Goal: Communication & Community: Answer question/provide support

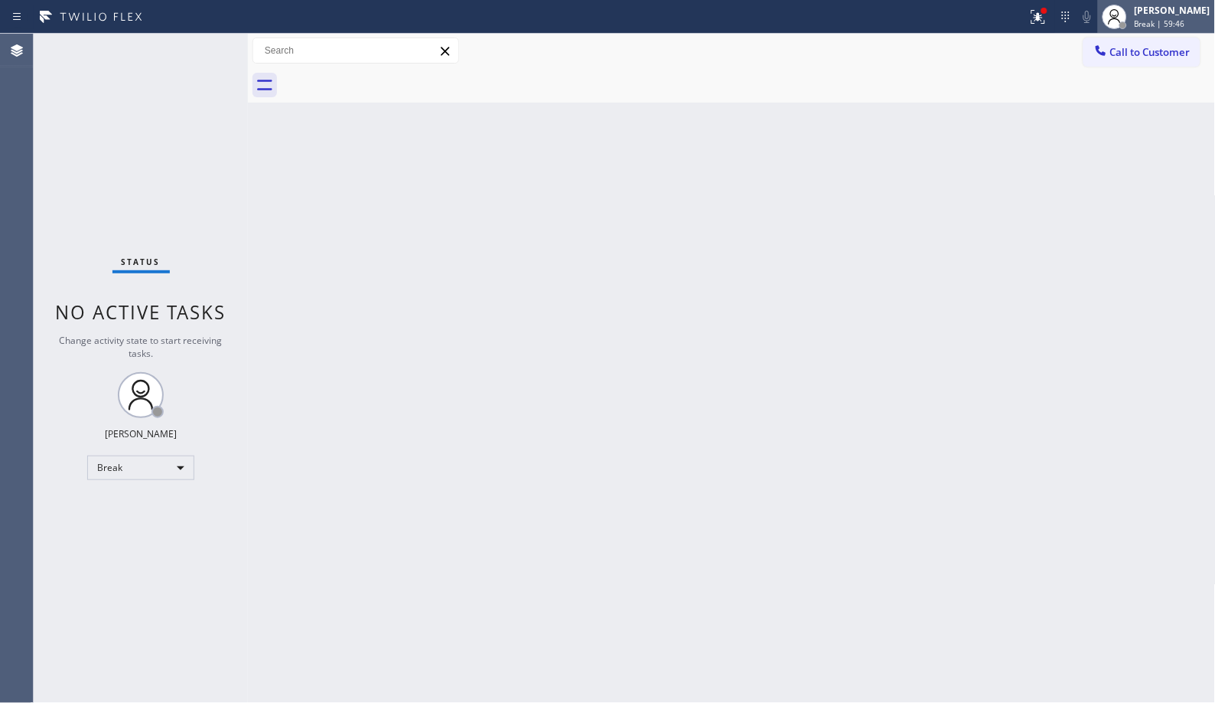
click at [1179, 13] on div "[PERSON_NAME]" at bounding box center [1173, 10] width 76 height 13
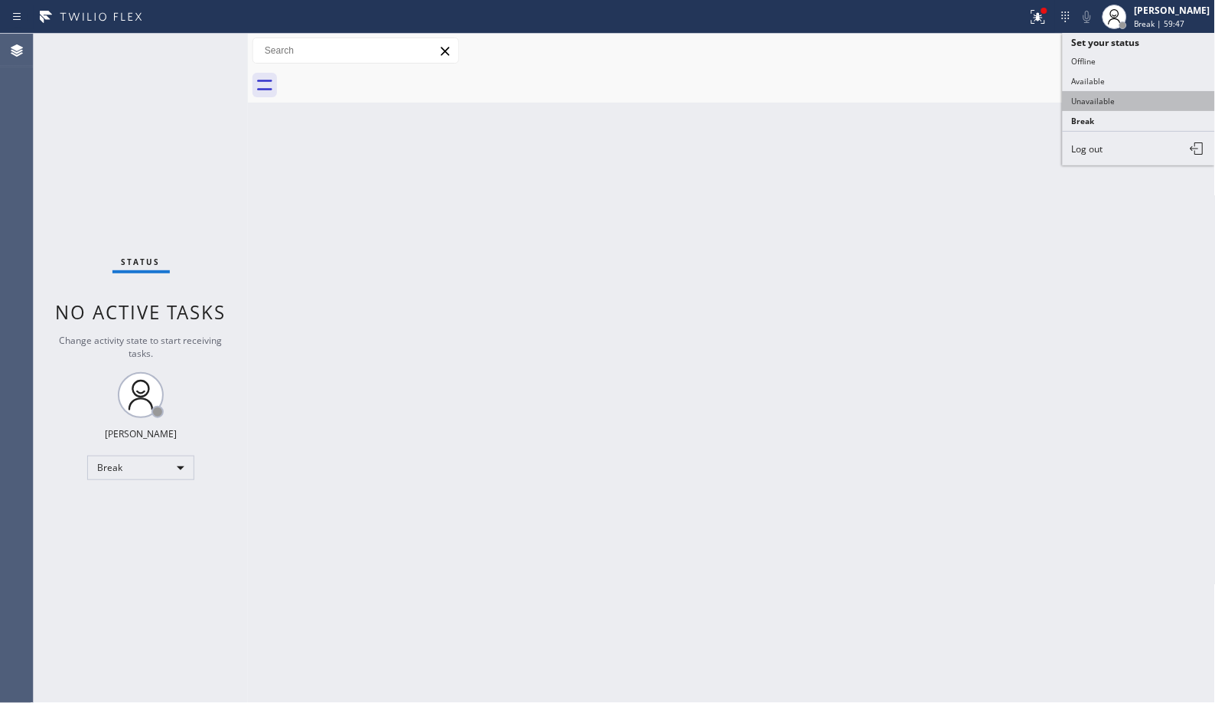
click at [1104, 101] on button "Unavailable" at bounding box center [1139, 101] width 153 height 20
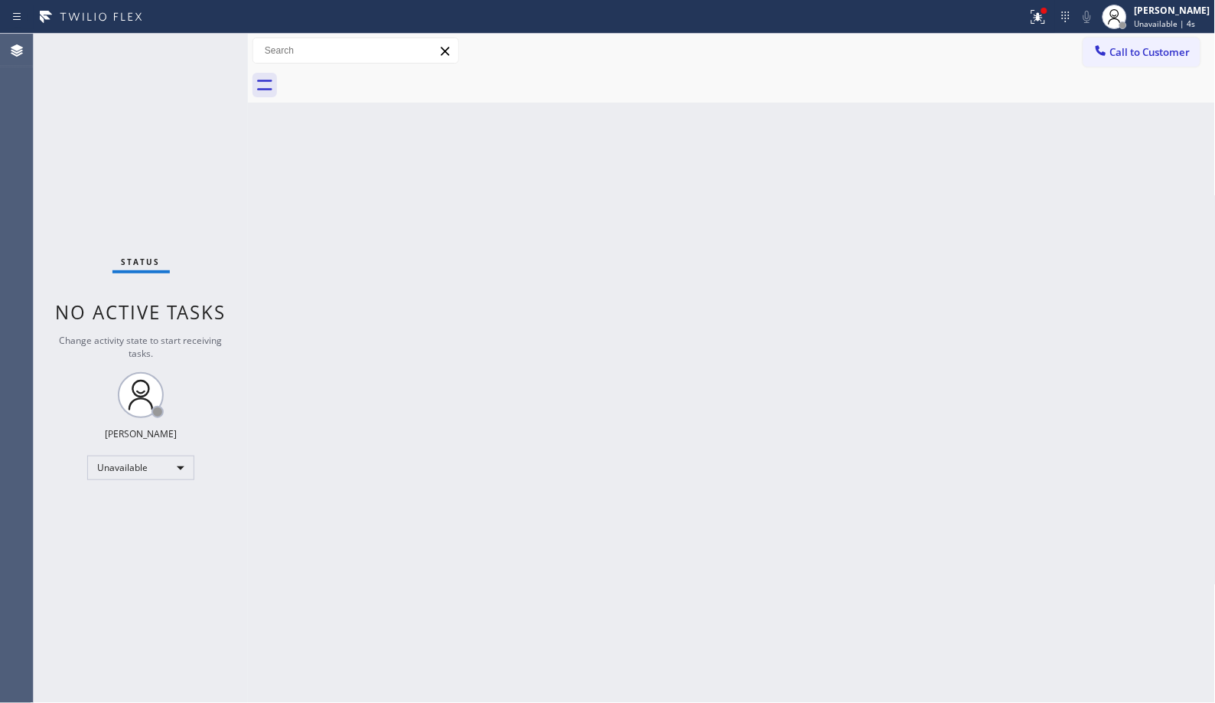
click at [846, 589] on div "Back to Dashboard Change Sender ID Customers Technicians Select a contact Outbo…" at bounding box center [732, 368] width 968 height 669
drag, startPoint x: 793, startPoint y: 253, endPoint x: 700, endPoint y: 223, distance: 98.3
click at [793, 253] on div "Back to Dashboard Change Sender ID Customers Technicians Select a contact Outbo…" at bounding box center [732, 368] width 968 height 669
click at [644, 404] on div "Back to Dashboard Change Sender ID Customers Technicians Select a contact Outbo…" at bounding box center [732, 368] width 968 height 669
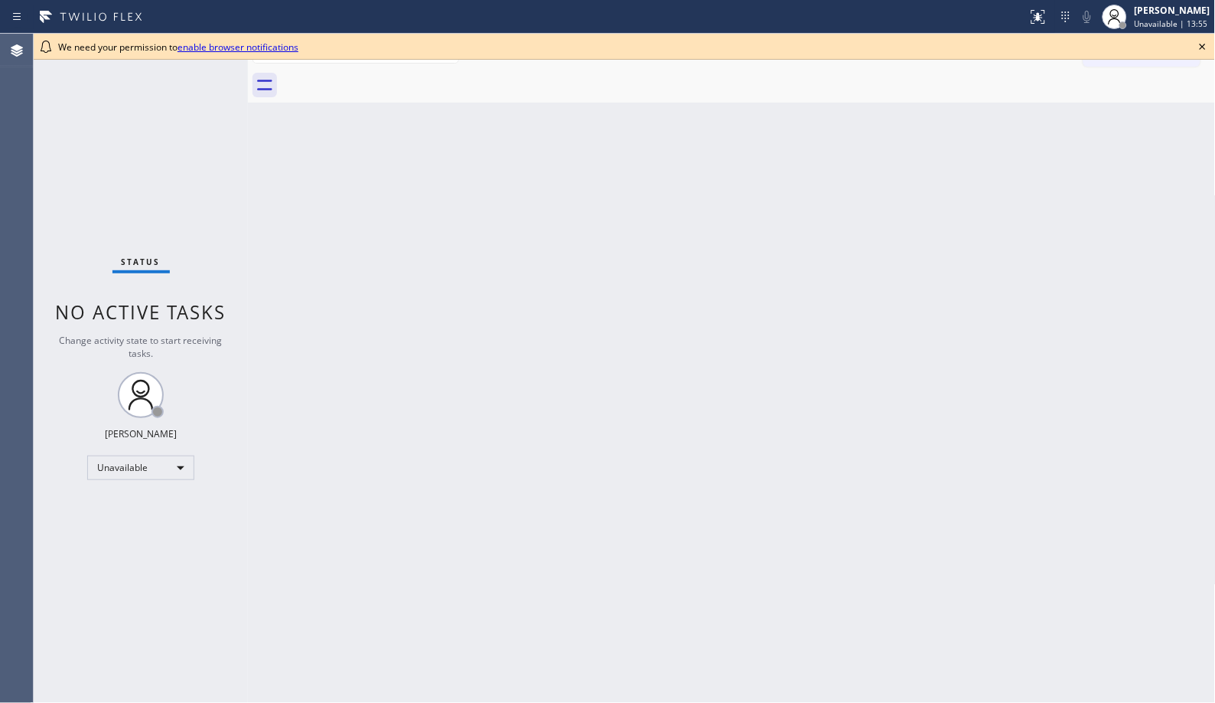
click at [517, 416] on div "Back to Dashboard Change Sender ID Customers Technicians Select a contact Outbo…" at bounding box center [732, 368] width 968 height 669
click at [797, 387] on div "Back to Dashboard Change Sender ID Customers Technicians Select a contact Outbo…" at bounding box center [732, 368] width 968 height 669
click at [1204, 44] on icon at bounding box center [1203, 47] width 18 height 18
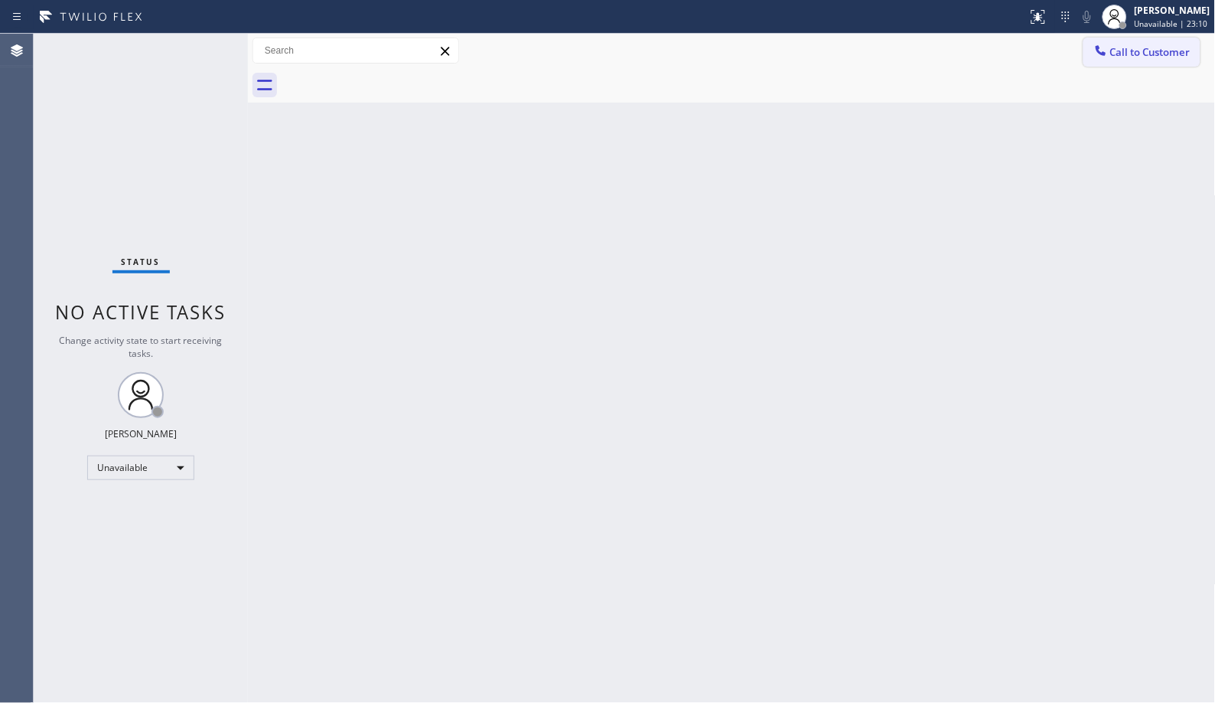
click at [1151, 59] on button "Call to Customer" at bounding box center [1142, 52] width 117 height 29
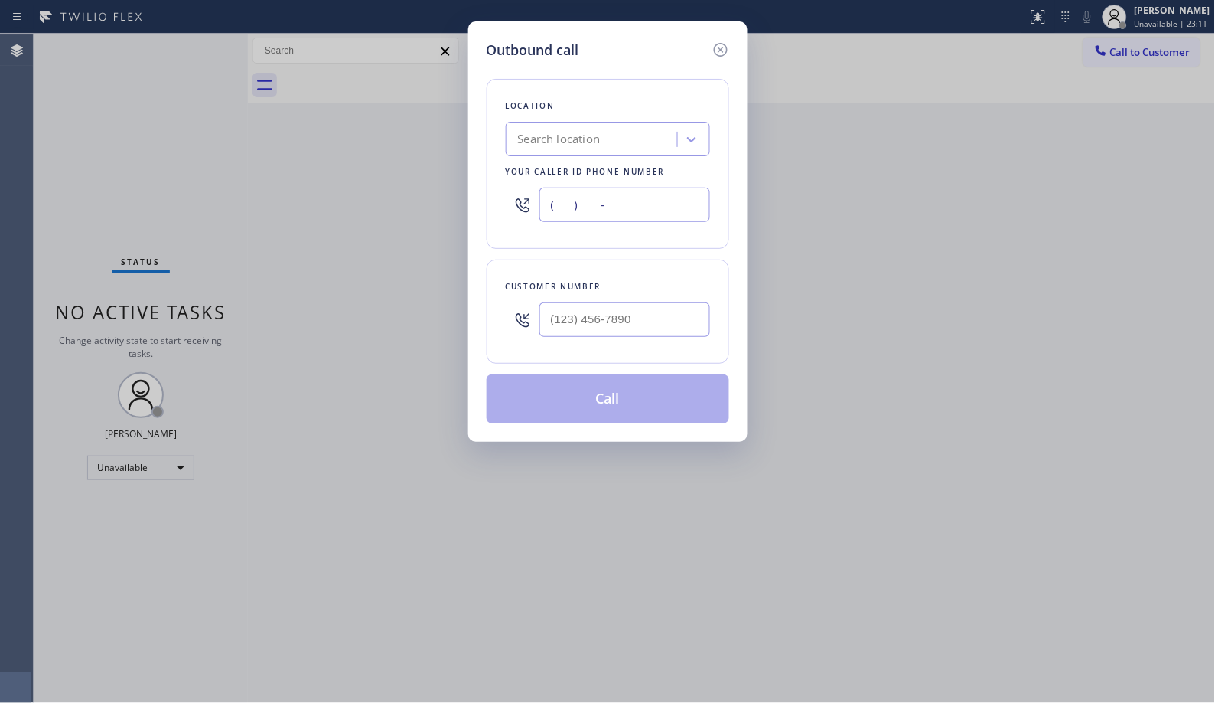
drag, startPoint x: 652, startPoint y: 207, endPoint x: 445, endPoint y: 126, distance: 223.0
click at [449, 133] on div "Outbound call Location Search location Your caller id phone number (___) ___-__…" at bounding box center [607, 351] width 1215 height 703
paste input "424) 203-0237"
type input "[PHONE_NUMBER]"
click at [641, 308] on input "(___) ___-____" at bounding box center [625, 319] width 171 height 34
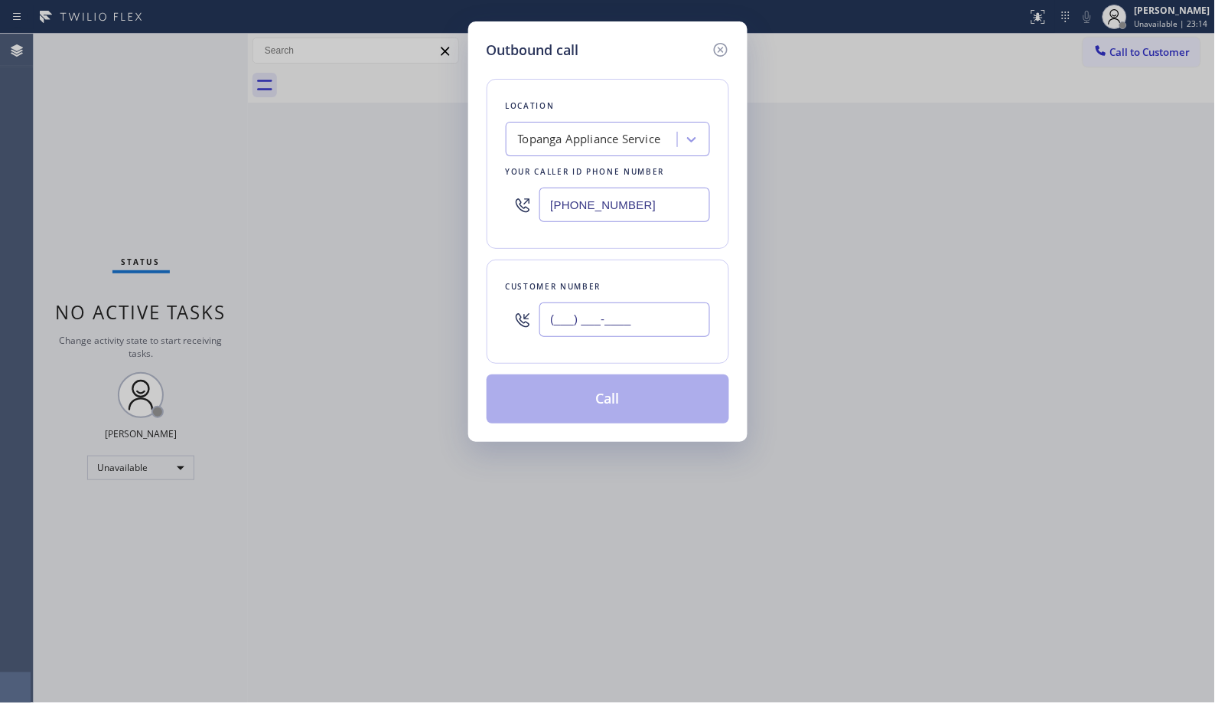
paste input "818) 324-5700"
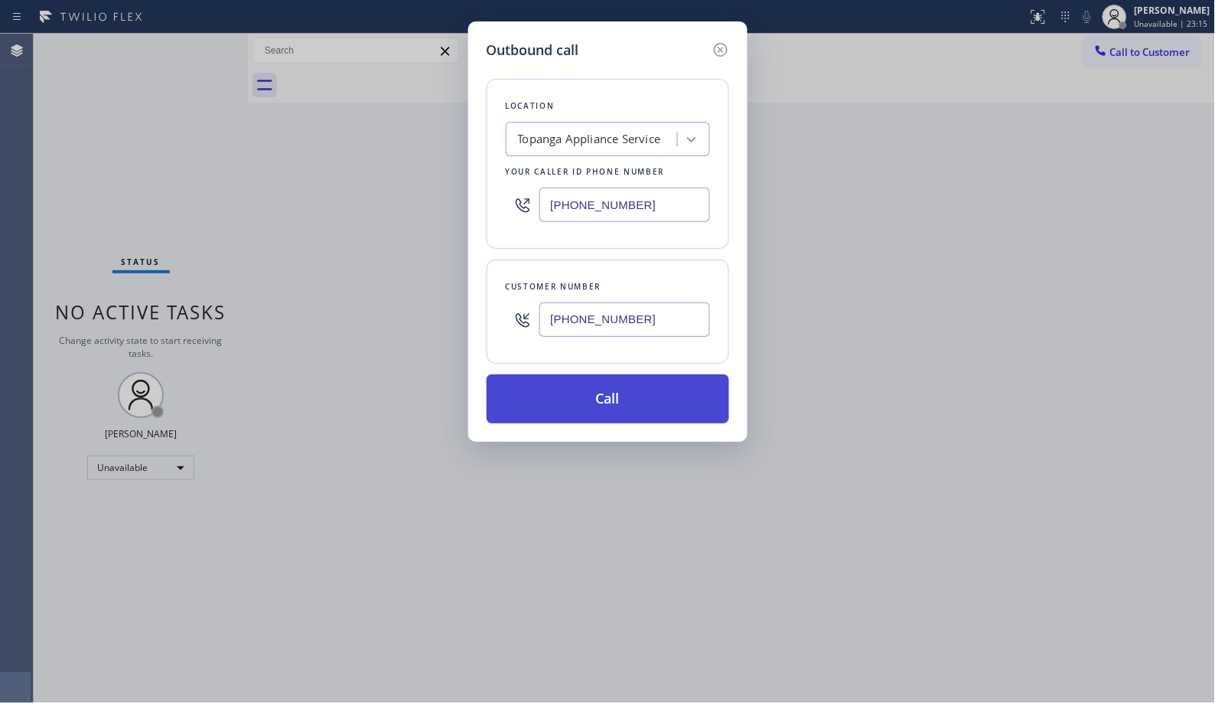
type input "[PHONE_NUMBER]"
click at [661, 402] on button "Call" at bounding box center [608, 398] width 243 height 49
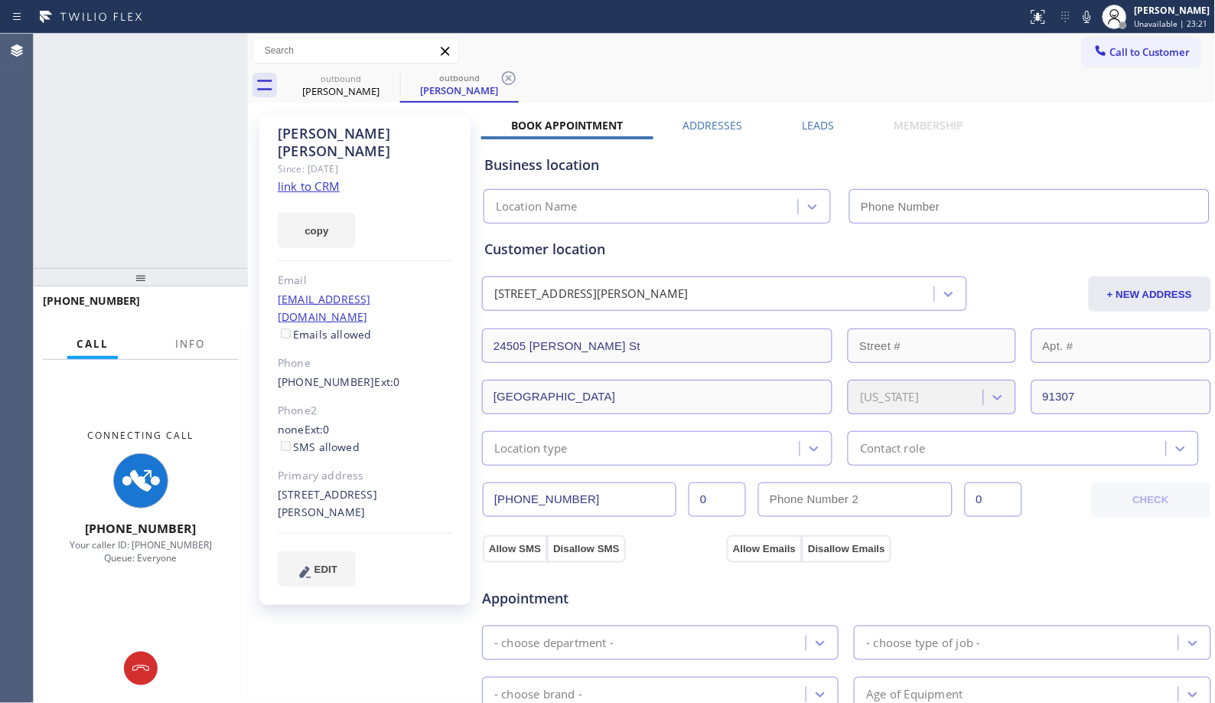
type input "[PHONE_NUMBER]"
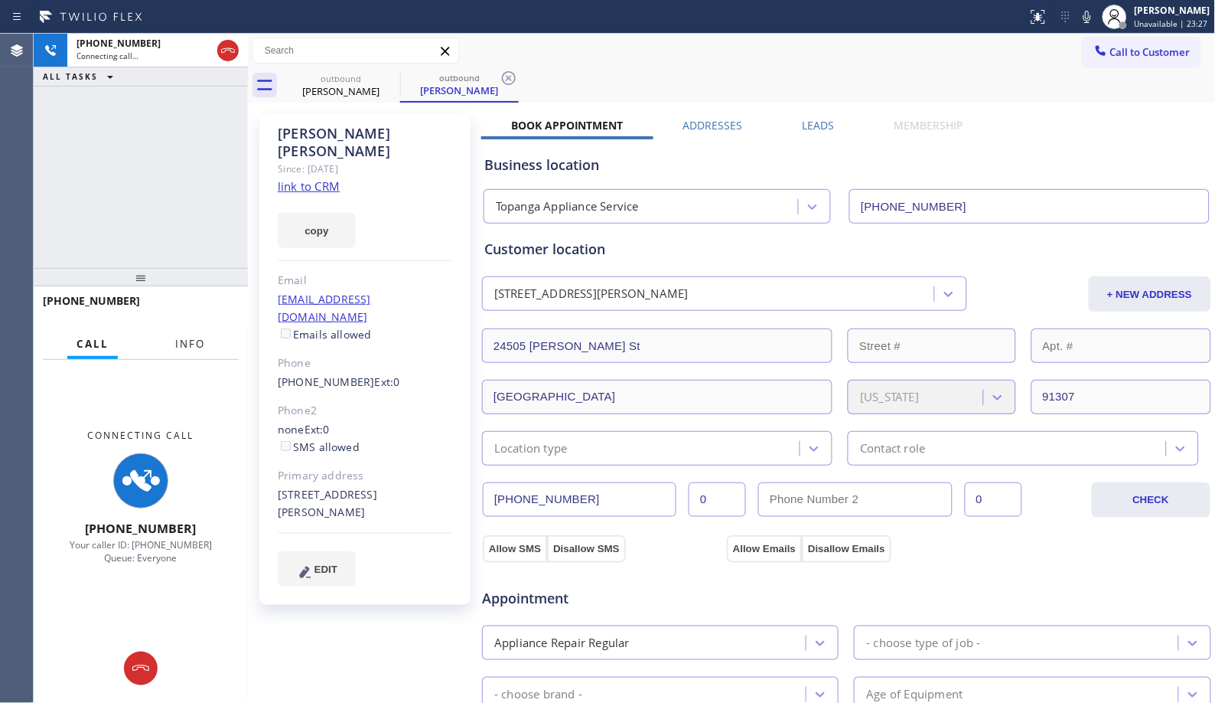
click at [210, 350] on button "Info" at bounding box center [190, 344] width 48 height 30
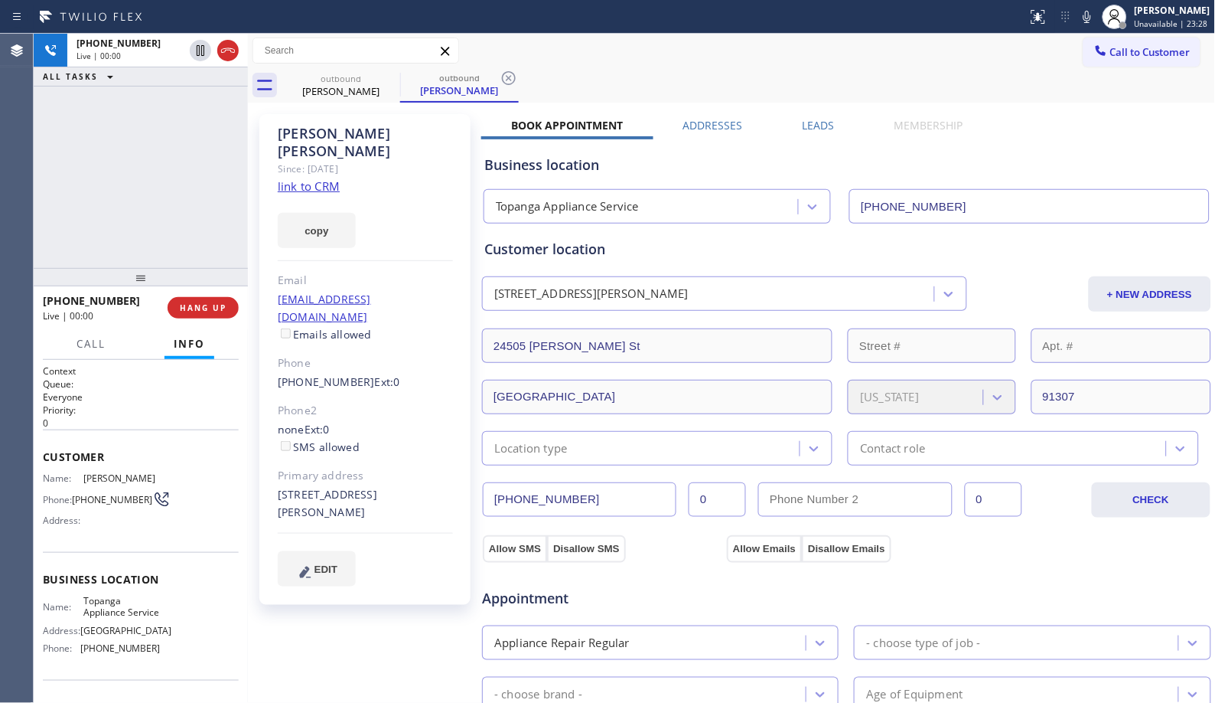
click at [507, 81] on icon at bounding box center [509, 78] width 18 height 18
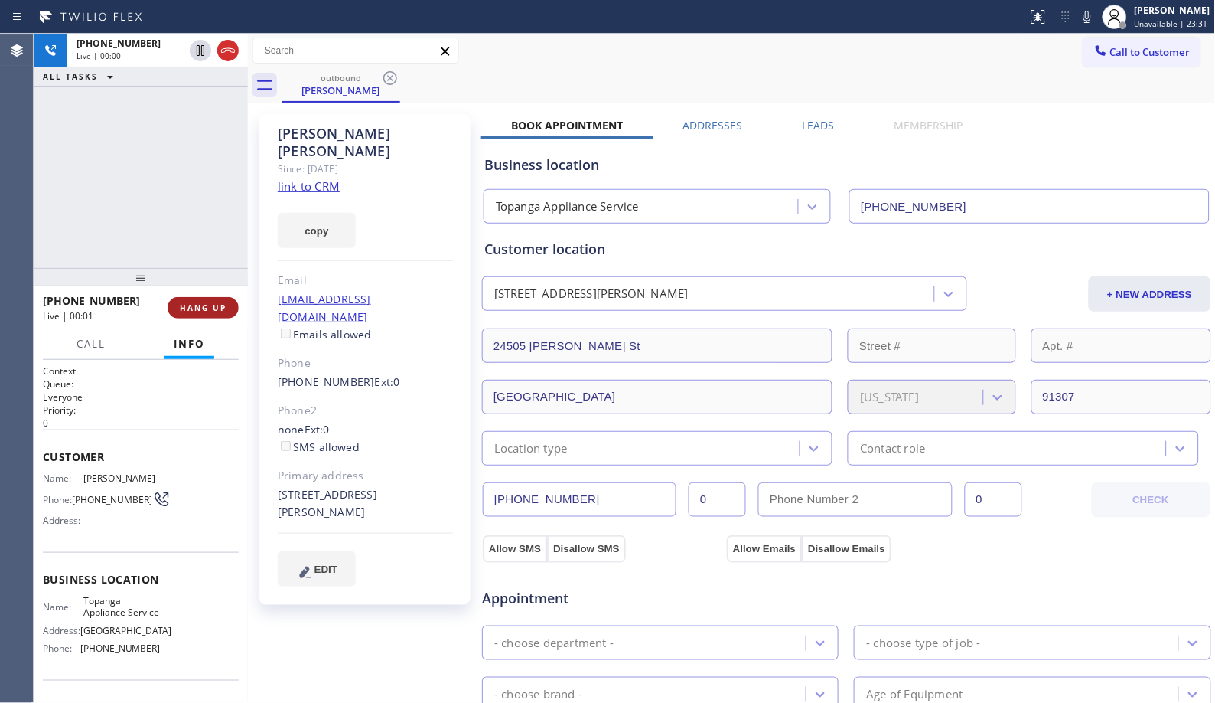
click at [217, 305] on span "HANG UP" at bounding box center [203, 307] width 47 height 11
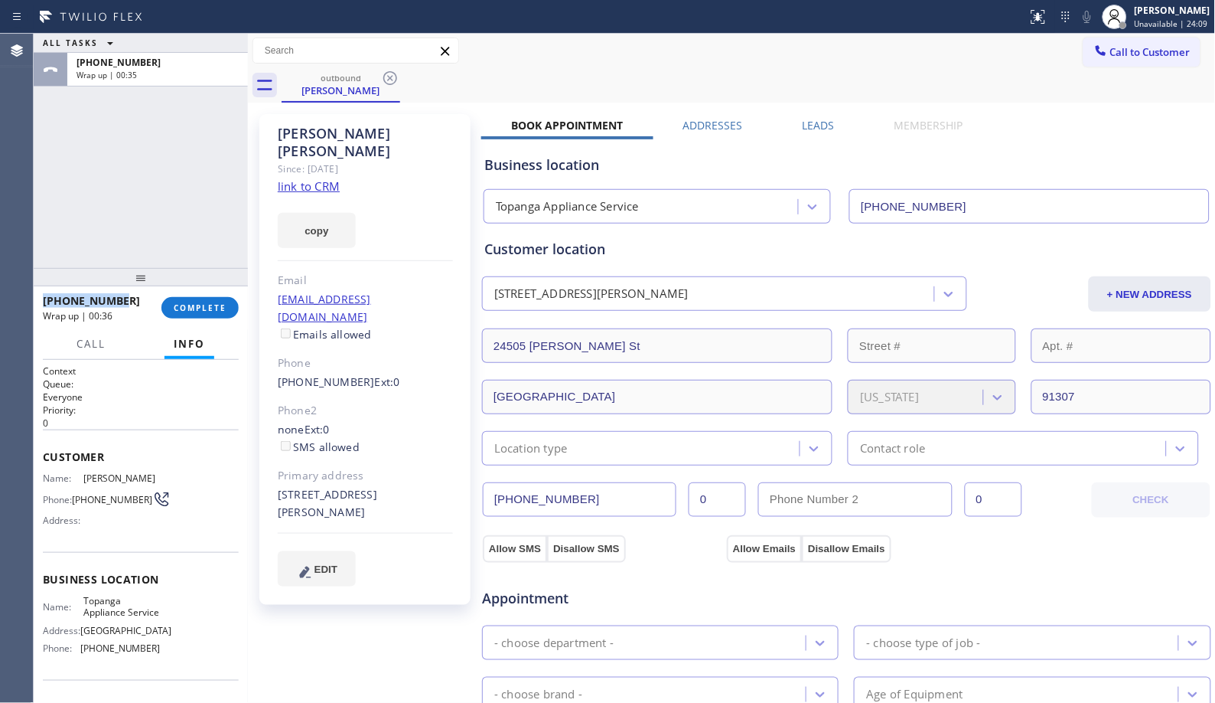
drag, startPoint x: 122, startPoint y: 303, endPoint x: 80, endPoint y: 218, distance: 94.8
click at [41, 304] on div "[PHONE_NUMBER] Wrap up | 00:36 COMPLETE" at bounding box center [141, 307] width 214 height 43
copy span "[PHONE_NUMBER]"
click at [217, 295] on div "[PHONE_NUMBER] Wrap up | 00:45 COMPLETE" at bounding box center [141, 308] width 196 height 40
click at [219, 306] on span "COMPLETE" at bounding box center [200, 307] width 53 height 11
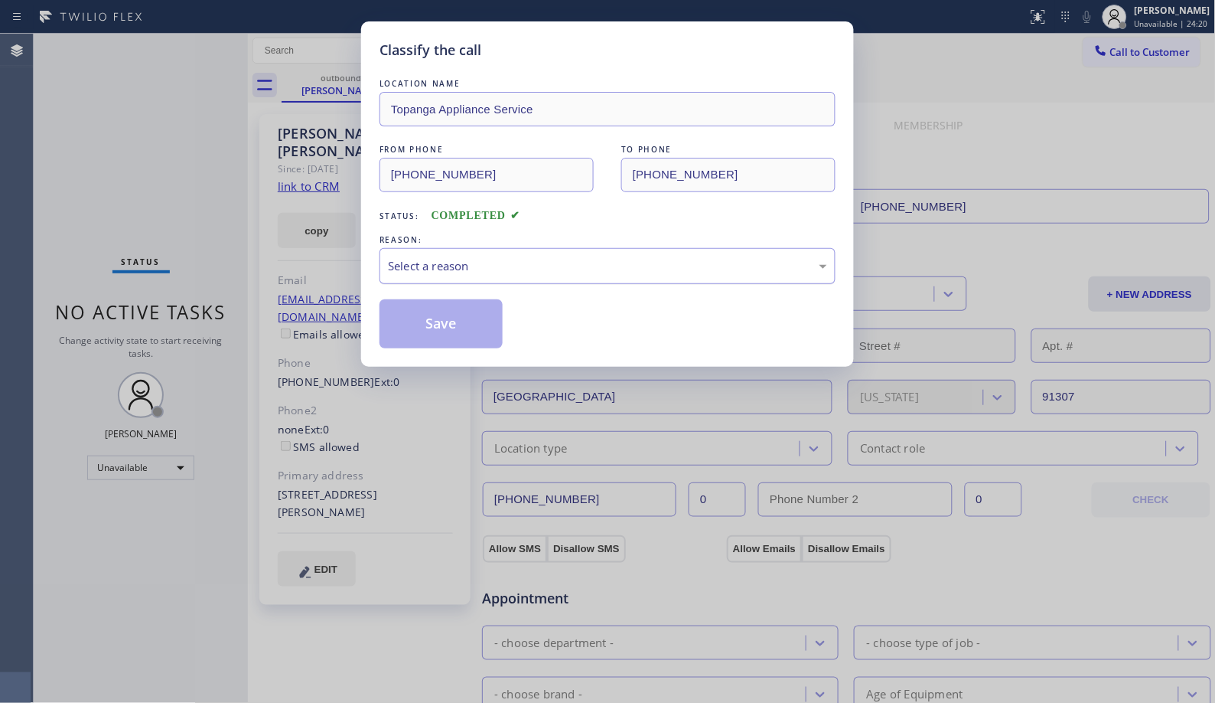
click at [563, 265] on div "Select a reason" at bounding box center [607, 266] width 439 height 18
click at [445, 329] on button "Save" at bounding box center [441, 323] width 123 height 49
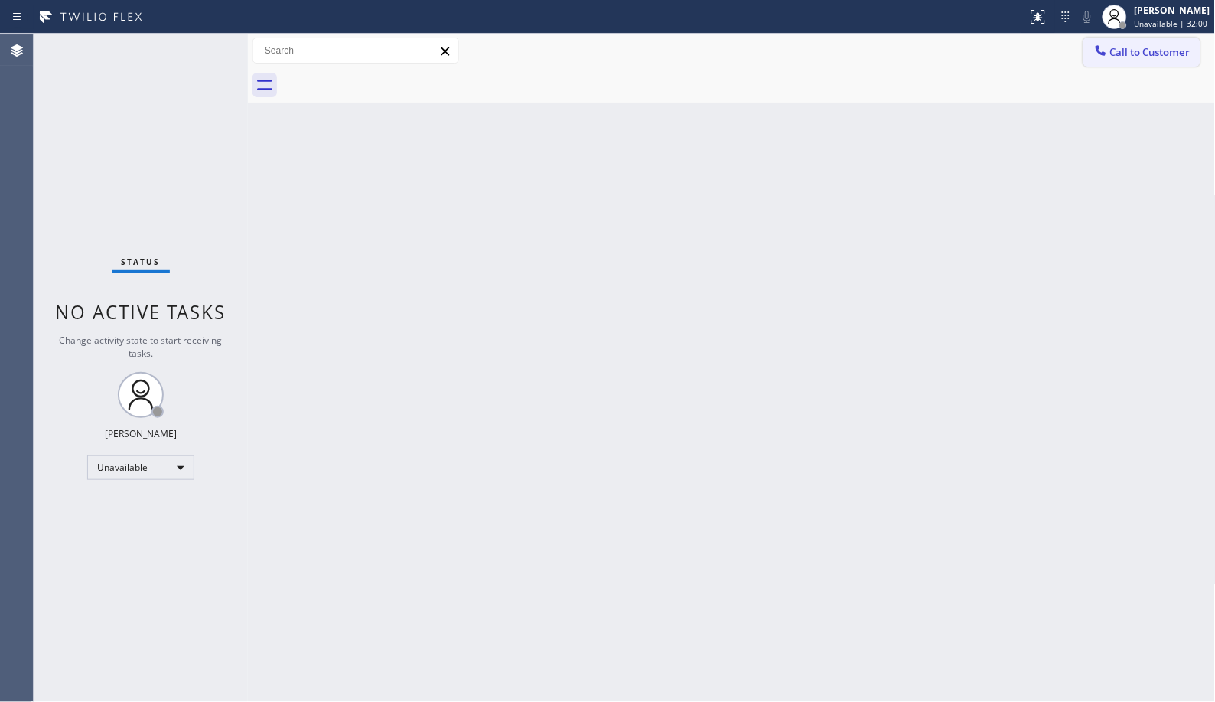
click at [1142, 50] on span "Call to Customer" at bounding box center [1151, 52] width 80 height 14
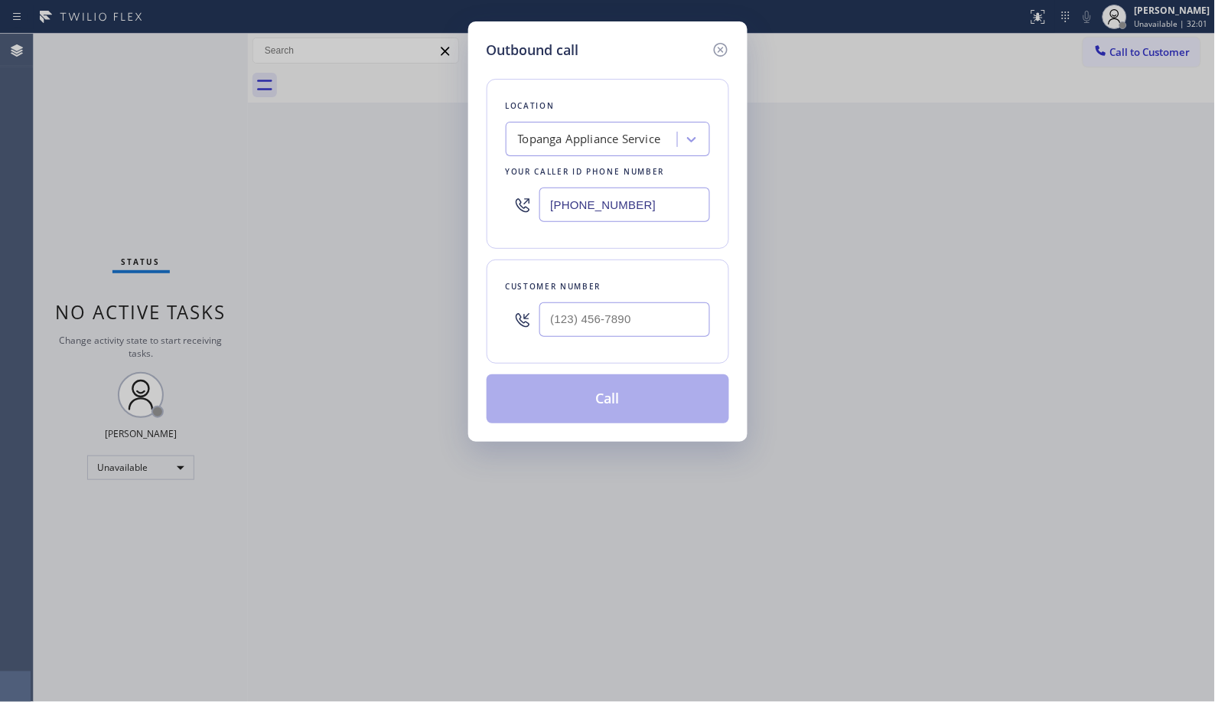
drag, startPoint x: 548, startPoint y: 219, endPoint x: 409, endPoint y: 194, distance: 141.6
click at [416, 197] on div "Outbound call Location Topanga Appliance Service Your caller id phone number [P…" at bounding box center [607, 351] width 1215 height 702
paste input "15) 322-7664"
type input "[PHONE_NUMBER]"
drag, startPoint x: 667, startPoint y: 318, endPoint x: 439, endPoint y: 288, distance: 230.1
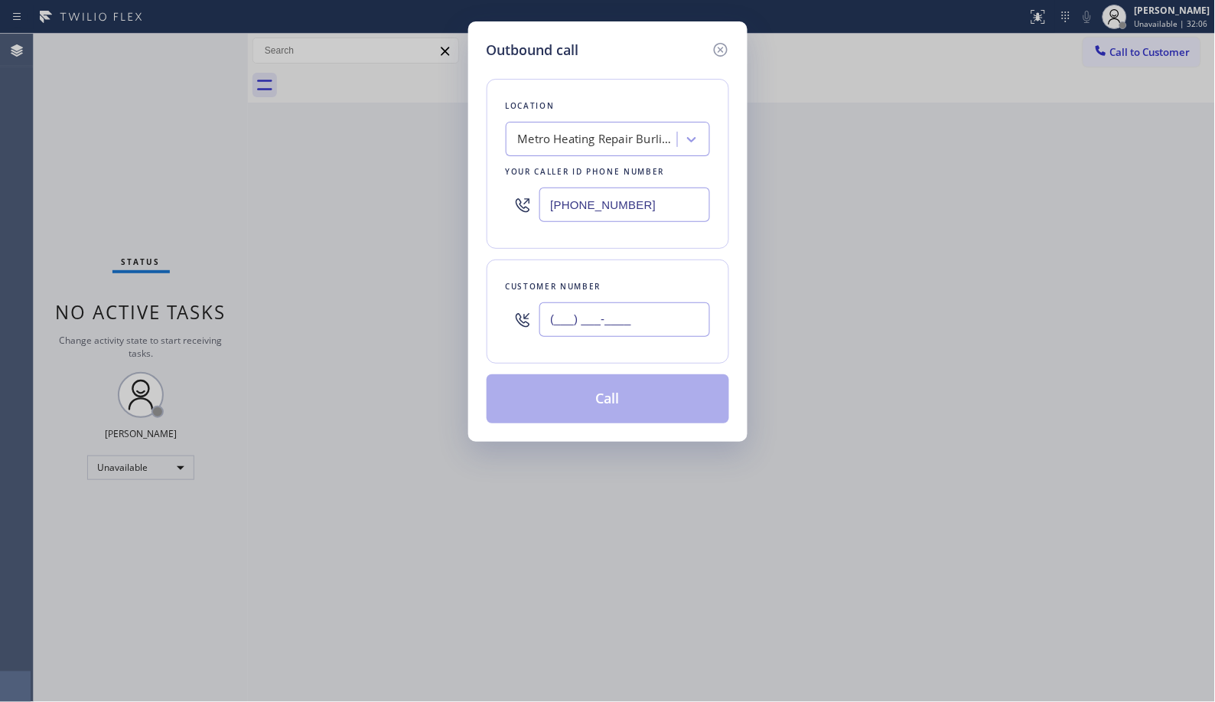
click at [439, 288] on div "Outbound call Location Metro Heating Repair Burlingame Your caller id phone num…" at bounding box center [607, 351] width 1215 height 702
paste input "540) 449-5717"
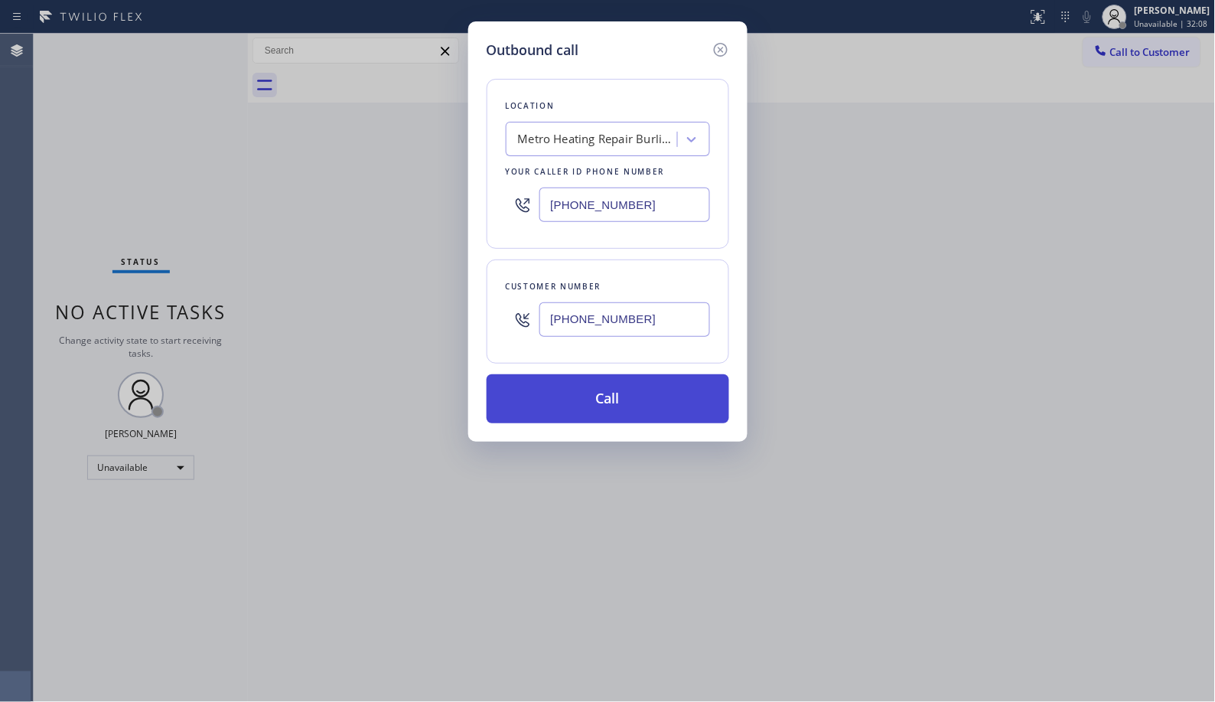
type input "[PHONE_NUMBER]"
click at [625, 403] on button "Call" at bounding box center [608, 398] width 243 height 49
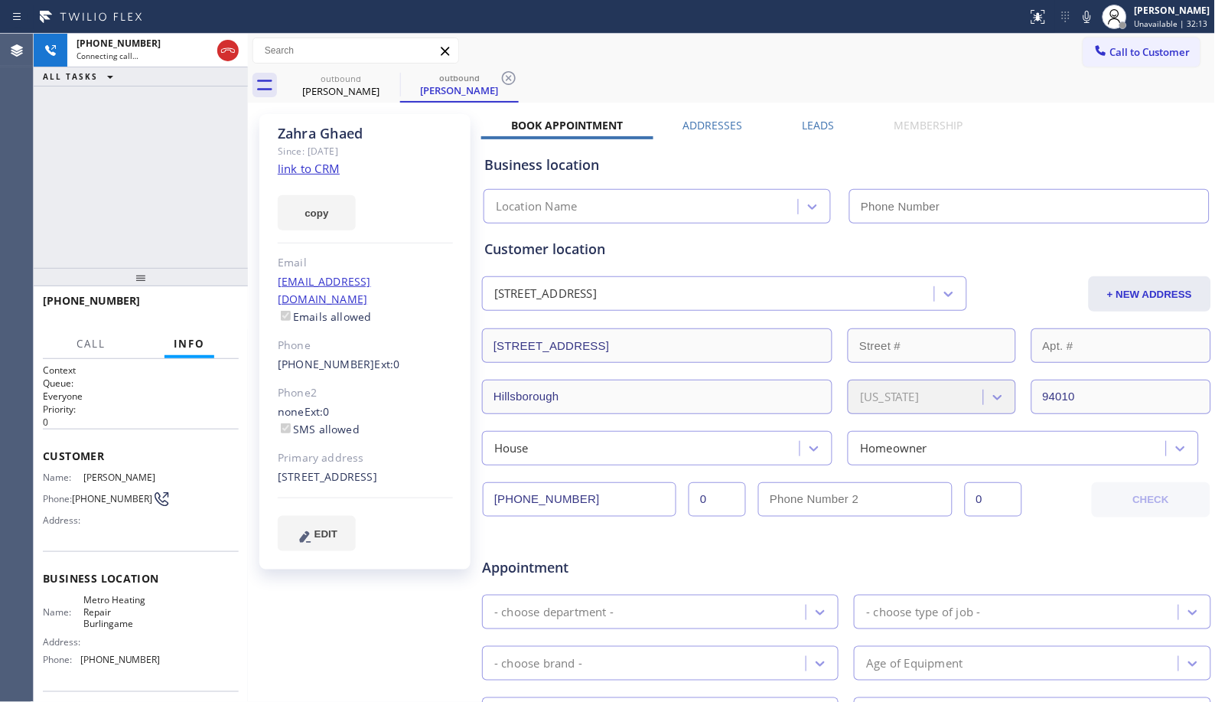
type input "[PHONE_NUMBER]"
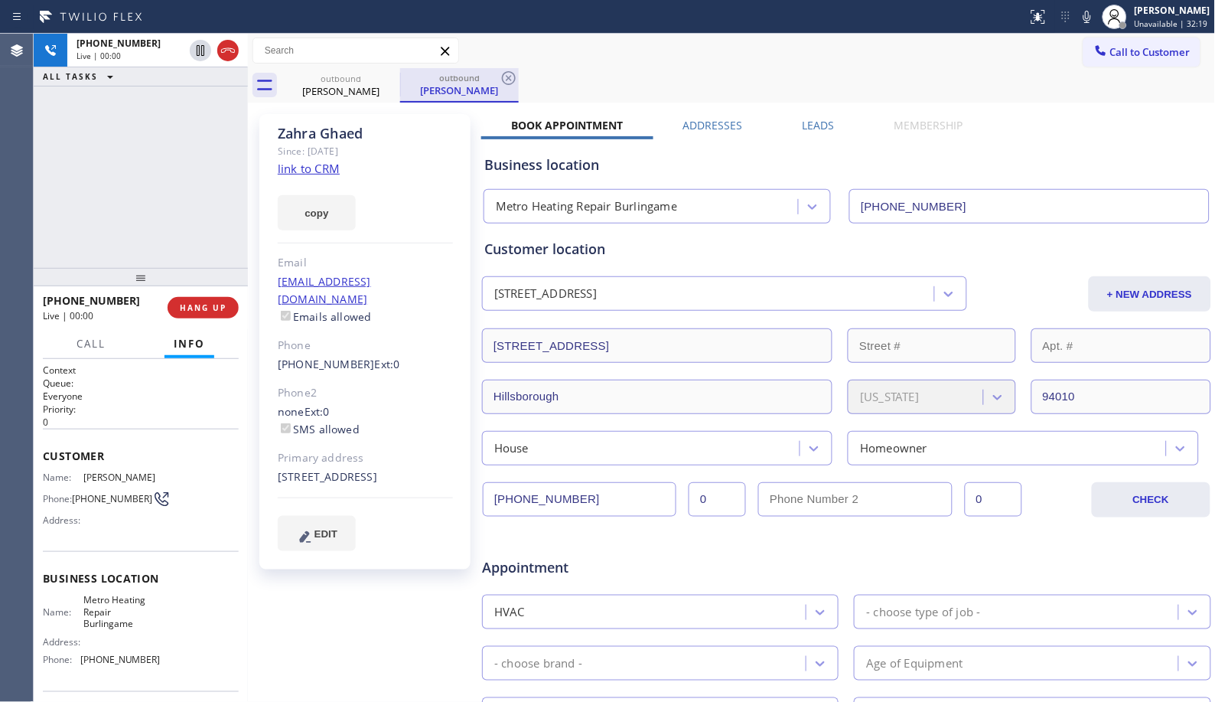
click at [496, 84] on div "[PERSON_NAME]" at bounding box center [460, 90] width 116 height 14
click at [514, 75] on icon at bounding box center [509, 78] width 18 height 18
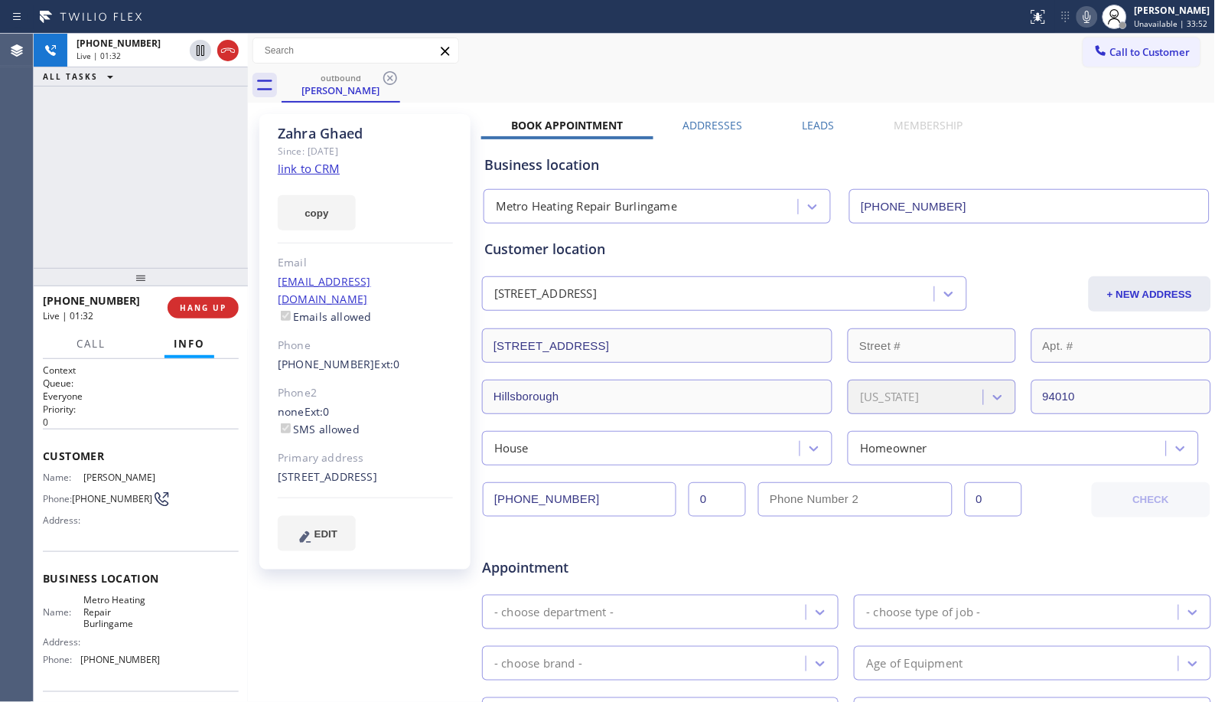
click at [1089, 13] on icon at bounding box center [1087, 17] width 18 height 18
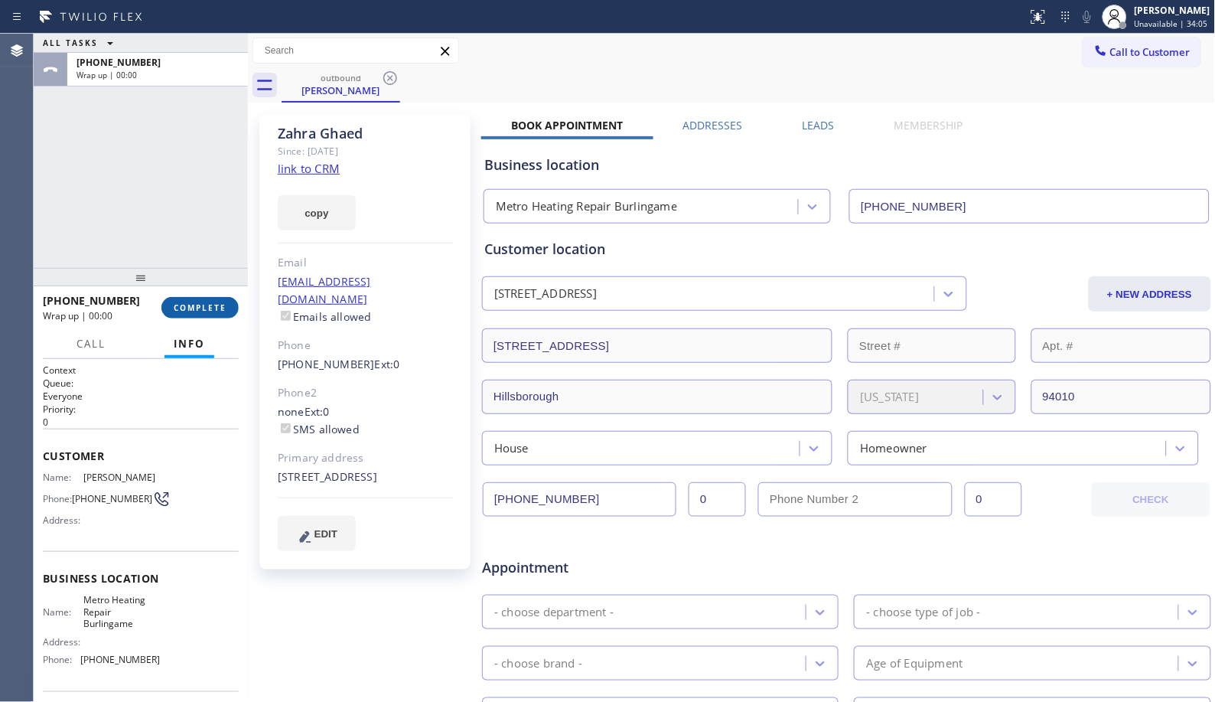
click at [203, 307] on span "COMPLETE" at bounding box center [200, 307] width 53 height 11
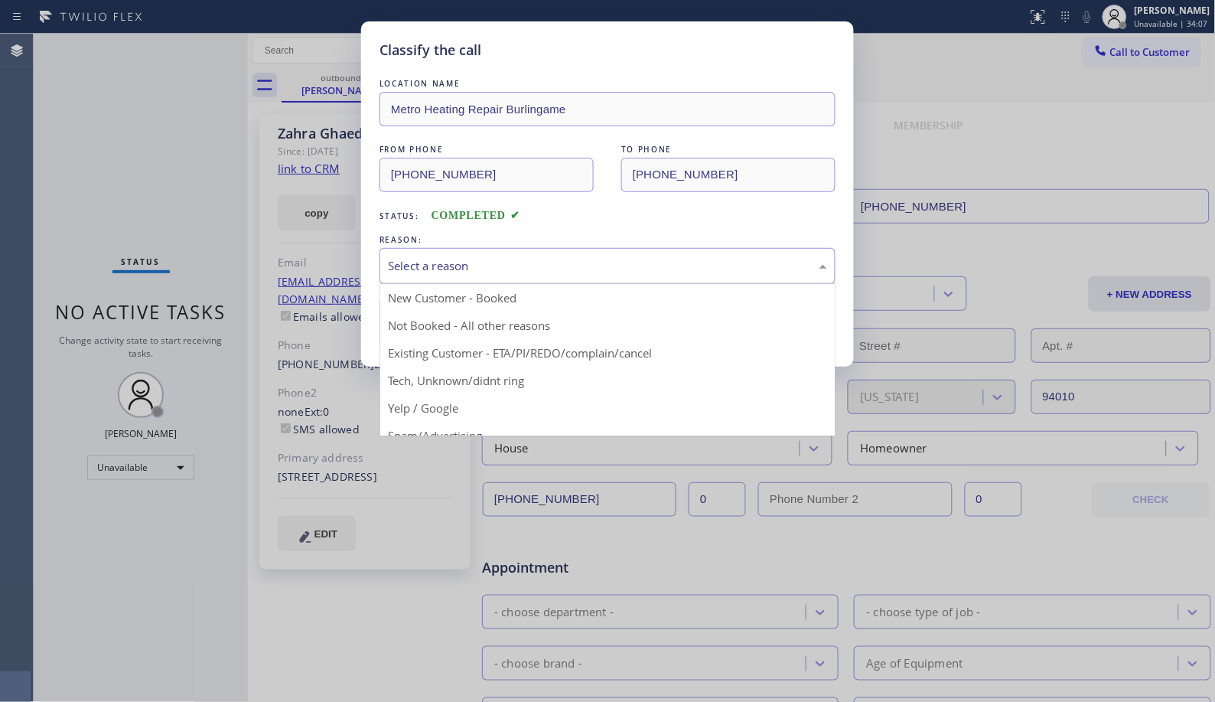
click at [615, 284] on div "Select a reason New Customer - Booked Not Booked - All other reasons Existing C…" at bounding box center [608, 266] width 456 height 36
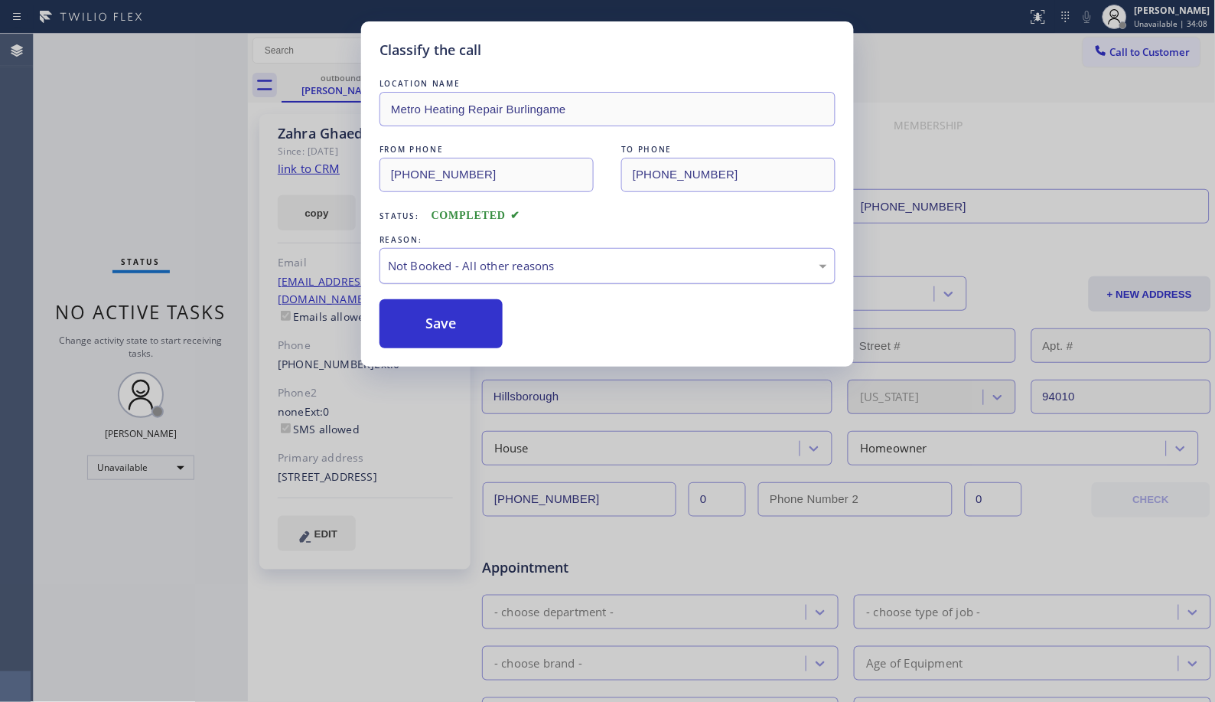
drag, startPoint x: 450, startPoint y: 331, endPoint x: 486, endPoint y: 271, distance: 69.7
click at [449, 331] on button "Save" at bounding box center [441, 323] width 123 height 49
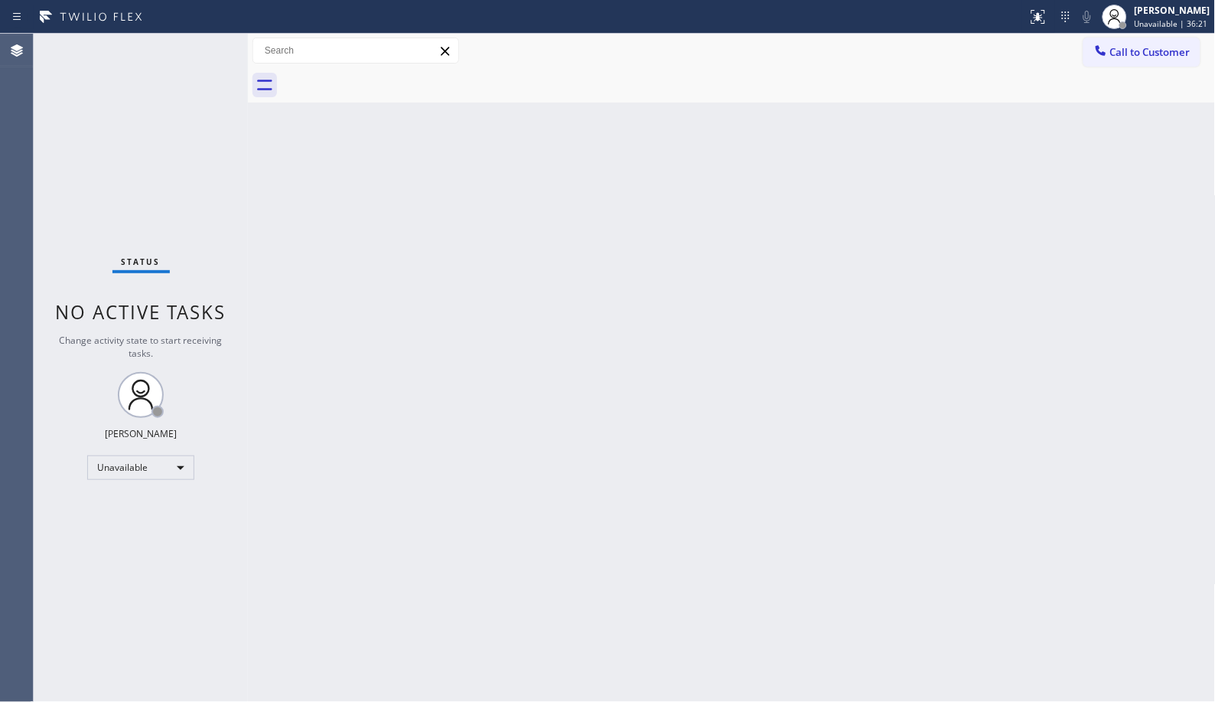
click at [569, 213] on div "Back to Dashboard Change Sender ID Customers Technicians Select a contact Outbo…" at bounding box center [732, 368] width 968 height 668
click at [1140, 52] on span "Call to Customer" at bounding box center [1151, 52] width 80 height 14
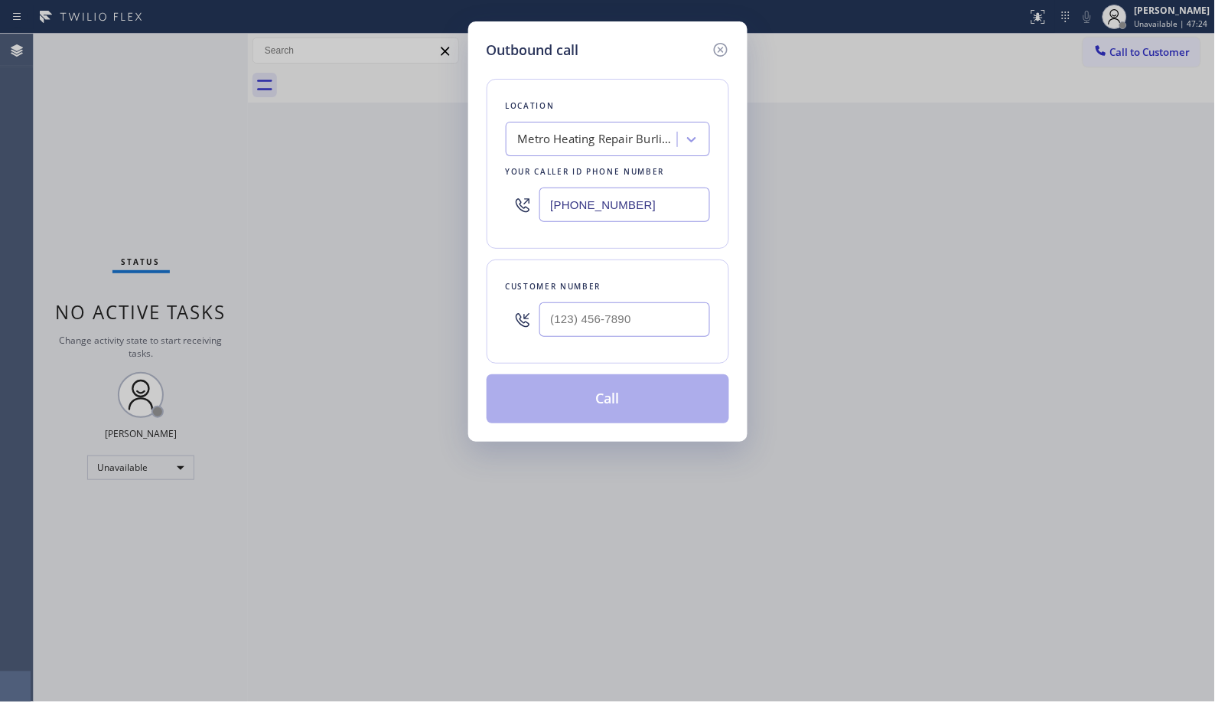
drag, startPoint x: 654, startPoint y: 197, endPoint x: 491, endPoint y: 146, distance: 171.6
click at [517, 168] on div "Location Metro Heating Repair Burlingame Your caller id phone number [PHONE_NUM…" at bounding box center [608, 164] width 243 height 170
paste input "855) 920-0815"
type input "[PHONE_NUMBER]"
click at [625, 334] on input "(___) ___-____" at bounding box center [625, 319] width 171 height 34
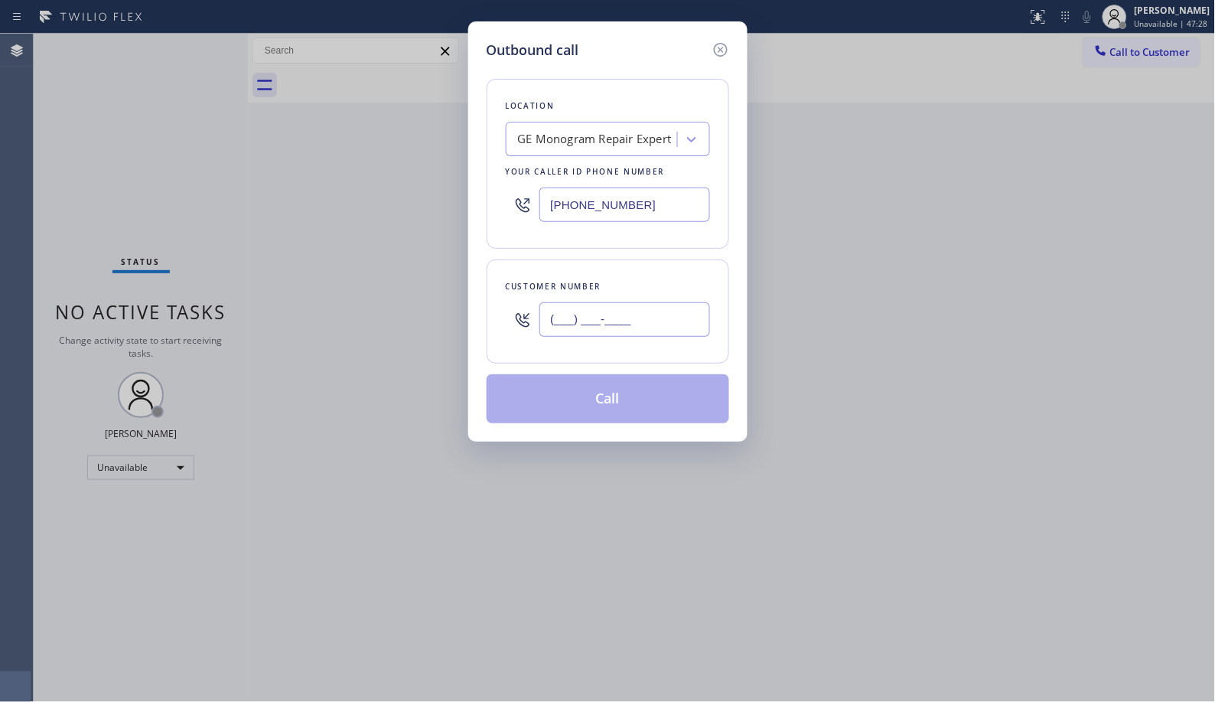
paste input "650) 823-3651"
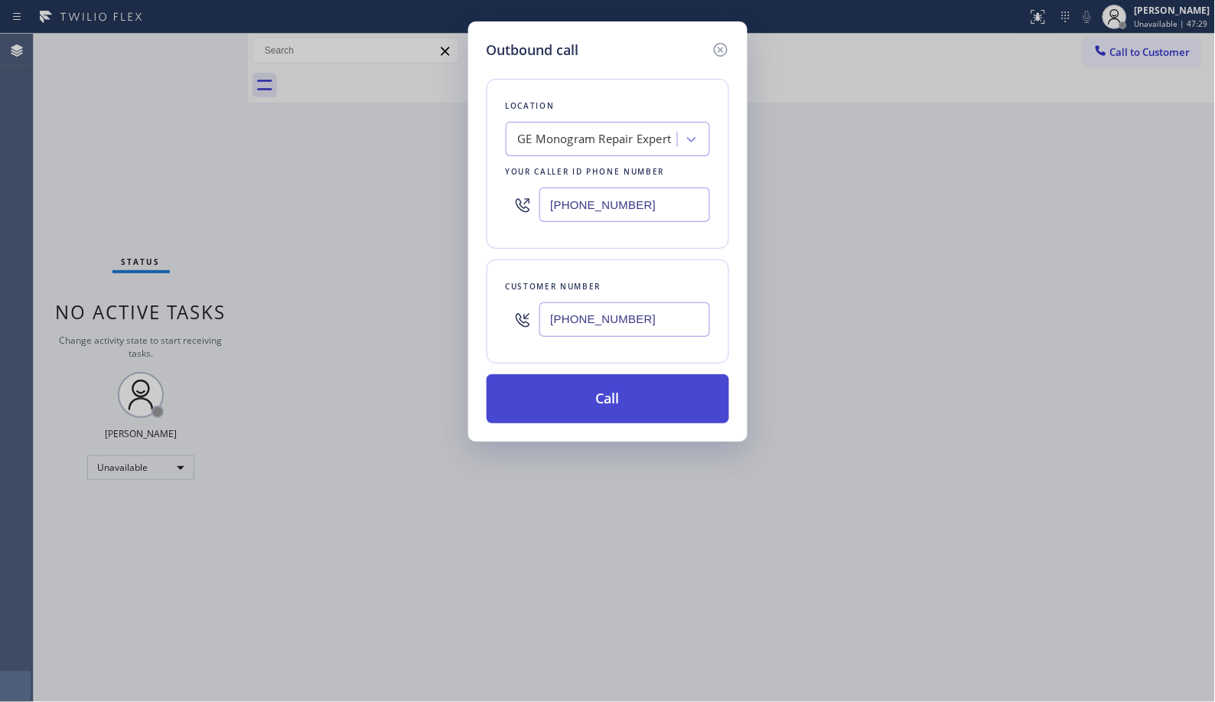
type input "[PHONE_NUMBER]"
click at [654, 396] on button "Call" at bounding box center [608, 398] width 243 height 49
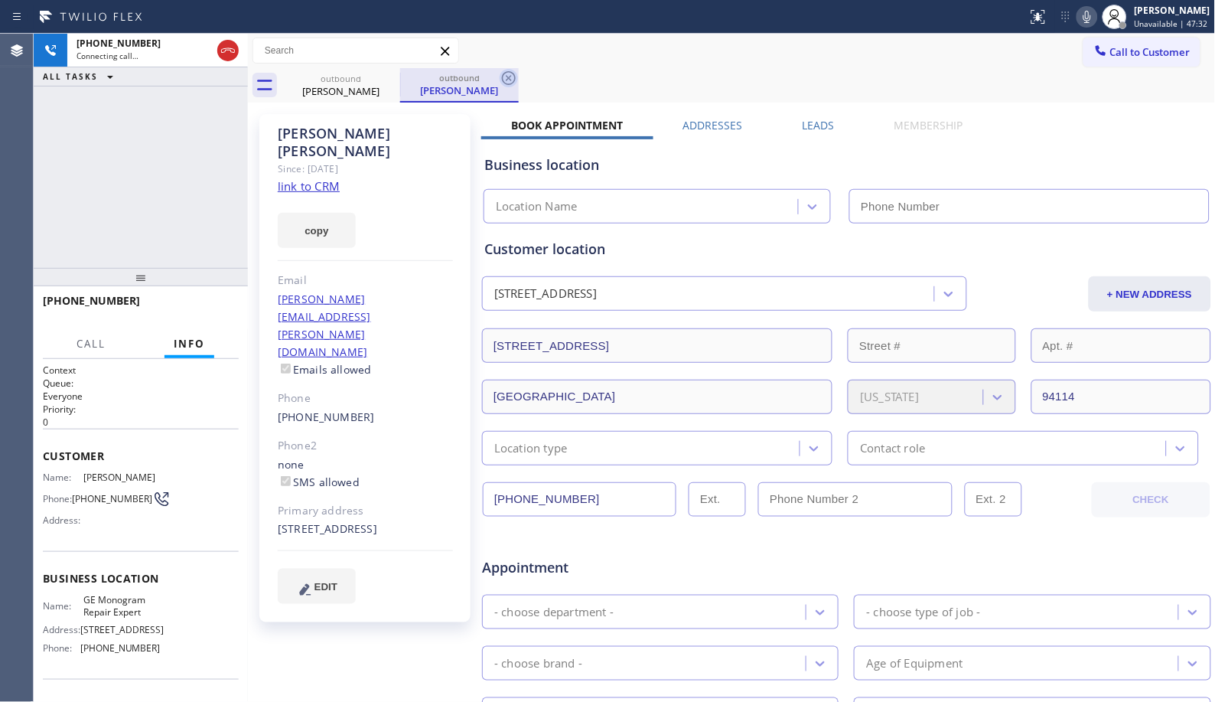
click at [511, 78] on icon at bounding box center [509, 78] width 18 height 18
type input "[PHONE_NUMBER]"
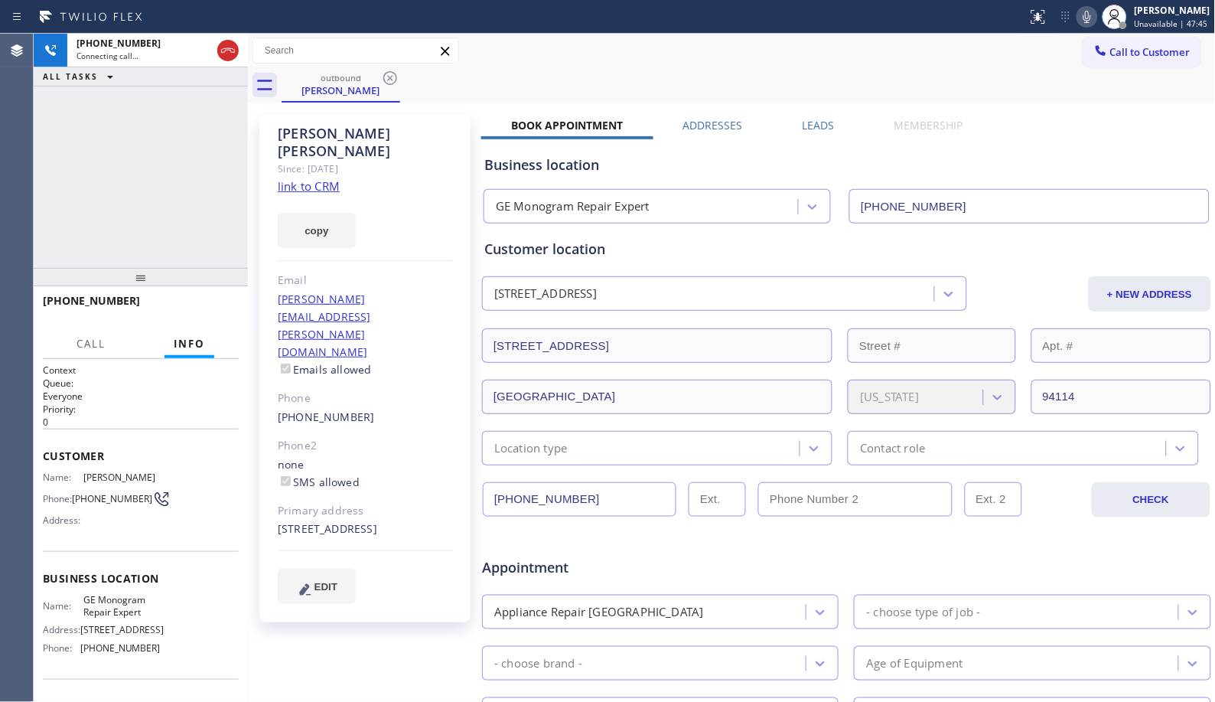
drag, startPoint x: 140, startPoint y: 287, endPoint x: 169, endPoint y: 230, distance: 63.7
click at [169, 268] on div at bounding box center [141, 277] width 214 height 18
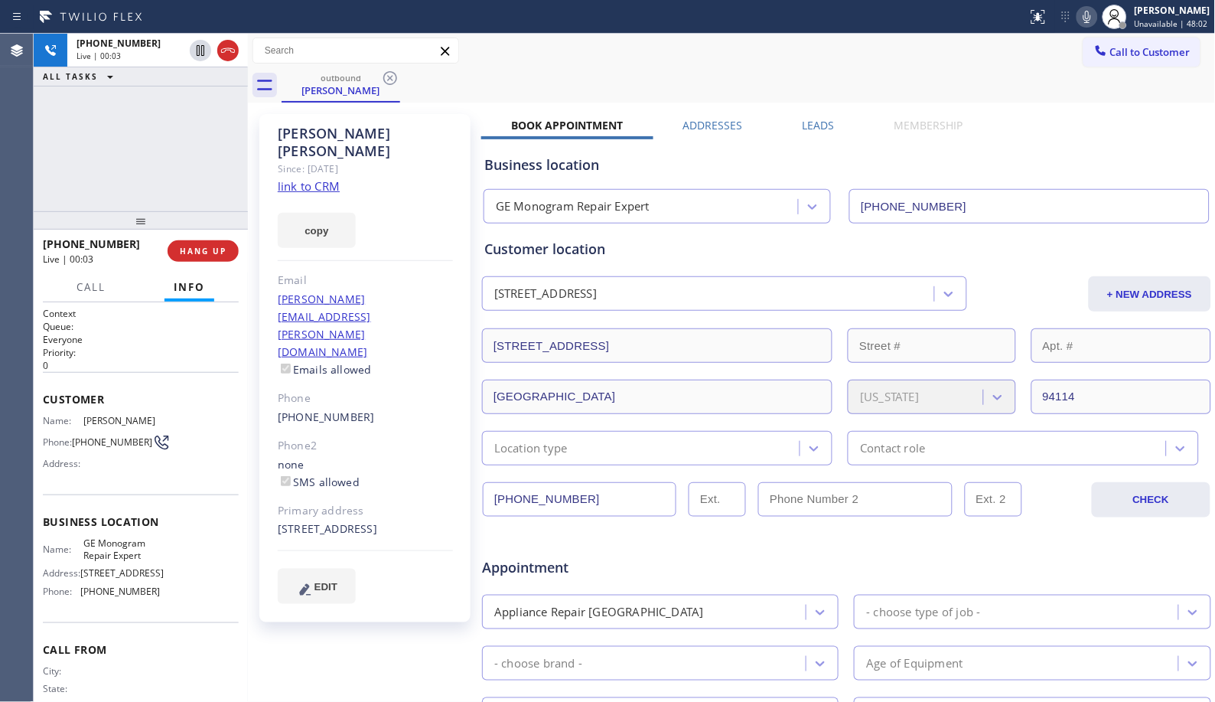
click at [784, 87] on div "outbound [PERSON_NAME]" at bounding box center [749, 85] width 935 height 34
click at [1097, 10] on icon at bounding box center [1087, 17] width 18 height 18
click at [1097, 15] on icon at bounding box center [1087, 17] width 18 height 18
click at [171, 177] on div "[PHONE_NUMBER] Live | 00:29 ALL TASKS ALL TASKS ACTIVE TASKS TASKS IN WRAP UP" at bounding box center [141, 123] width 214 height 178
click at [209, 253] on span "HANG UP" at bounding box center [203, 251] width 47 height 11
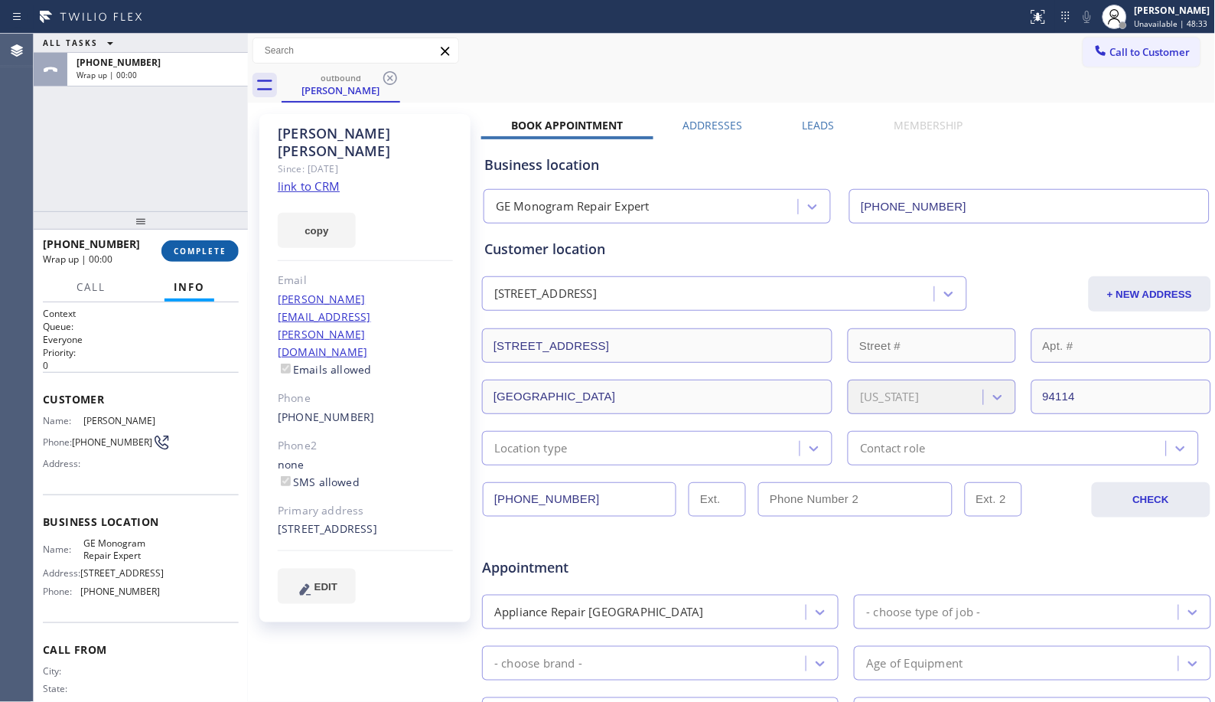
click at [209, 253] on span "COMPLETE" at bounding box center [200, 251] width 53 height 11
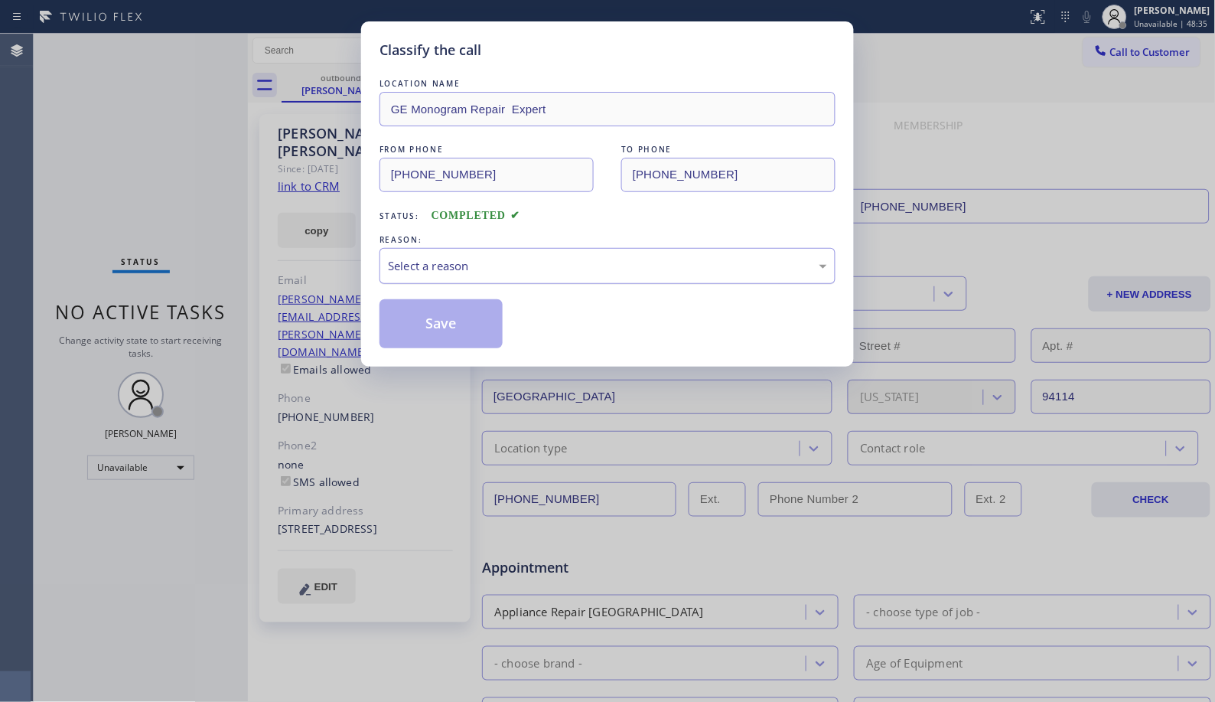
click at [761, 266] on div "Select a reason" at bounding box center [607, 266] width 439 height 18
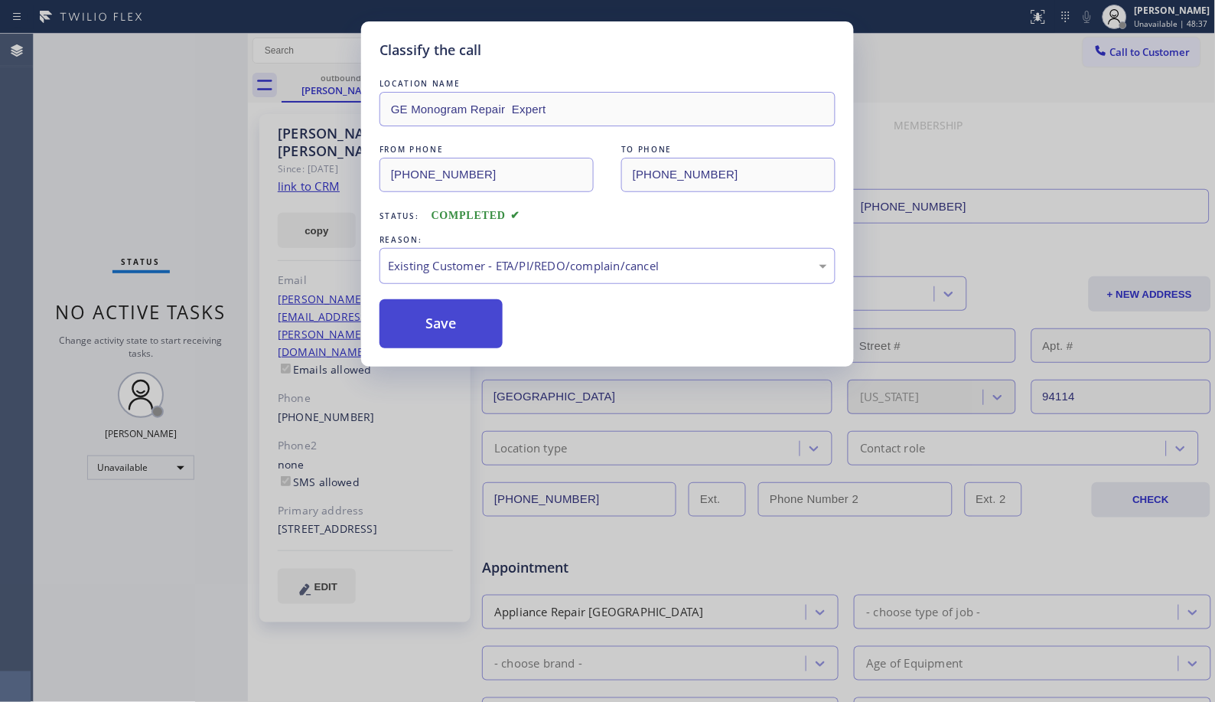
click at [452, 329] on button "Save" at bounding box center [441, 323] width 123 height 49
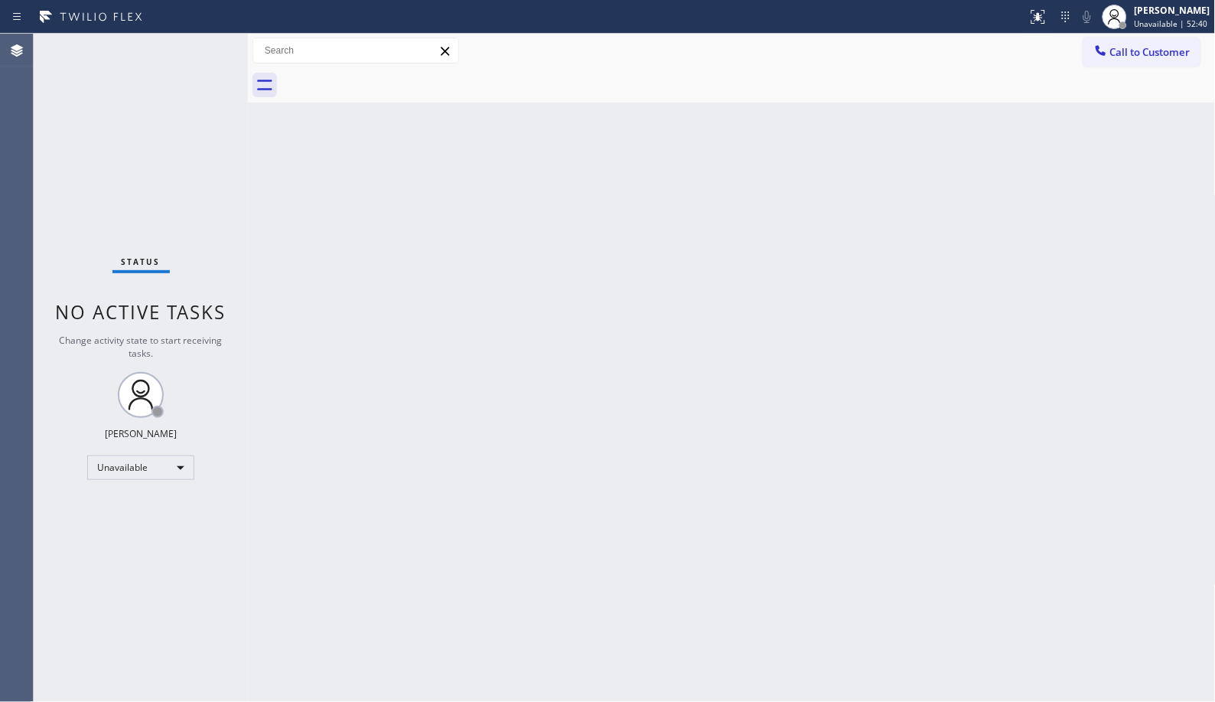
click at [561, 325] on div "Back to Dashboard Change Sender ID Customers Technicians Select a contact Outbo…" at bounding box center [732, 368] width 968 height 668
click at [1153, 62] on button "Call to Customer" at bounding box center [1142, 52] width 117 height 29
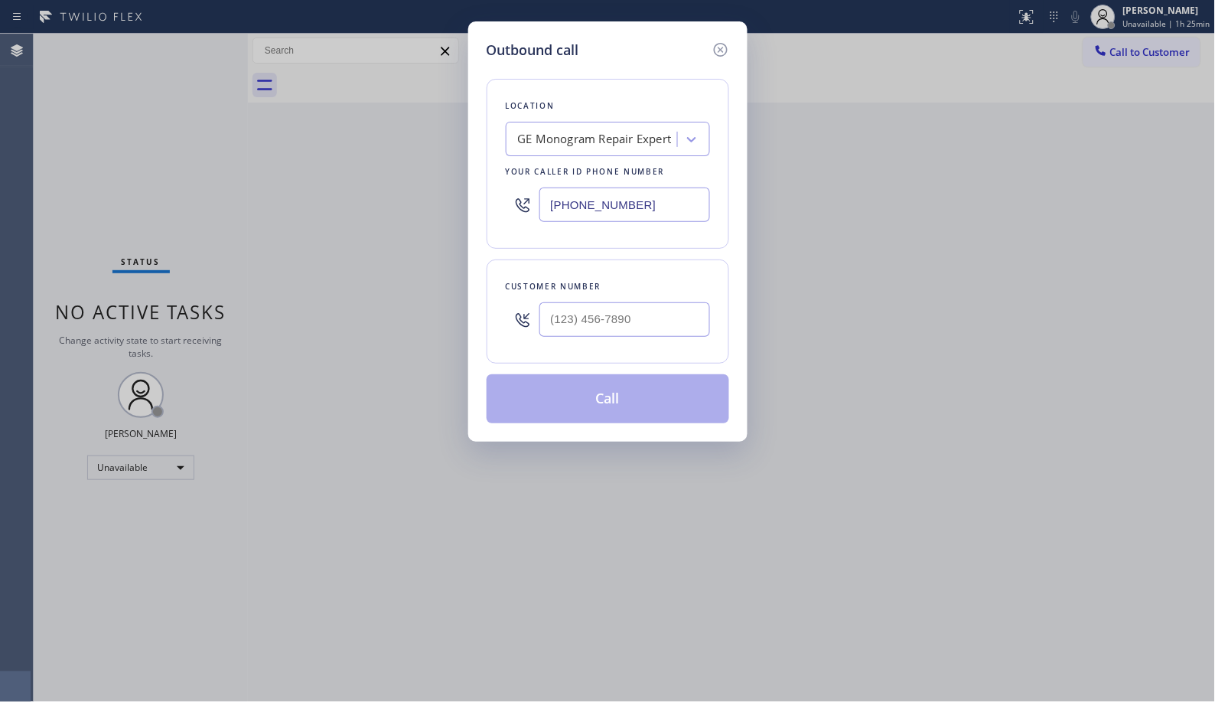
drag, startPoint x: 646, startPoint y: 204, endPoint x: 452, endPoint y: 146, distance: 202.9
click at [452, 146] on div "Outbound call Location GE Monogram Repair Expert Your caller id phone number [P…" at bounding box center [607, 351] width 1215 height 702
paste input "708) 381-1833"
type input "[PHONE_NUMBER]"
drag, startPoint x: 680, startPoint y: 307, endPoint x: 493, endPoint y: 308, distance: 186.8
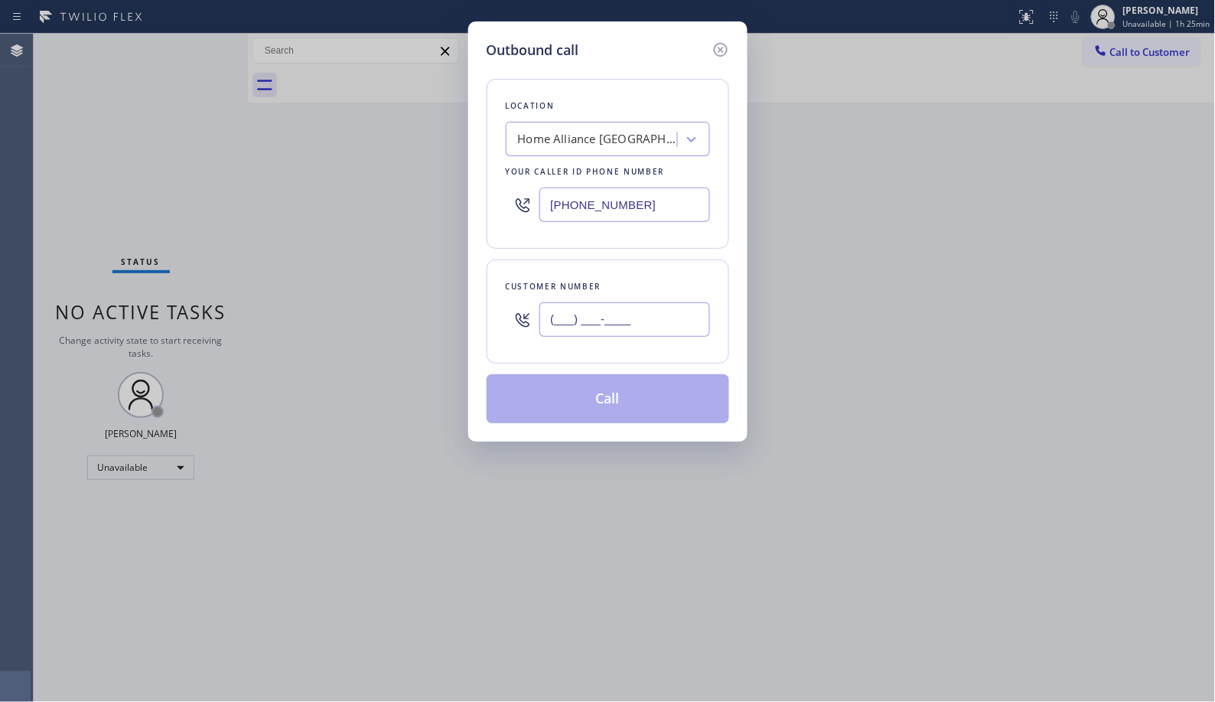
click at [493, 308] on div "Customer number (___) ___-____" at bounding box center [608, 311] width 243 height 104
paste input "630) 398-1916"
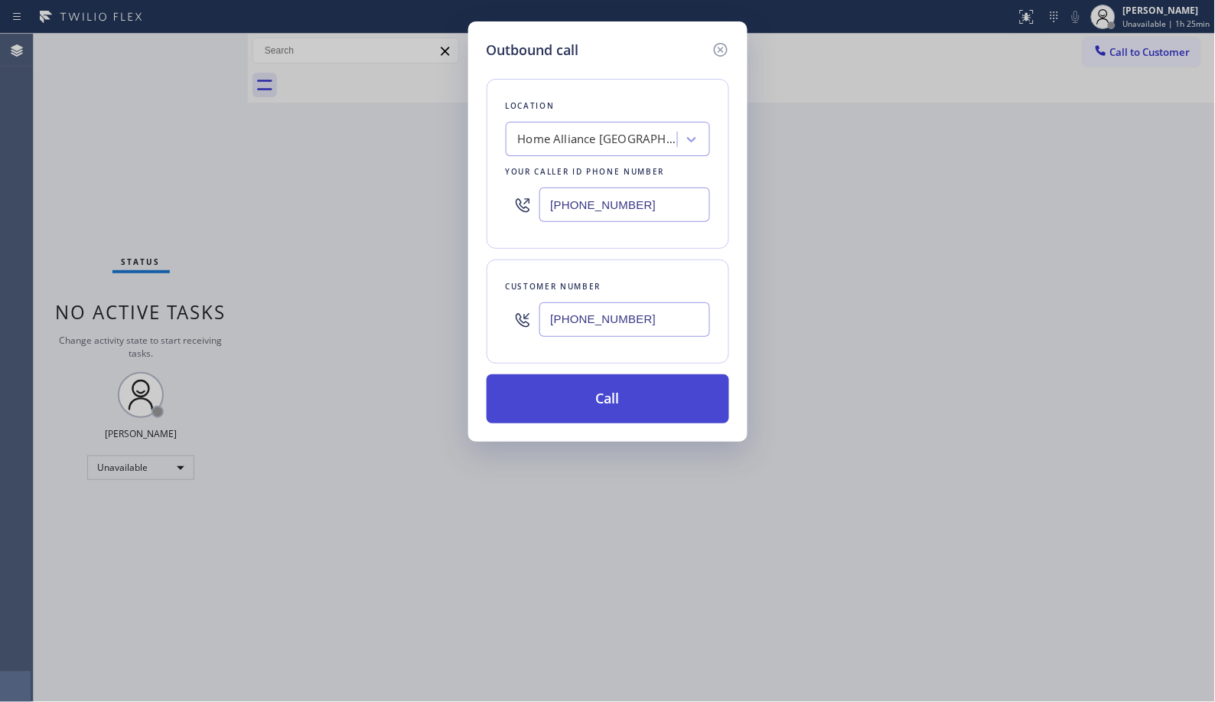
type input "[PHONE_NUMBER]"
click at [631, 403] on button "Call" at bounding box center [608, 398] width 243 height 49
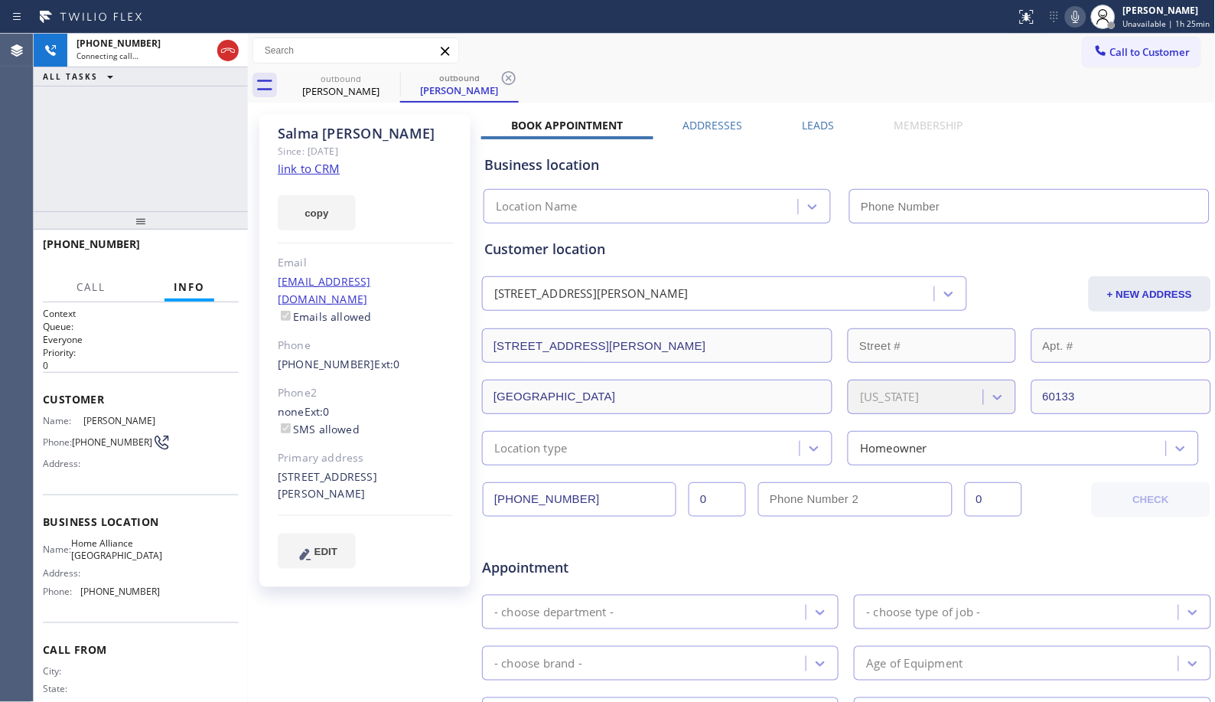
type input "[PHONE_NUMBER]"
drag, startPoint x: 511, startPoint y: 83, endPoint x: 488, endPoint y: 90, distance: 24.7
click at [511, 83] on icon at bounding box center [509, 78] width 14 height 14
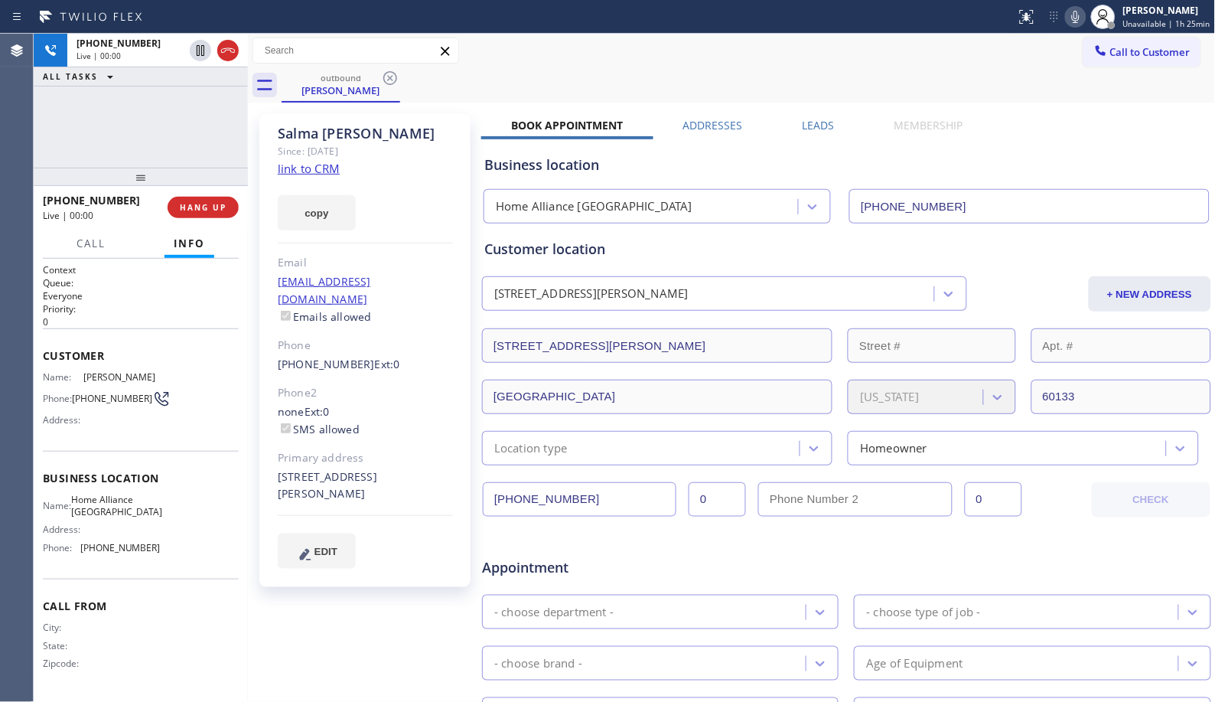
drag, startPoint x: 144, startPoint y: 228, endPoint x: 176, endPoint y: 167, distance: 69.2
click at [176, 168] on div at bounding box center [141, 177] width 214 height 18
click at [207, 199] on button "HANG UP" at bounding box center [203, 207] width 71 height 21
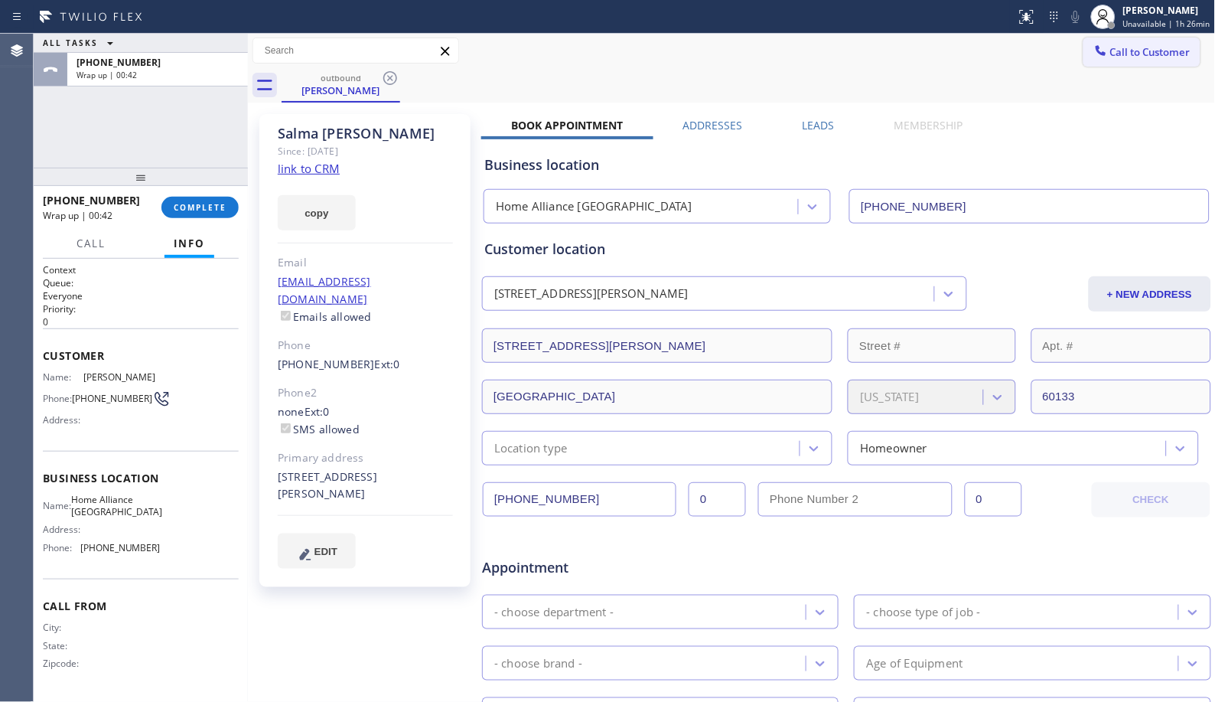
click at [1136, 47] on span "Call to Customer" at bounding box center [1151, 52] width 80 height 14
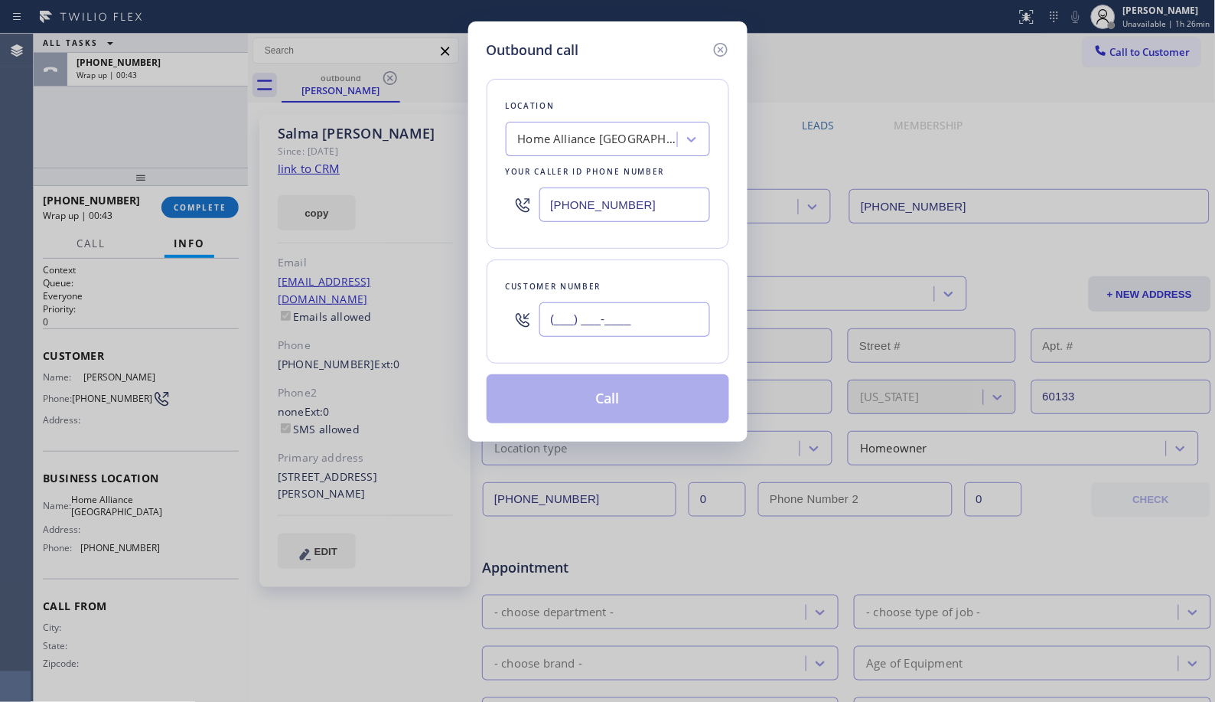
drag, startPoint x: 622, startPoint y: 319, endPoint x: 449, endPoint y: 301, distance: 173.9
click at [465, 308] on div "Outbound call Location Home Alliance Schaumburg Your caller id phone number [PH…" at bounding box center [607, 351] width 1215 height 702
paste input "630) 398-1916"
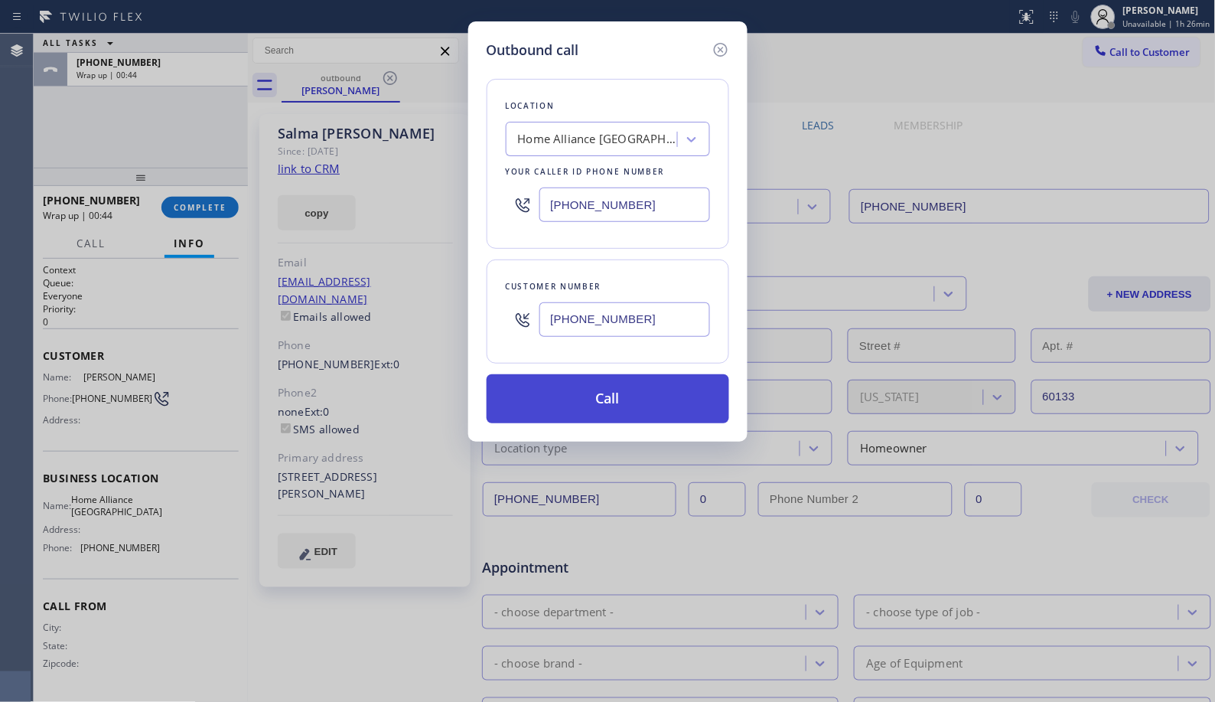
type input "[PHONE_NUMBER]"
click at [676, 398] on button "Call" at bounding box center [608, 398] width 243 height 49
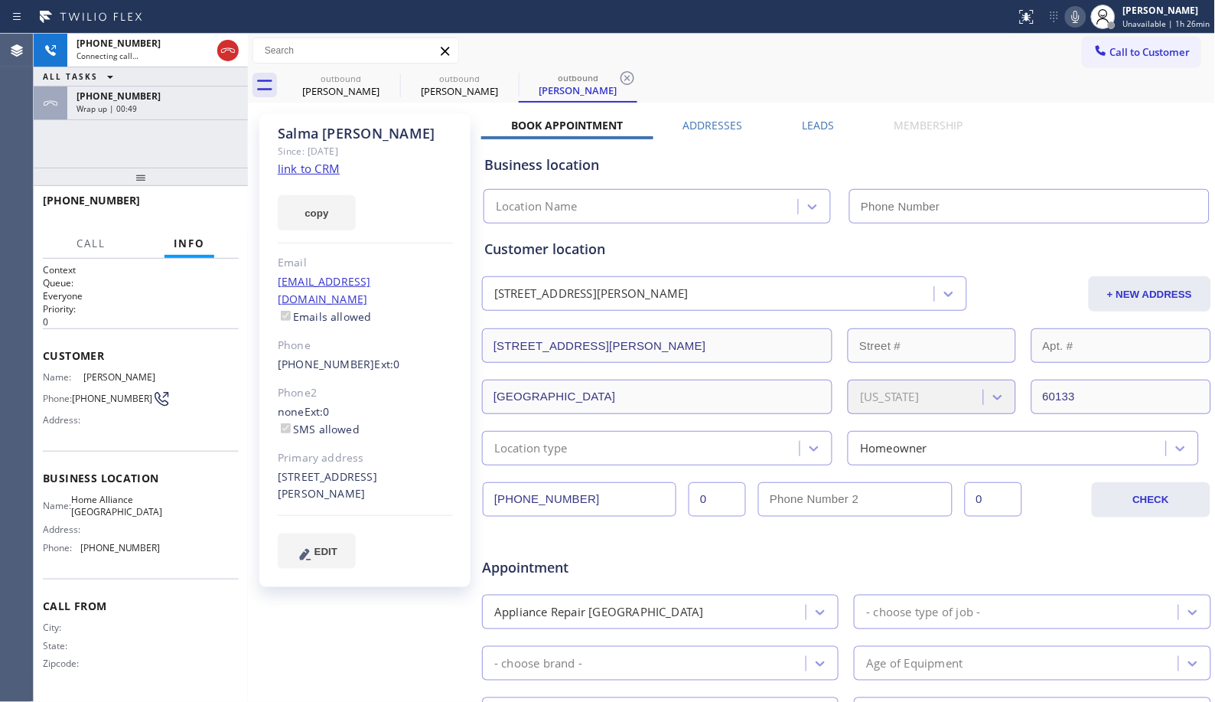
type input "[PHONE_NUMBER]"
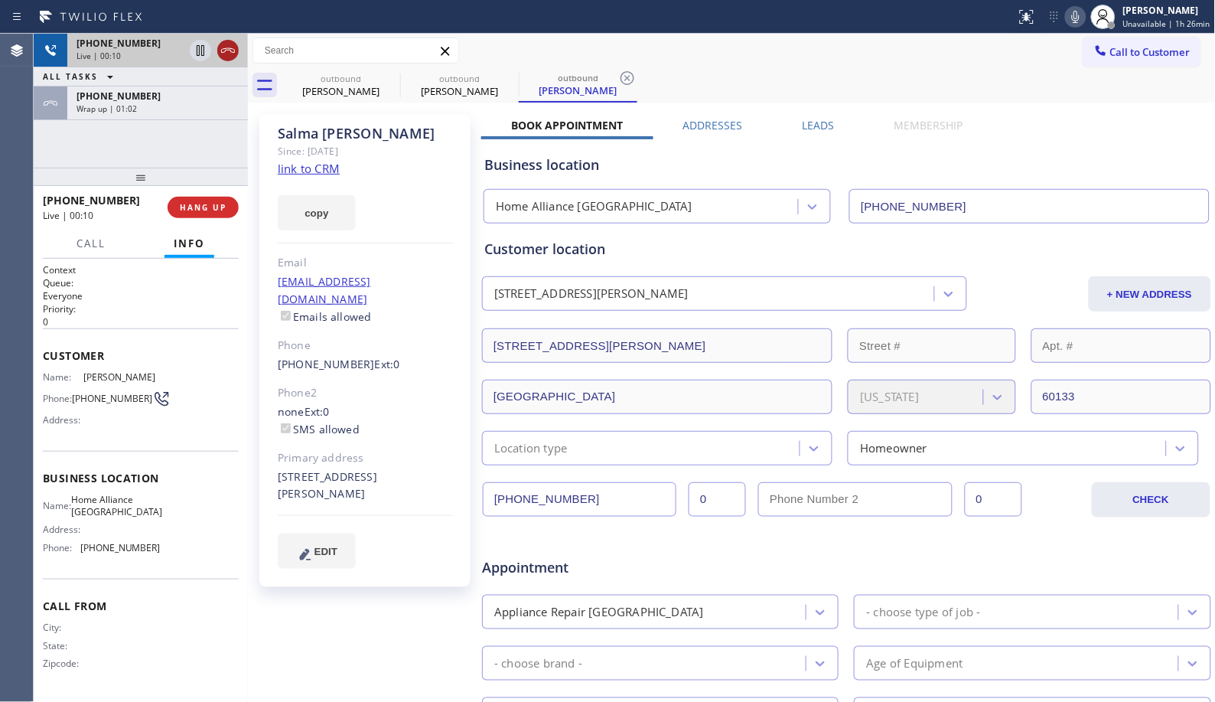
click at [227, 50] on icon at bounding box center [228, 50] width 14 height 5
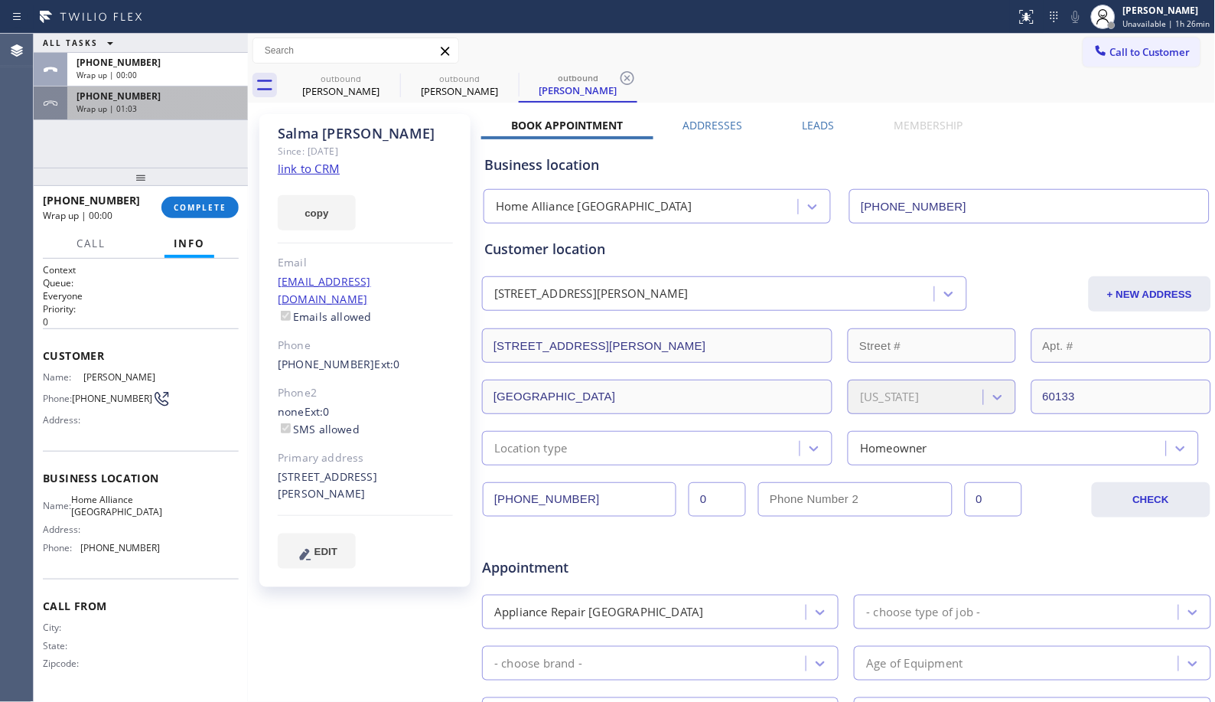
click at [185, 109] on div "Wrap up | 01:03" at bounding box center [158, 108] width 162 height 11
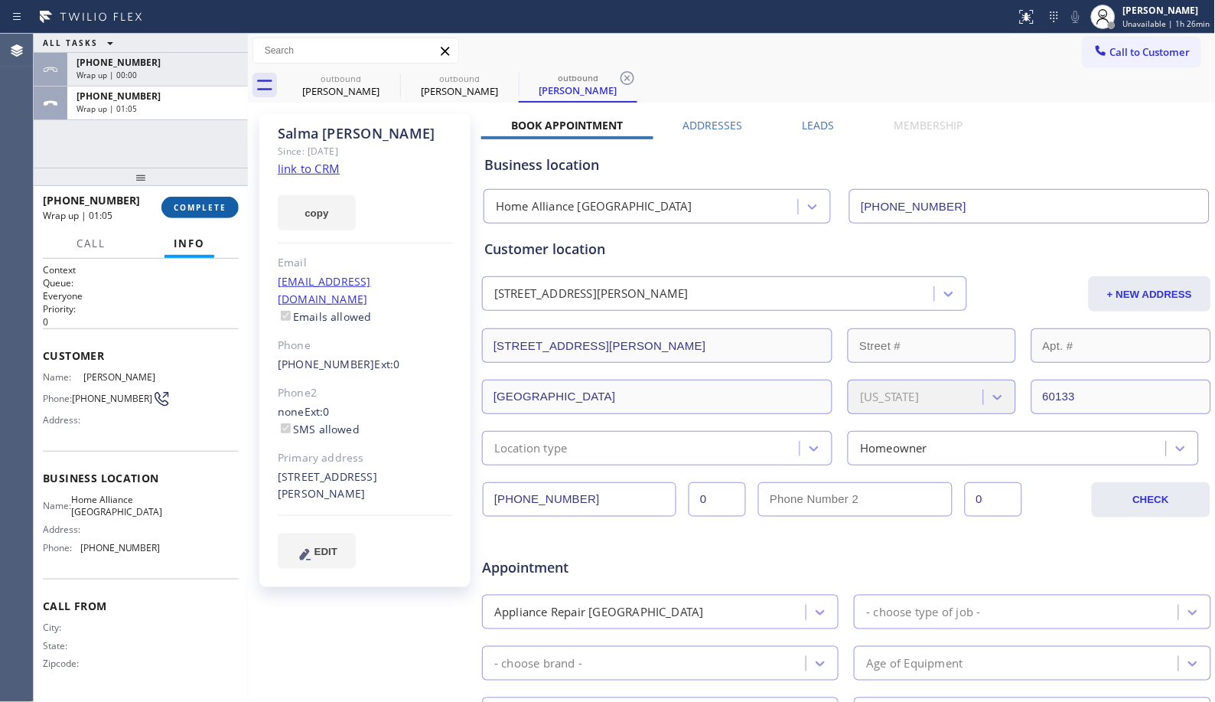
click at [209, 200] on button "COMPLETE" at bounding box center [199, 207] width 77 height 21
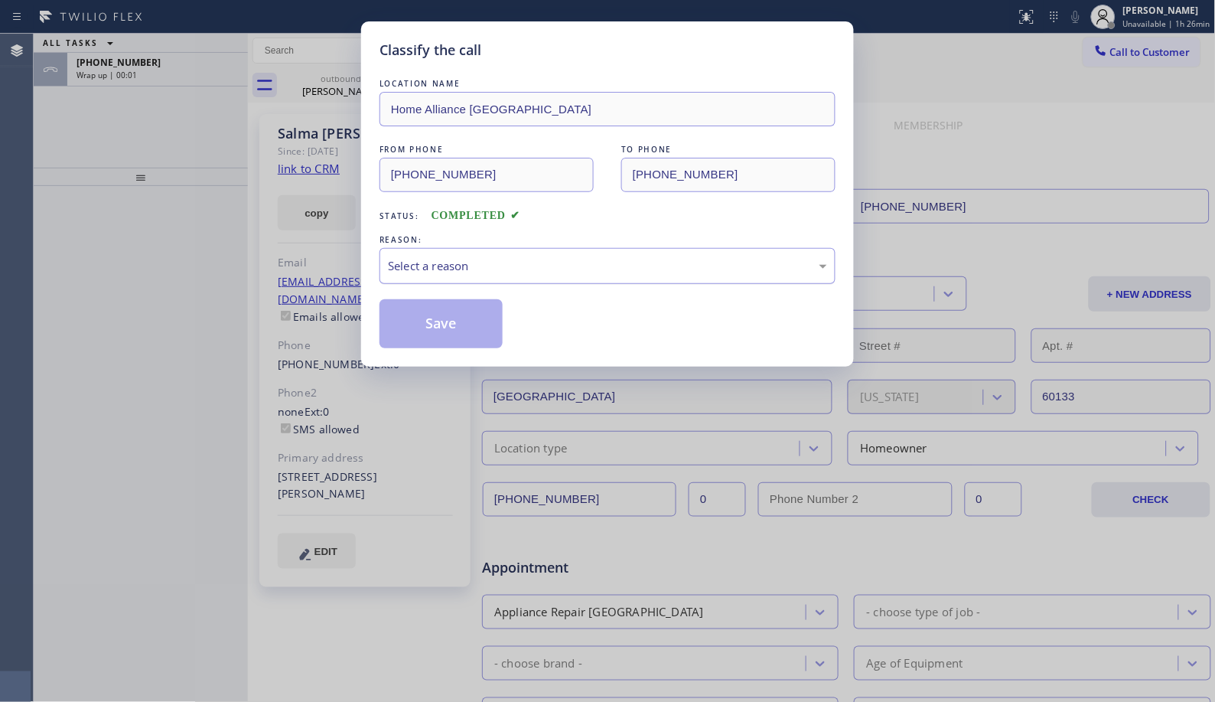
click at [447, 271] on div "Select a reason" at bounding box center [607, 266] width 439 height 18
click at [433, 326] on button "Save" at bounding box center [441, 323] width 123 height 49
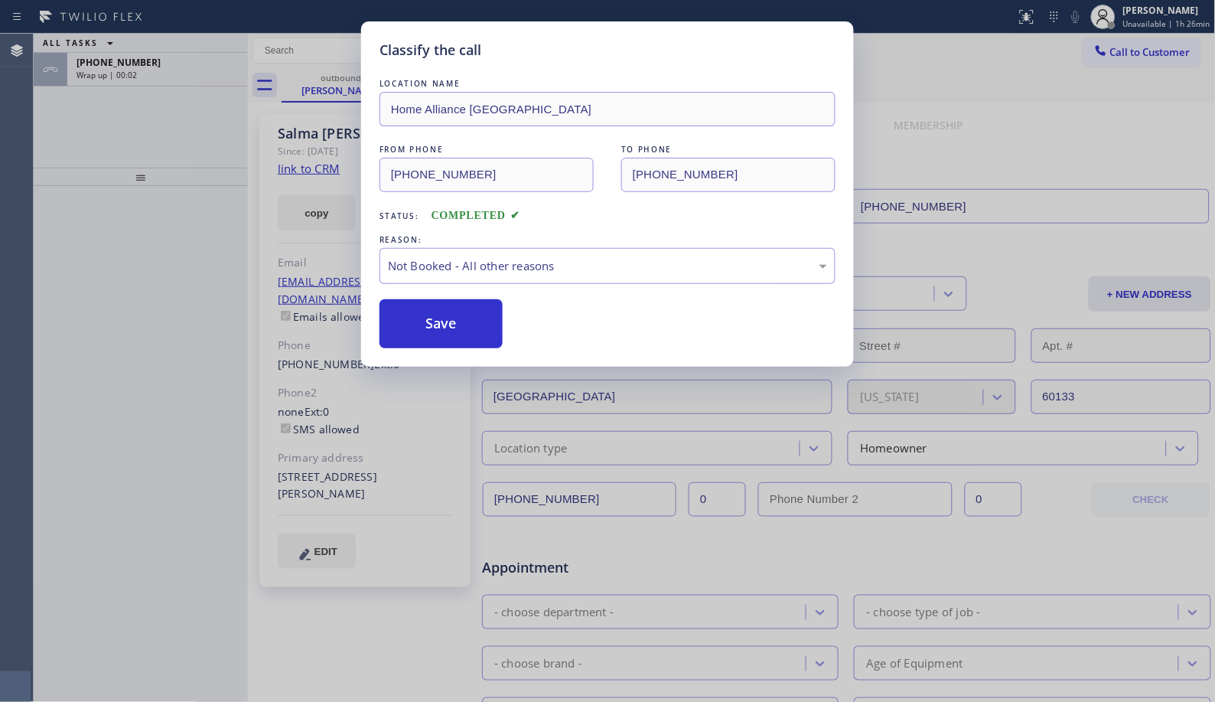
click at [187, 66] on div "Classify the call LOCATION NAME Home Alliance Schaumburg FROM PHONE [PHONE_NUMB…" at bounding box center [607, 351] width 1215 height 702
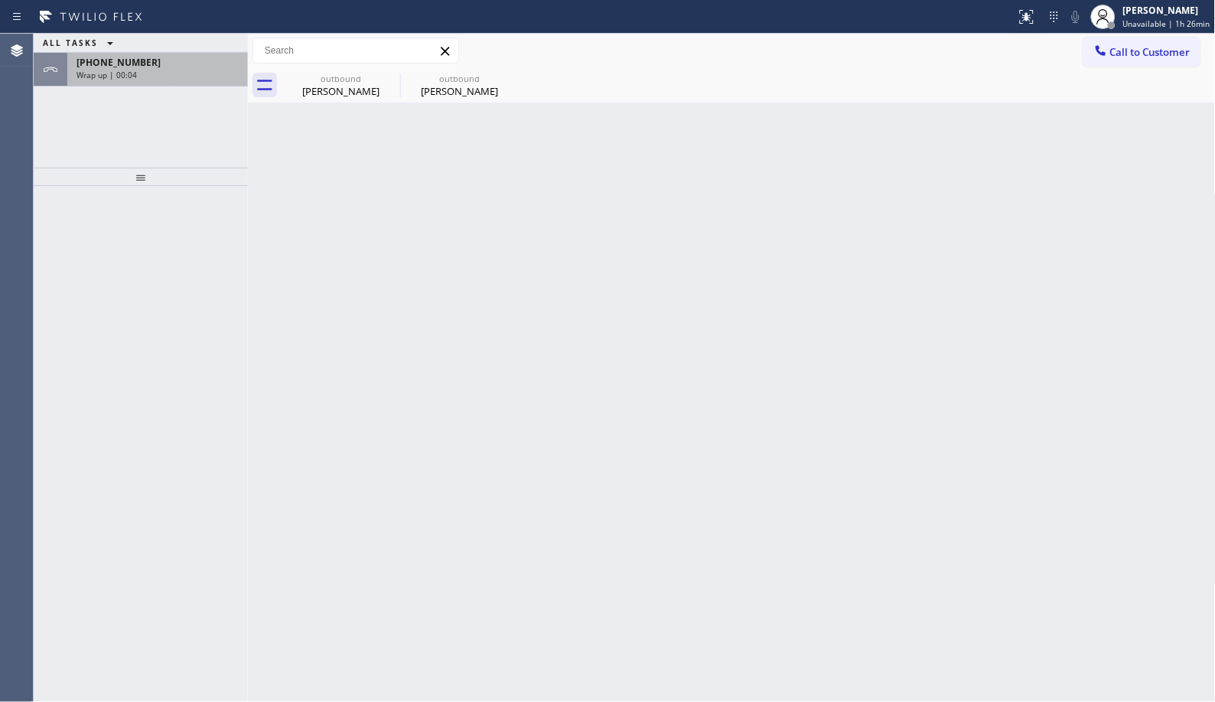
click at [149, 67] on div "[PHONE_NUMBER]" at bounding box center [158, 62] width 162 height 13
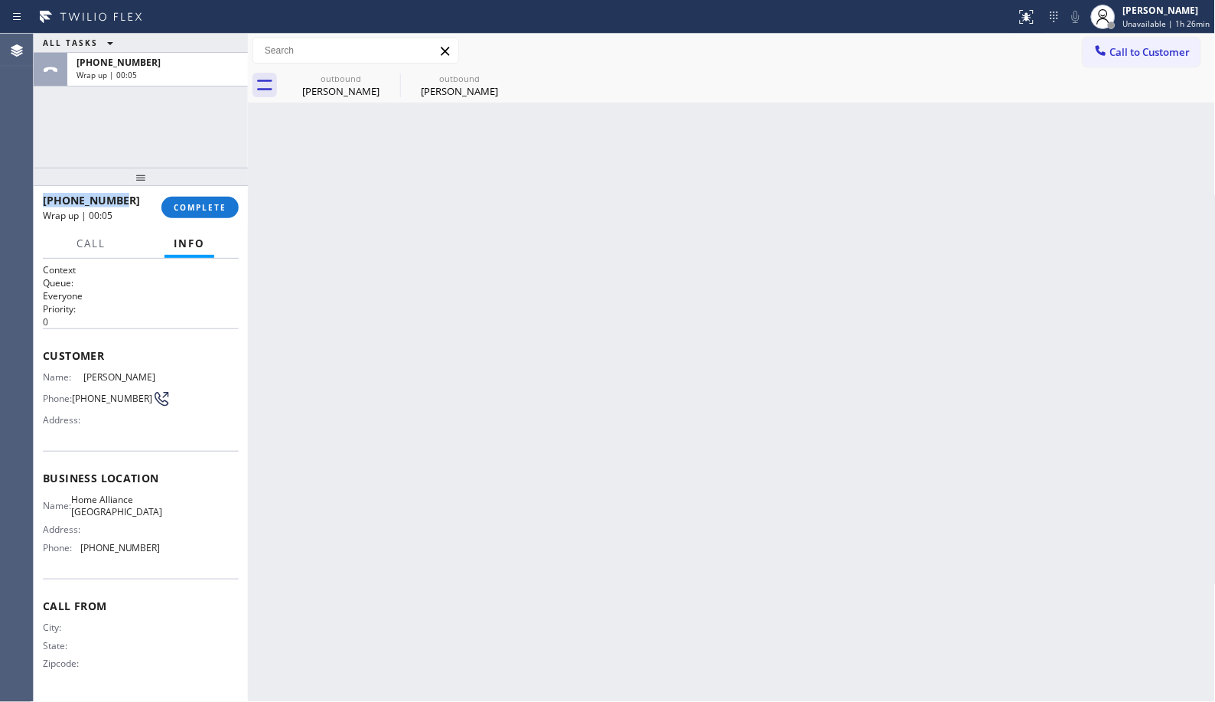
drag, startPoint x: 94, startPoint y: 197, endPoint x: 35, endPoint y: 197, distance: 58.9
click at [35, 197] on div "[PHONE_NUMBER] Wrap up | 00:05 COMPLETE" at bounding box center [141, 207] width 214 height 43
click at [194, 207] on span "COMPLETE" at bounding box center [200, 207] width 53 height 11
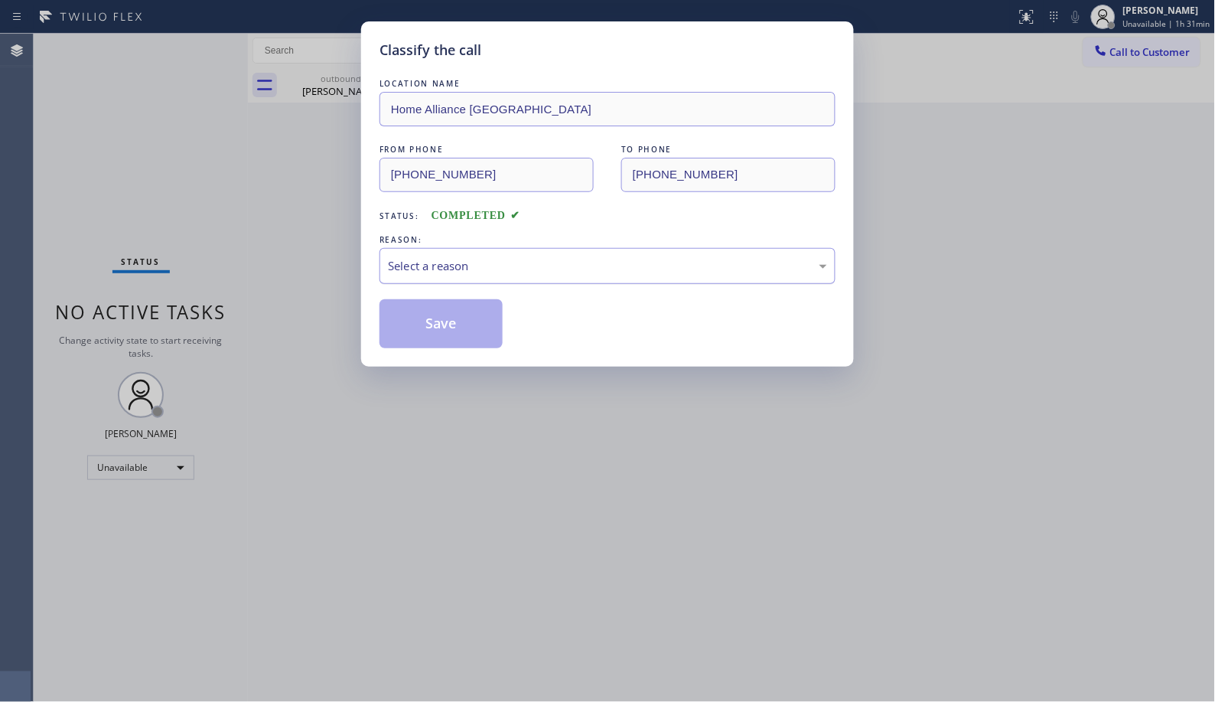
click at [484, 277] on div "Select a reason" at bounding box center [608, 266] width 456 height 36
click at [453, 325] on button "Save" at bounding box center [441, 323] width 123 height 49
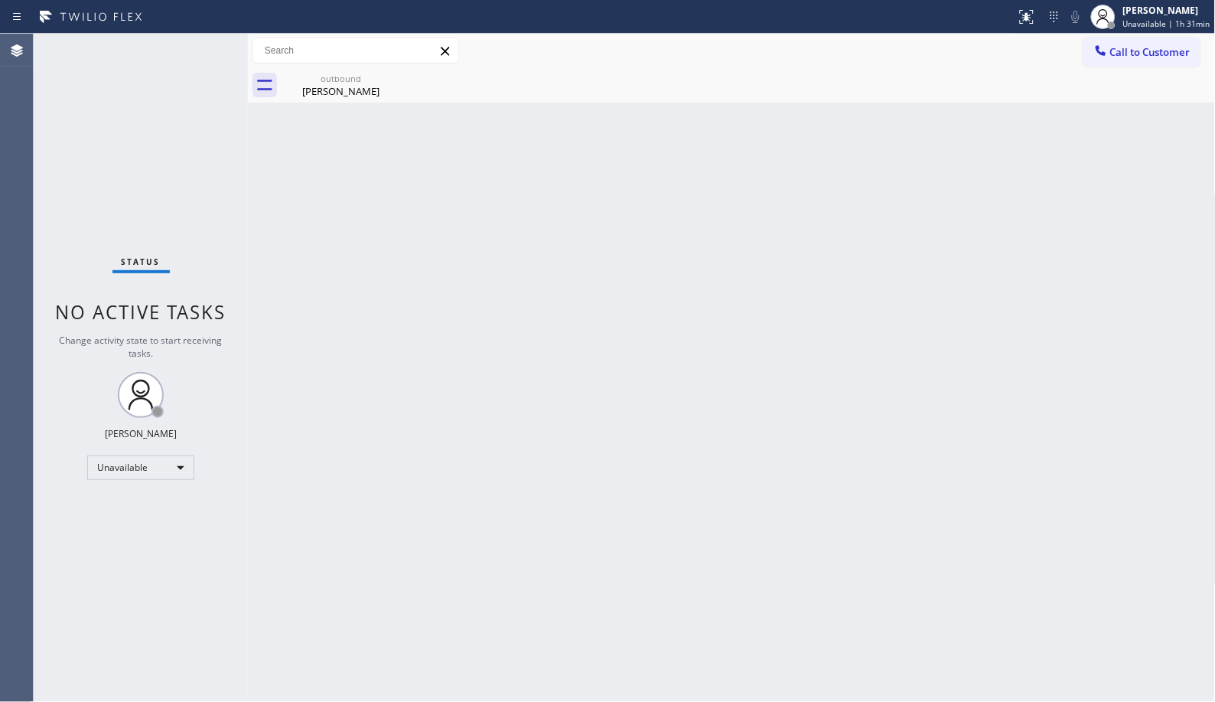
click at [387, 63] on div at bounding box center [356, 51] width 207 height 26
click at [370, 89] on div "[PERSON_NAME]" at bounding box center [341, 91] width 116 height 14
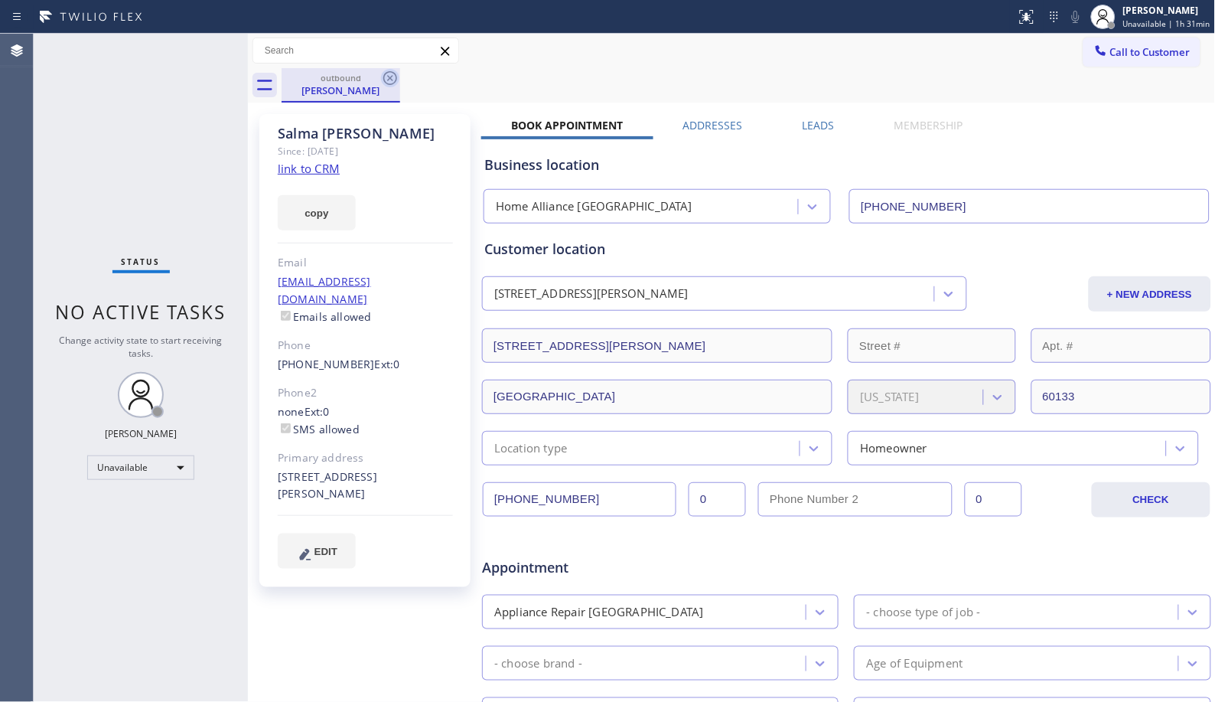
click at [389, 74] on icon at bounding box center [390, 78] width 18 height 18
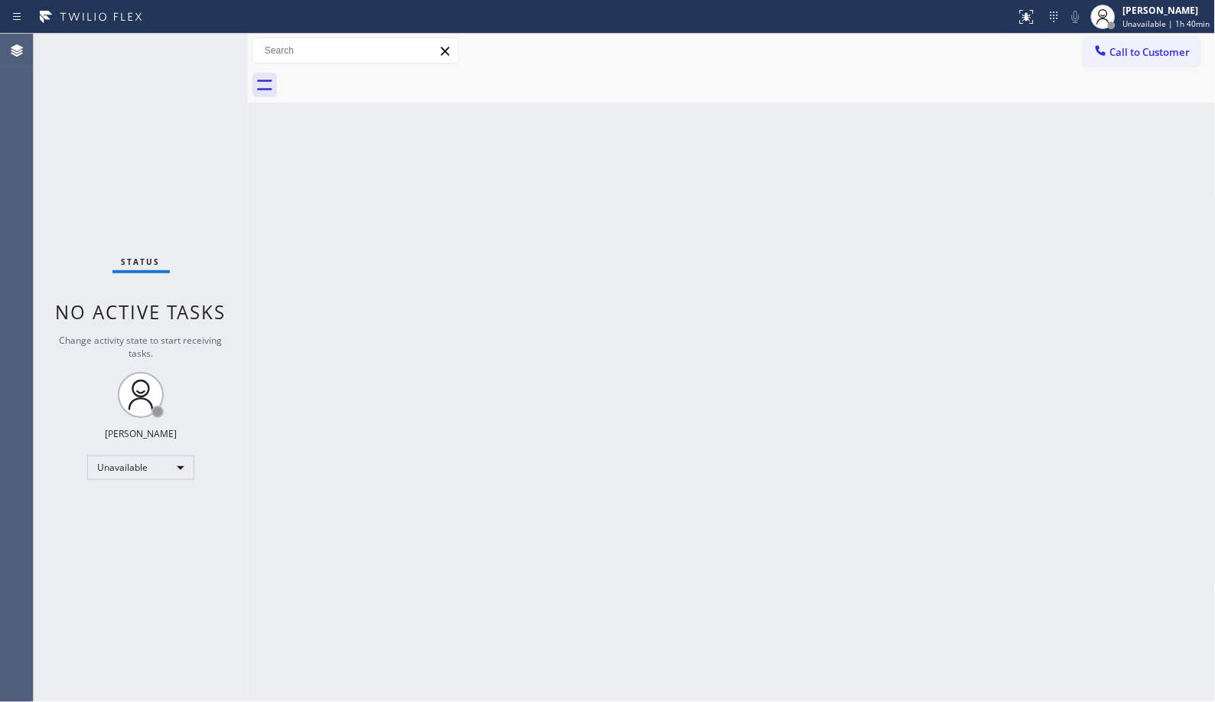
drag, startPoint x: 853, startPoint y: 270, endPoint x: 836, endPoint y: 258, distance: 21.4
click at [850, 269] on div "Back to Dashboard Change Sender ID Customers Technicians Select a contact Outbo…" at bounding box center [732, 368] width 968 height 668
click at [573, 485] on div "Back to Dashboard Change Sender ID Customers Technicians Select a contact Outbo…" at bounding box center [732, 368] width 968 height 668
drag, startPoint x: 188, startPoint y: 539, endPoint x: 154, endPoint y: 533, distance: 34.1
click at [188, 543] on div "Status No active tasks Change activity state to start receiving tasks. [PERSON_…" at bounding box center [141, 368] width 214 height 668
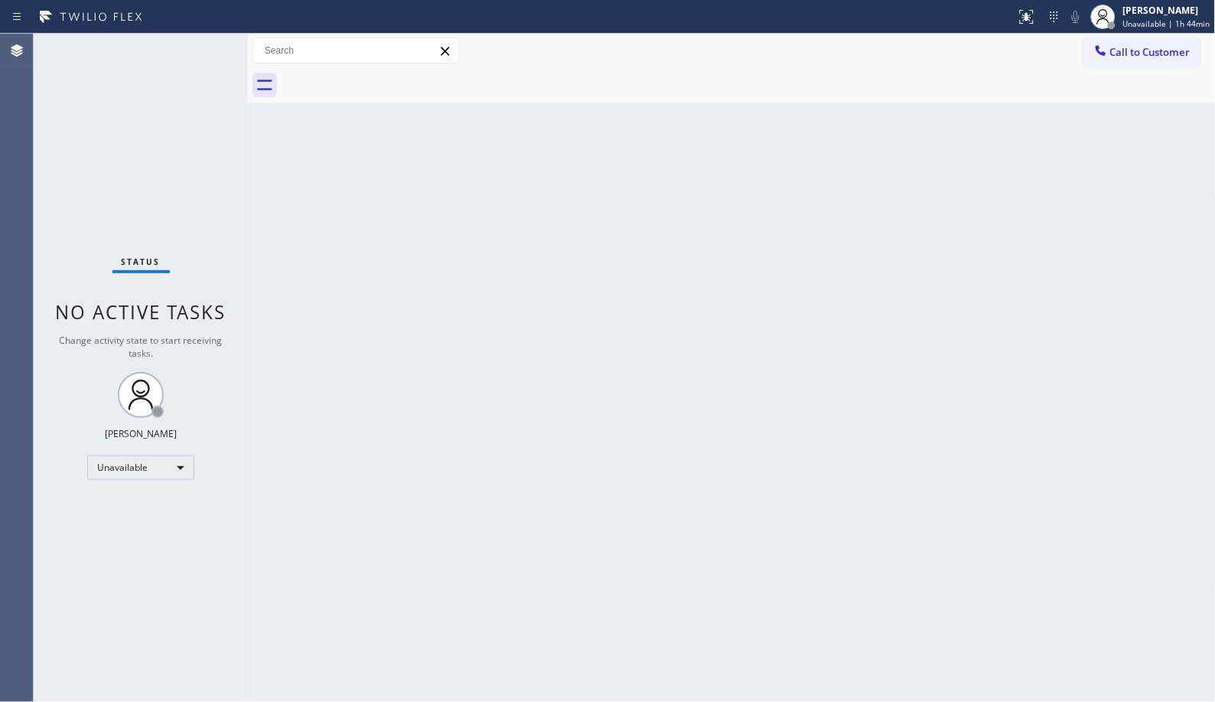
click at [731, 386] on div "Back to Dashboard Change Sender ID Customers Technicians Select a contact Outbo…" at bounding box center [732, 368] width 968 height 668
click at [537, 444] on div "Back to Dashboard Change Sender ID Customers Technicians Select a contact Outbo…" at bounding box center [732, 368] width 968 height 668
click at [1147, 40] on button "Call to Customer" at bounding box center [1142, 52] width 117 height 29
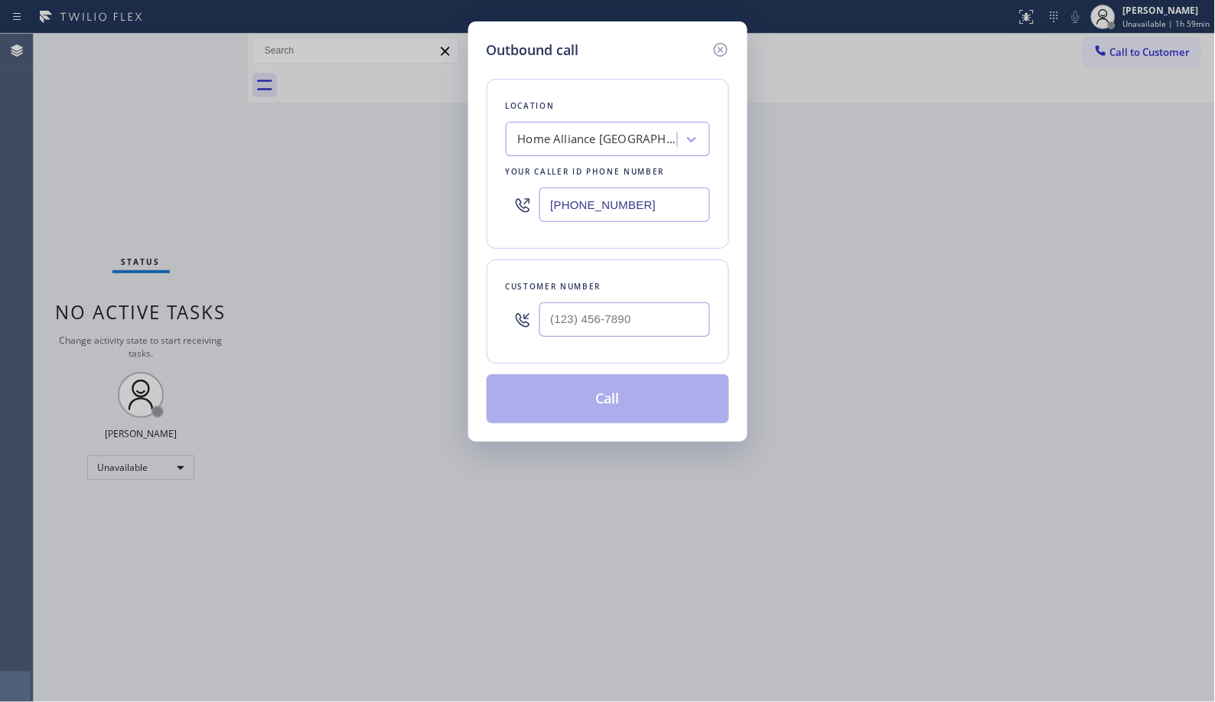
drag, startPoint x: 704, startPoint y: 194, endPoint x: 591, endPoint y: 207, distance: 114.1
click at [591, 207] on input "[PHONE_NUMBER]" at bounding box center [625, 205] width 171 height 34
drag, startPoint x: 645, startPoint y: 328, endPoint x: 444, endPoint y: 269, distance: 209.5
click at [449, 278] on div "Outbound call Location Home Alliance Schaumburg Your caller id phone number [PH…" at bounding box center [607, 351] width 1215 height 702
paste input "951) 206-9624"
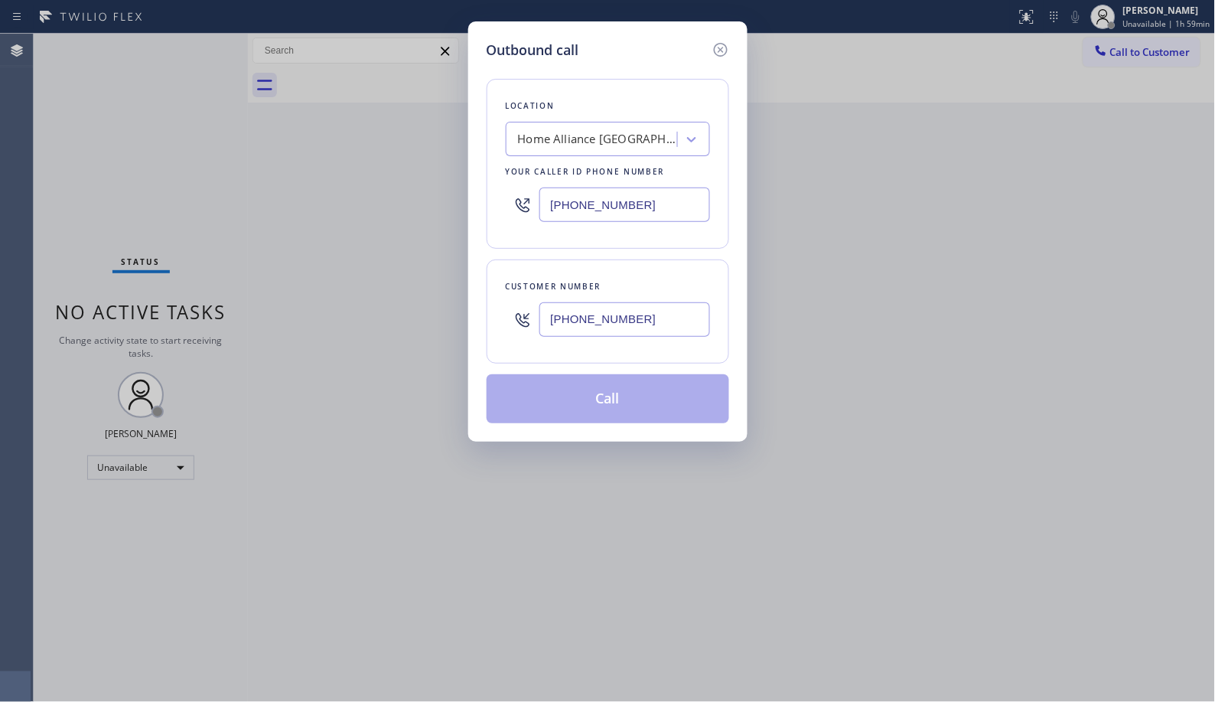
type input "[PHONE_NUMBER]"
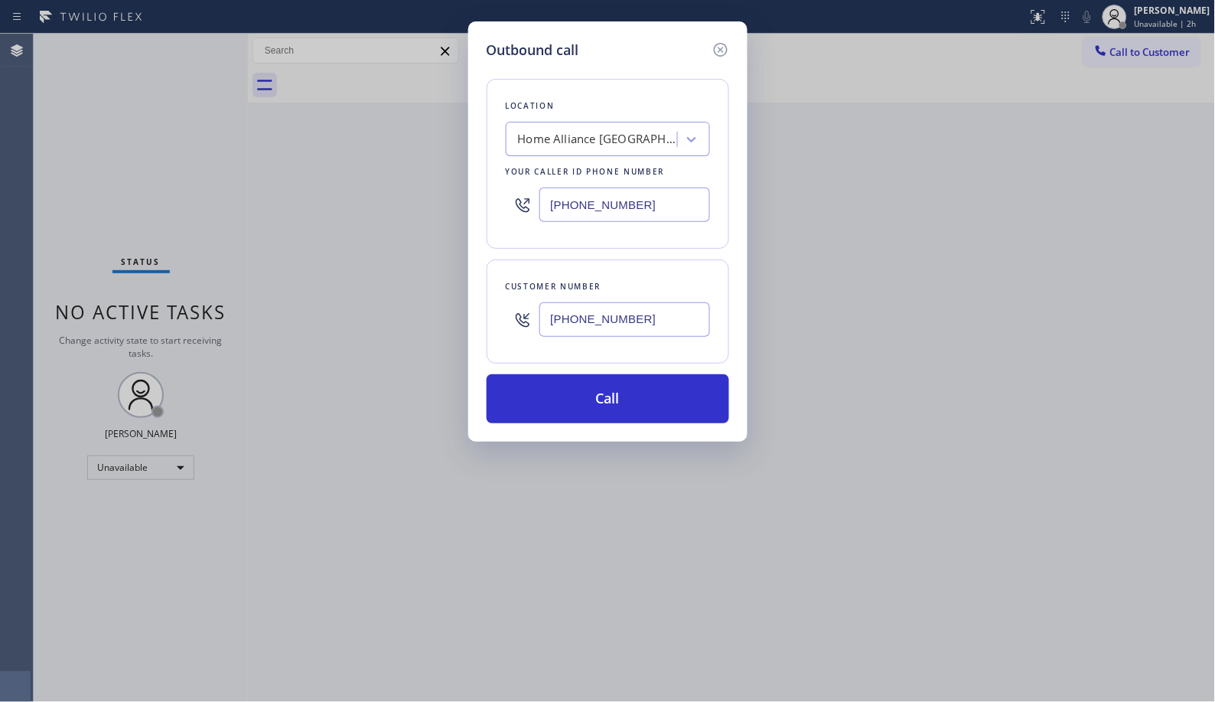
drag, startPoint x: 677, startPoint y: 215, endPoint x: 375, endPoint y: 70, distance: 335.2
click at [459, 192] on div "Outbound call Location Home Alliance [GEOGRAPHIC_DATA] Your caller id phone num…" at bounding box center [607, 351] width 1215 height 702
paste input "213) 516-9475"
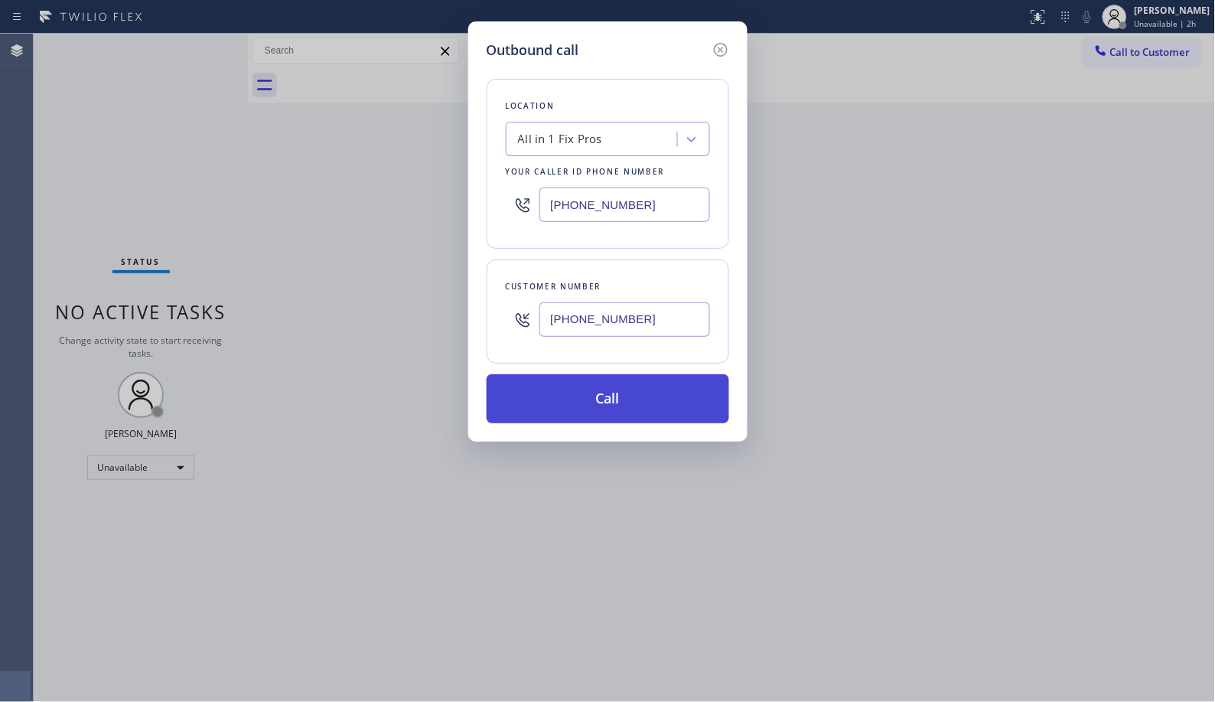
type input "[PHONE_NUMBER]"
click at [626, 403] on button "Call" at bounding box center [608, 398] width 243 height 49
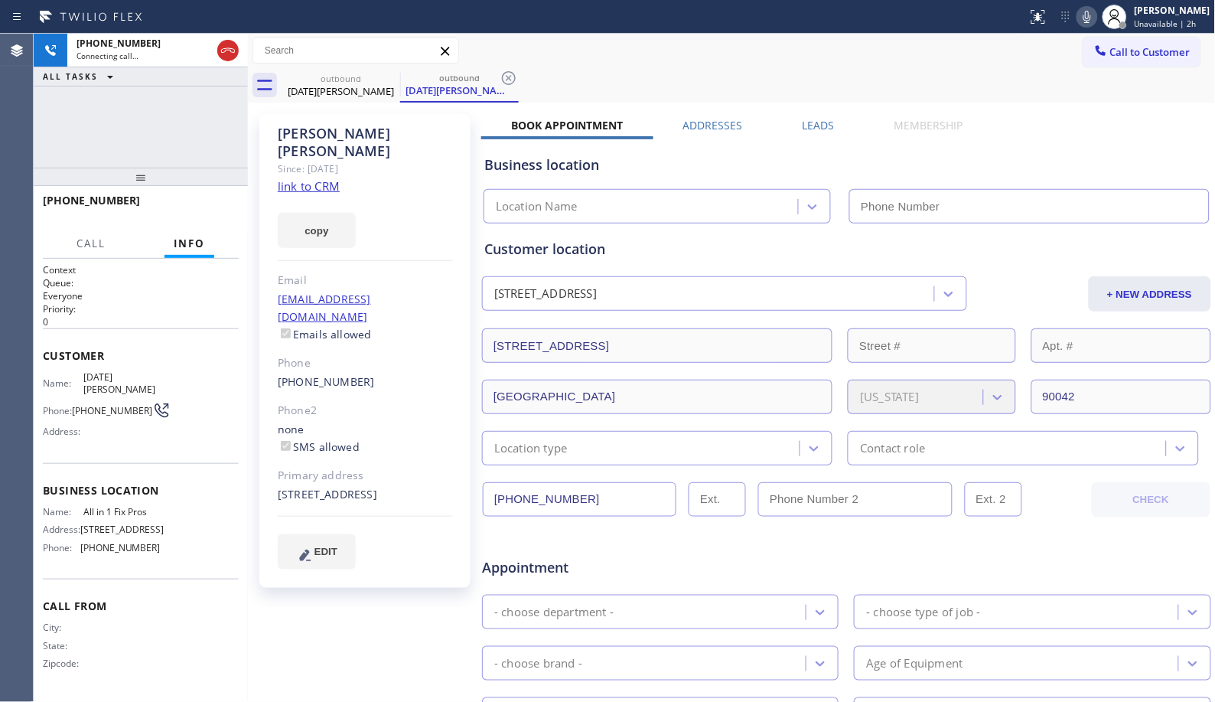
type input "[PHONE_NUMBER]"
click at [522, 77] on div "outbound [DATE][PERSON_NAME] outbound [DATE][PERSON_NAME]" at bounding box center [749, 85] width 935 height 34
type input "[PHONE_NUMBER]"
click at [509, 77] on icon at bounding box center [509, 78] width 14 height 14
drag, startPoint x: 139, startPoint y: 184, endPoint x: 143, endPoint y: 157, distance: 27.8
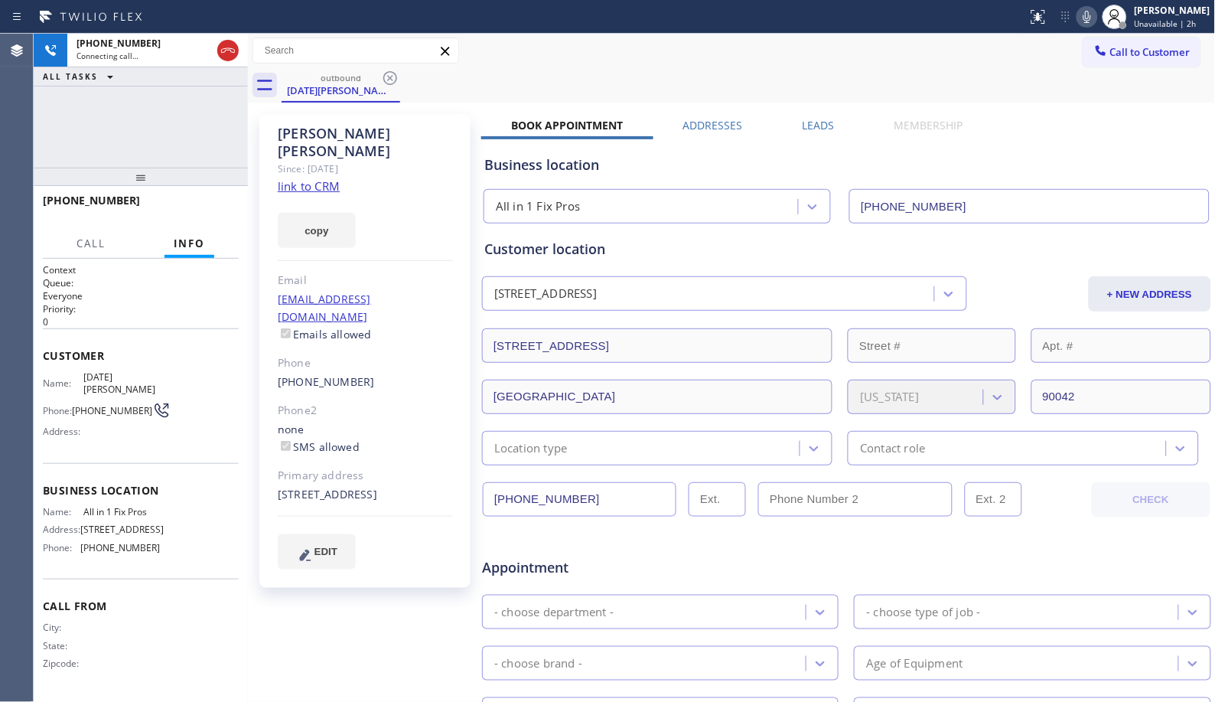
click at [143, 157] on div "[PHONE_NUMBER] Connecting call… ALL TASKS ALL TASKS ACTIVE TASKS TASKS IN WRAP …" at bounding box center [141, 368] width 214 height 668
click at [515, 90] on div "outbound [DATE][PERSON_NAME]" at bounding box center [749, 85] width 935 height 34
click at [197, 211] on span "HANG UP" at bounding box center [203, 207] width 47 height 11
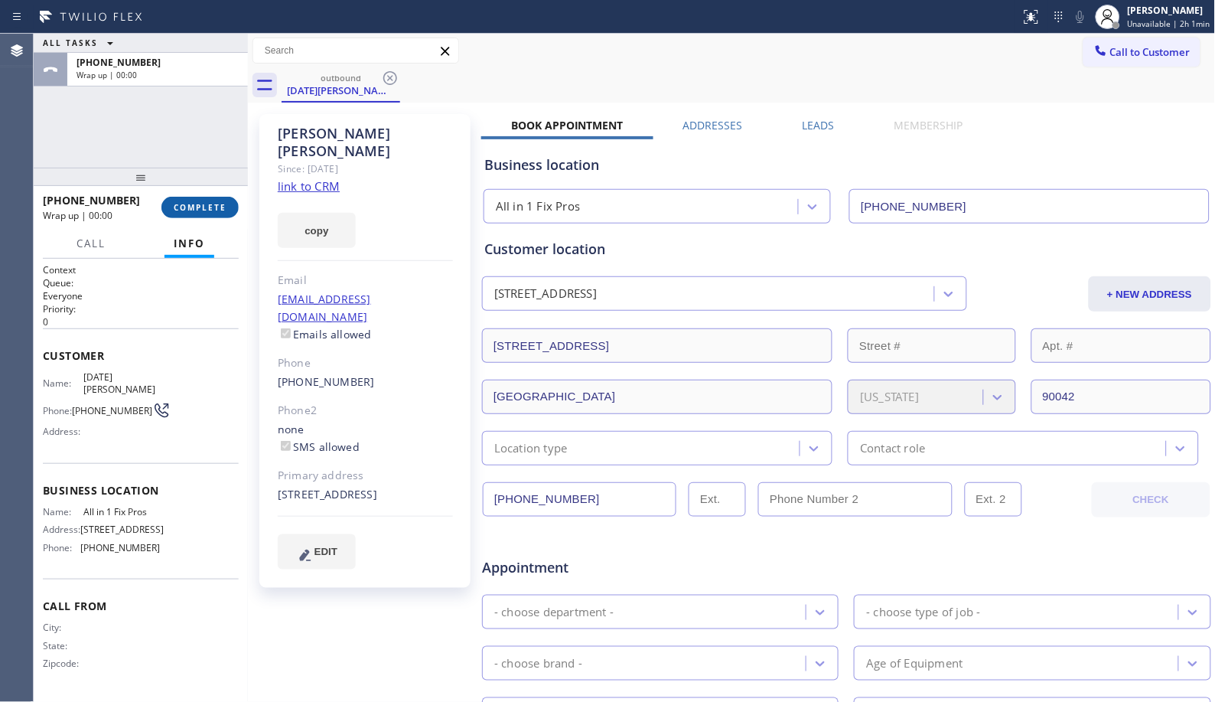
click at [193, 210] on span "COMPLETE" at bounding box center [200, 207] width 53 height 11
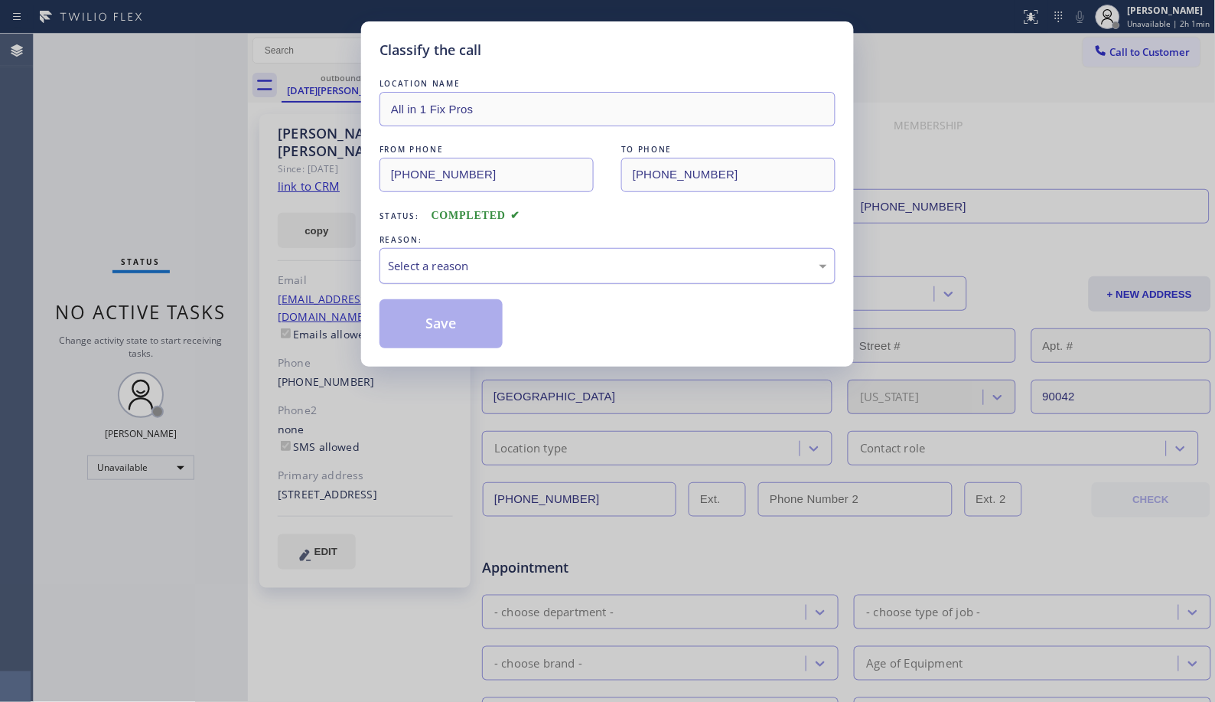
click at [732, 273] on div "Select a reason" at bounding box center [607, 266] width 439 height 18
click at [460, 335] on button "Save" at bounding box center [441, 323] width 123 height 49
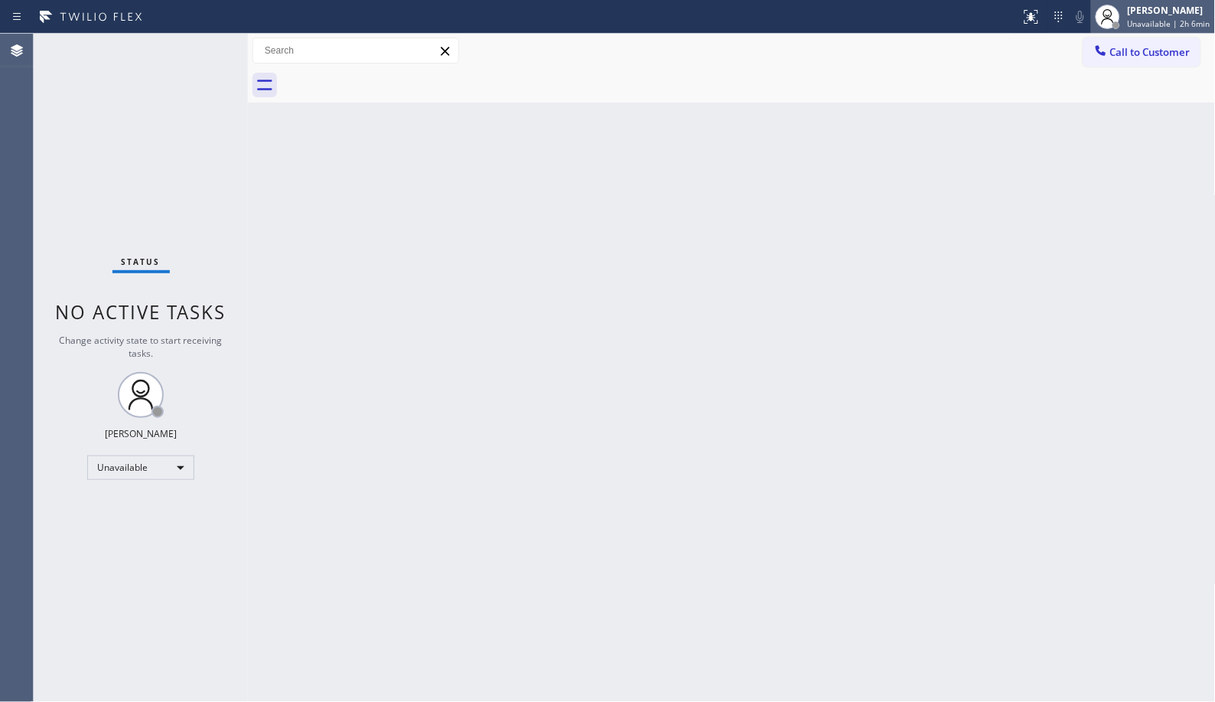
click at [1179, 11] on div "[PERSON_NAME]" at bounding box center [1169, 10] width 83 height 13
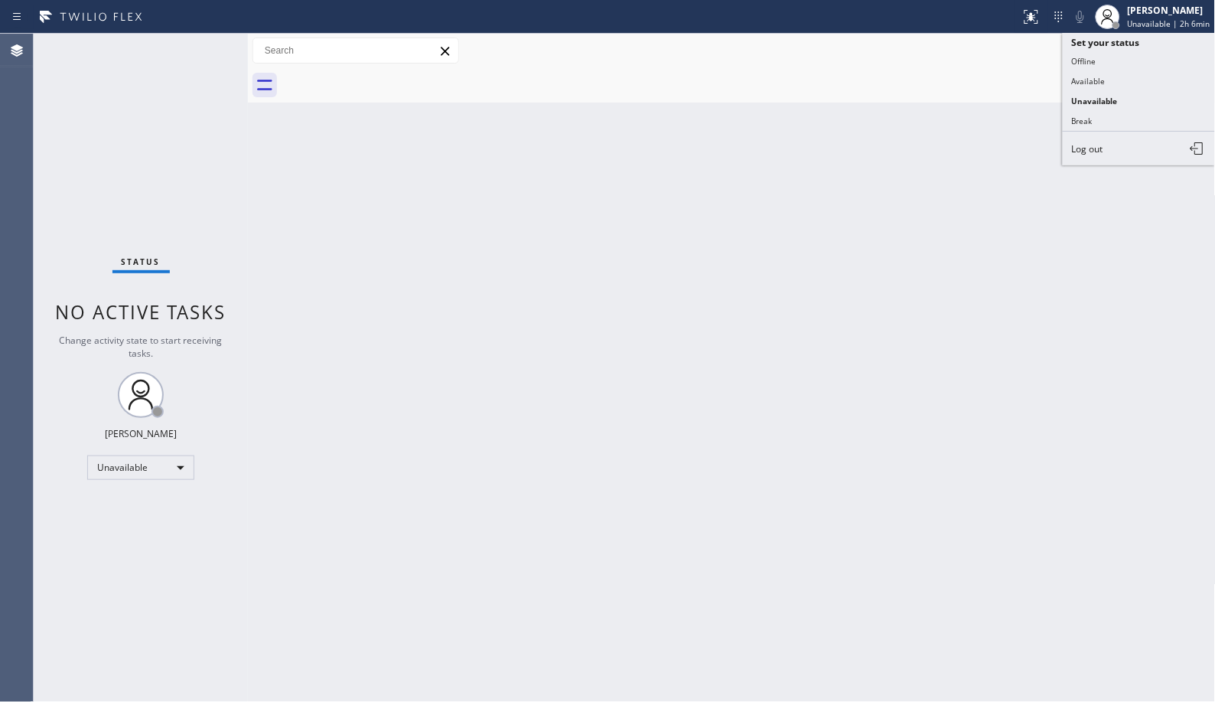
drag, startPoint x: 1088, startPoint y: 126, endPoint x: 1103, endPoint y: 86, distance: 42.6
click at [1088, 127] on button "Break" at bounding box center [1139, 121] width 153 height 20
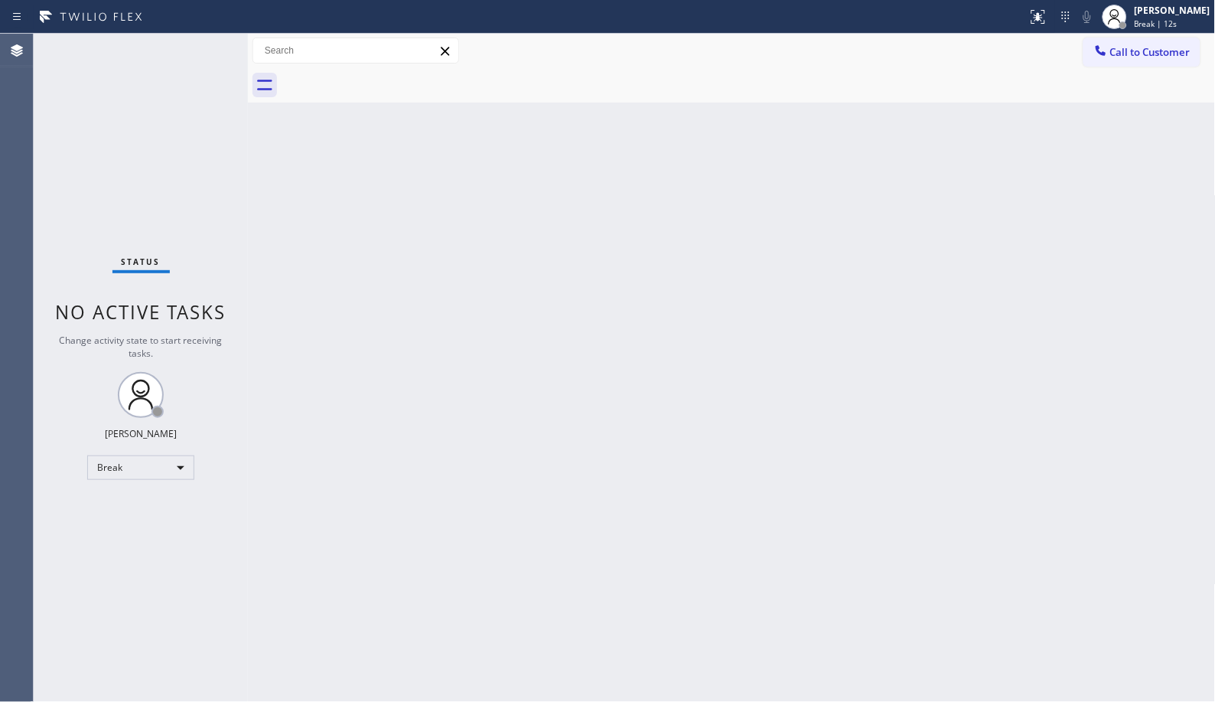
click at [605, 329] on div "Back to Dashboard Change Sender ID Customers Technicians Select a contact Outbo…" at bounding box center [732, 368] width 968 height 668
click at [636, 348] on div "Back to Dashboard Change Sender ID Customers Technicians Select a contact Outbo…" at bounding box center [732, 368] width 968 height 668
click at [1150, 16] on div "[PERSON_NAME]" at bounding box center [1173, 10] width 76 height 13
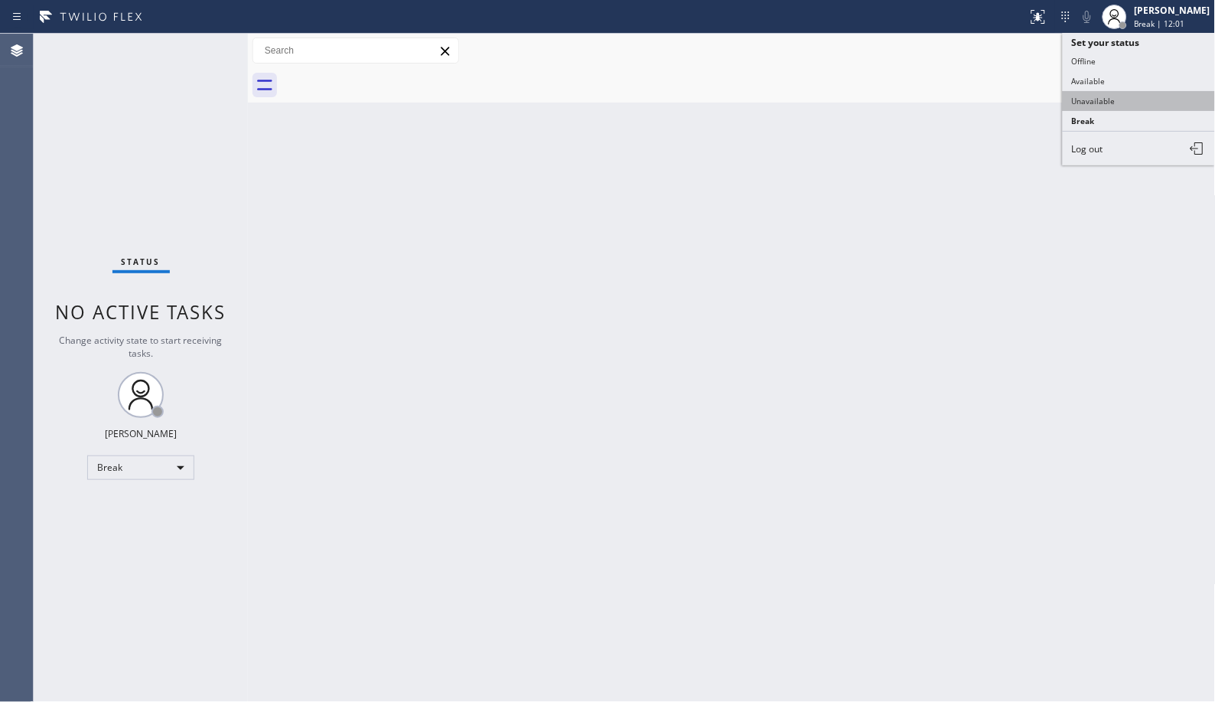
click at [1123, 103] on button "Unavailable" at bounding box center [1139, 101] width 153 height 20
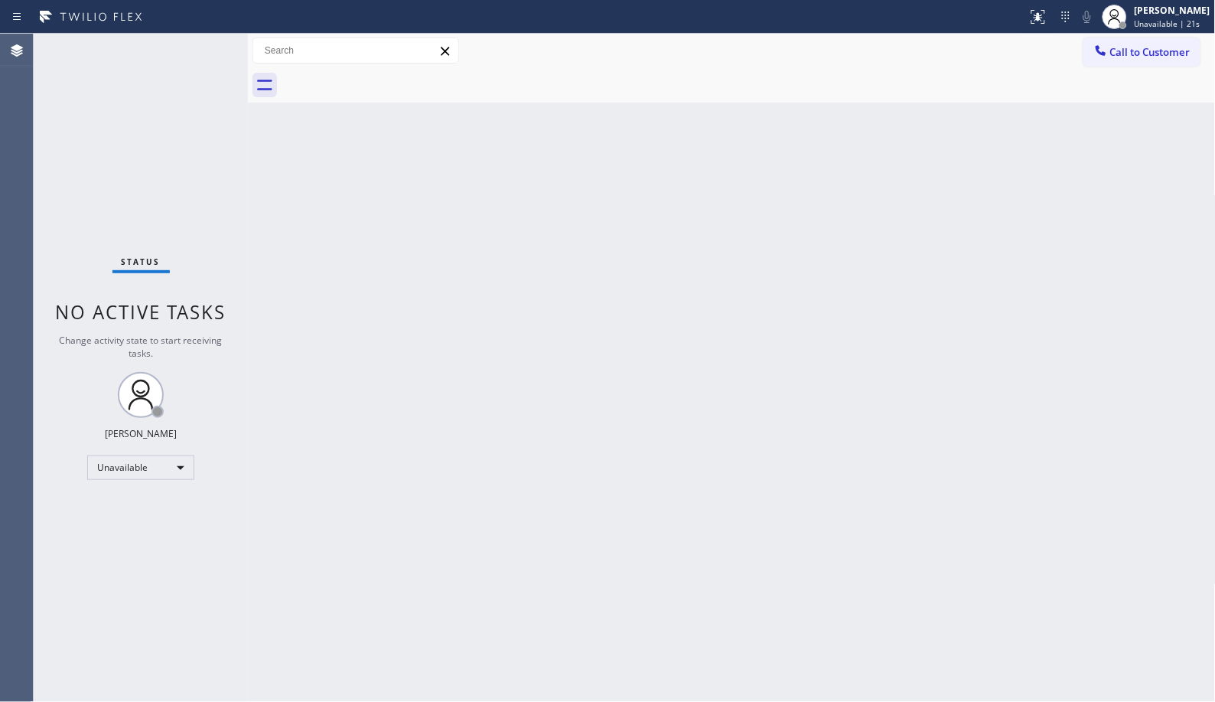
drag, startPoint x: 632, startPoint y: 212, endPoint x: 432, endPoint y: 116, distance: 221.8
click at [632, 212] on div "Back to Dashboard Change Sender ID Customers Technicians Select a contact Outbo…" at bounding box center [732, 368] width 968 height 668
click at [568, 452] on div "Back to Dashboard Change Sender ID Customers Technicians Select a contact Outbo…" at bounding box center [732, 368] width 968 height 668
click at [1140, 51] on span "Call to Customer" at bounding box center [1151, 52] width 80 height 14
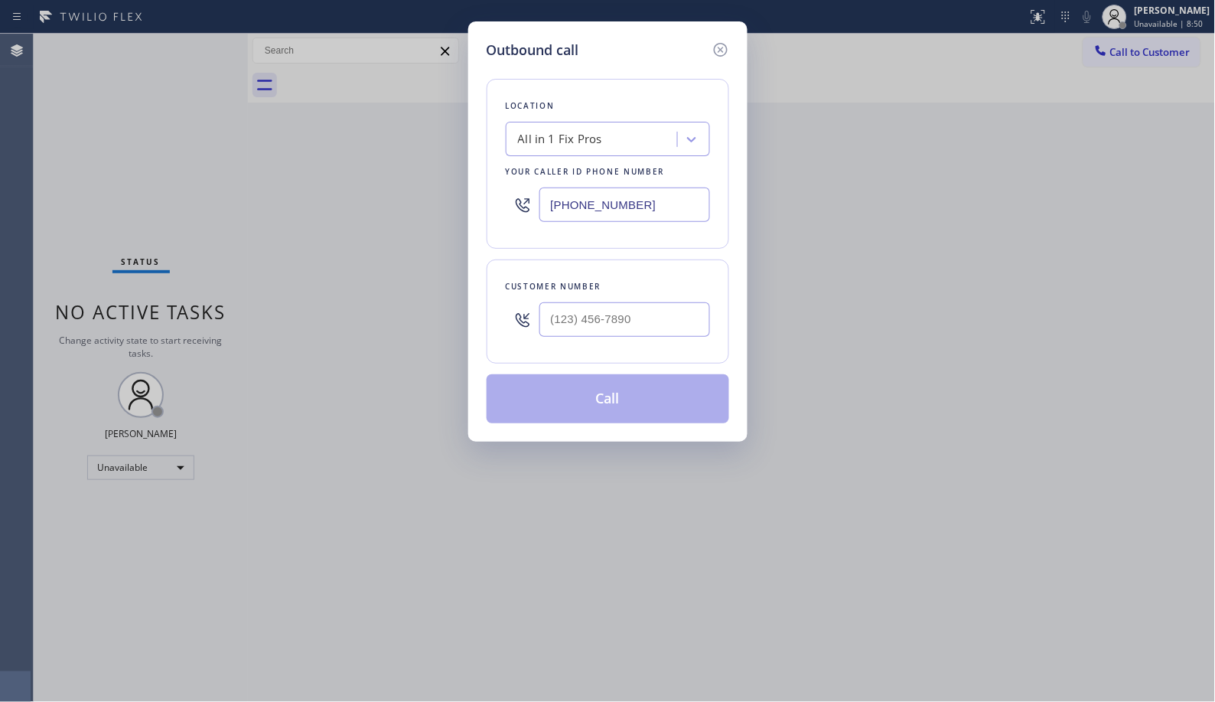
drag, startPoint x: 564, startPoint y: 177, endPoint x: 458, endPoint y: 112, distance: 124.7
click at [470, 143] on div "Outbound call Location All in 1 Fix Pros Your caller id phone number [PHONE_NUM…" at bounding box center [607, 231] width 279 height 420
paste input "833) 692-2271"
type input "[PHONE_NUMBER]"
drag, startPoint x: 582, startPoint y: 307, endPoint x: 439, endPoint y: 257, distance: 150.8
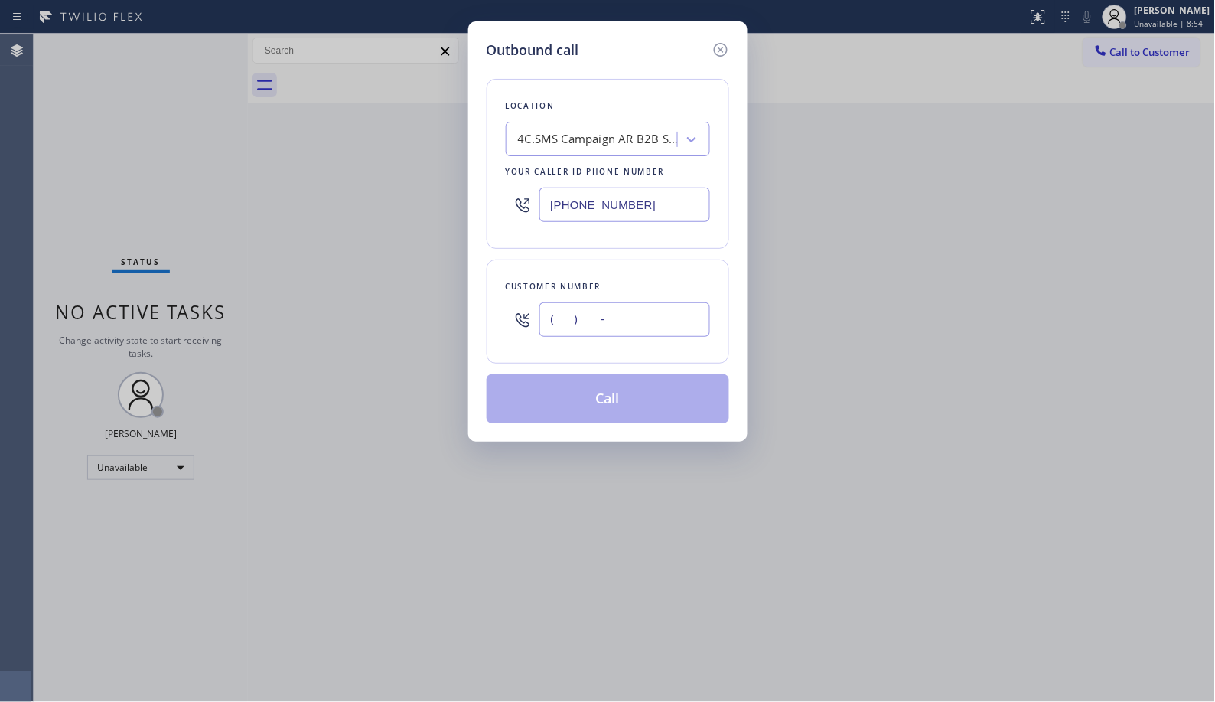
click at [444, 262] on div "Outbound call Location 4C.SMS Campaign AR B2B SMS Your caller id phone number […" at bounding box center [607, 351] width 1215 height 702
paste input "310) 930-9533"
type input "[PHONE_NUMBER]"
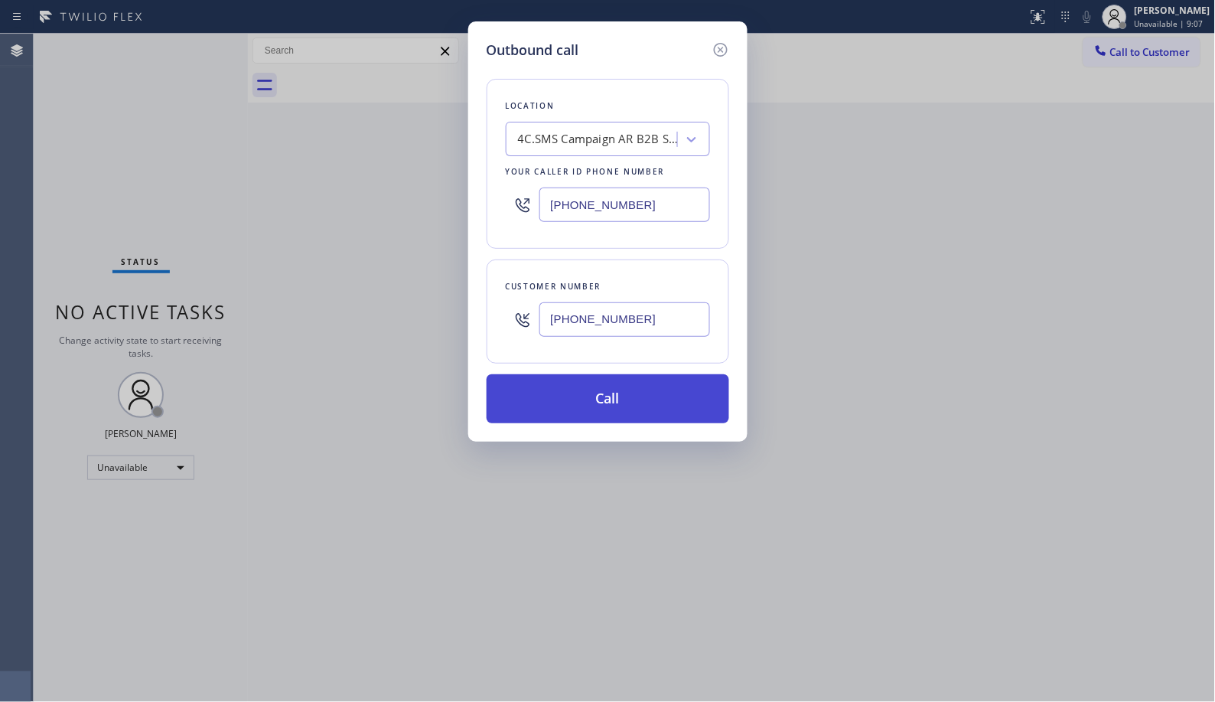
click at [636, 412] on button "Call" at bounding box center [608, 398] width 243 height 49
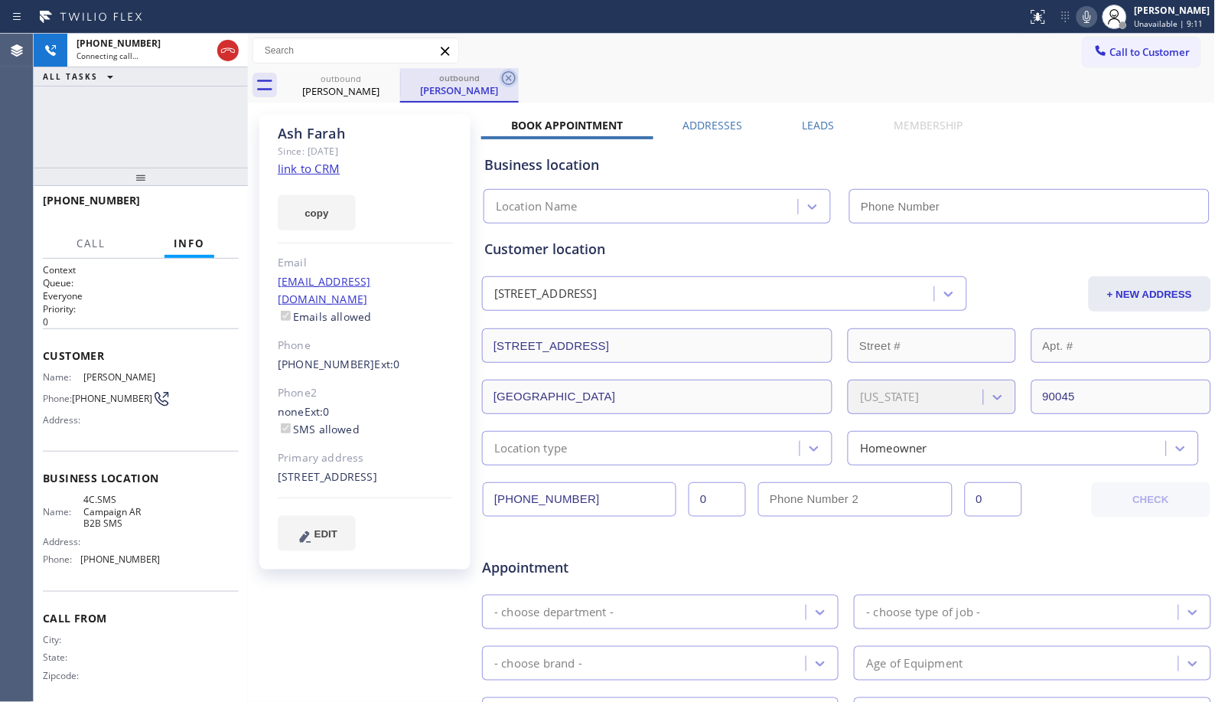
click at [514, 77] on icon at bounding box center [509, 78] width 18 height 18
type input "[PHONE_NUMBER]"
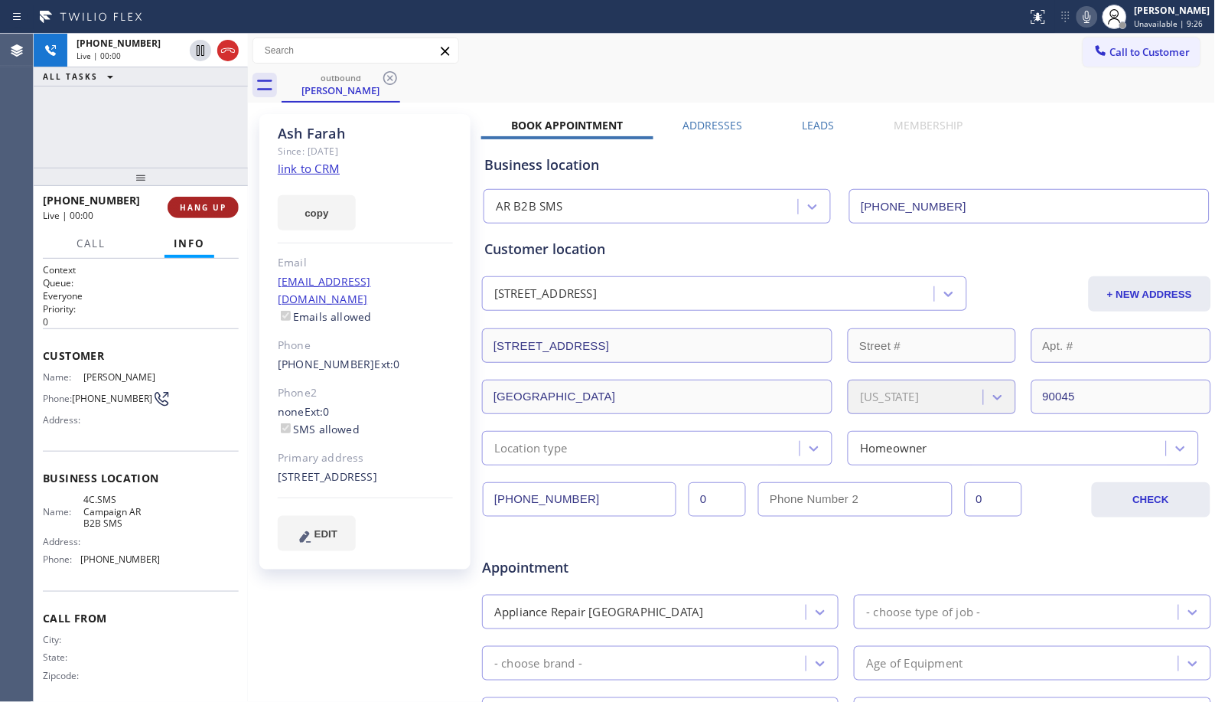
click at [210, 207] on span "HANG UP" at bounding box center [203, 207] width 47 height 11
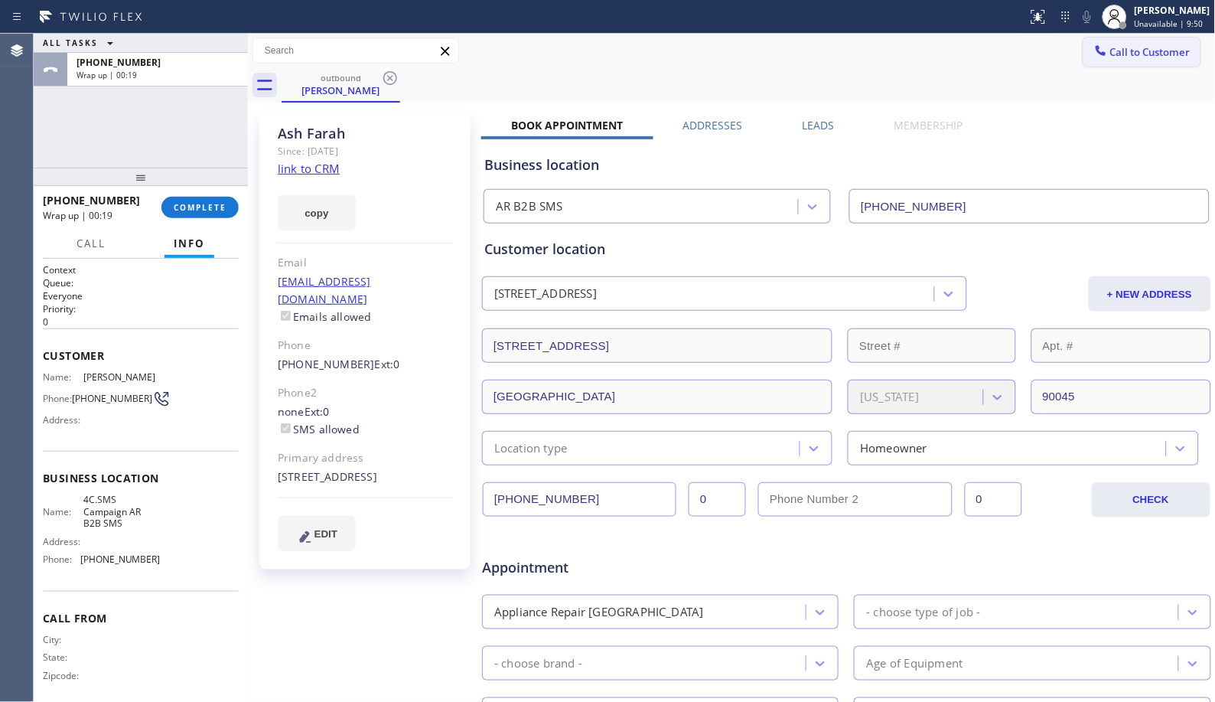
click at [1115, 48] on span "Call to Customer" at bounding box center [1151, 52] width 80 height 14
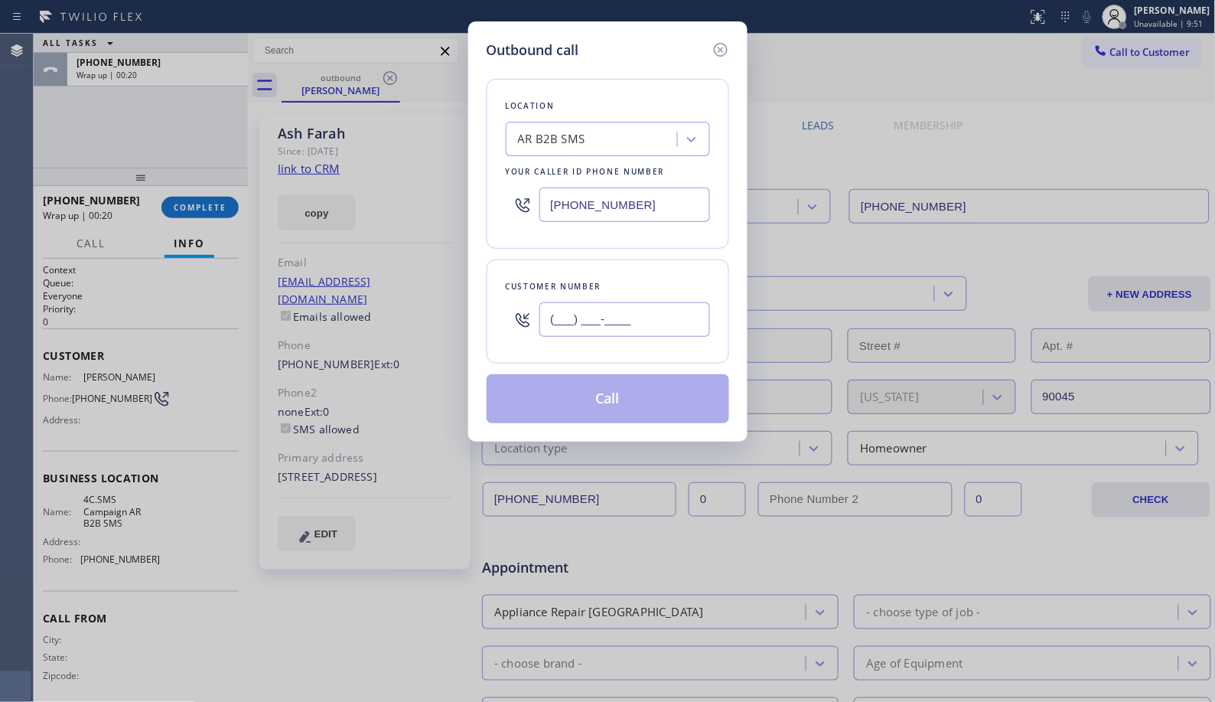
drag, startPoint x: 579, startPoint y: 291, endPoint x: 494, endPoint y: 285, distance: 85.9
click at [494, 285] on div "Customer number (___) ___-____" at bounding box center [608, 311] width 243 height 104
paste input "310) 930-9533"
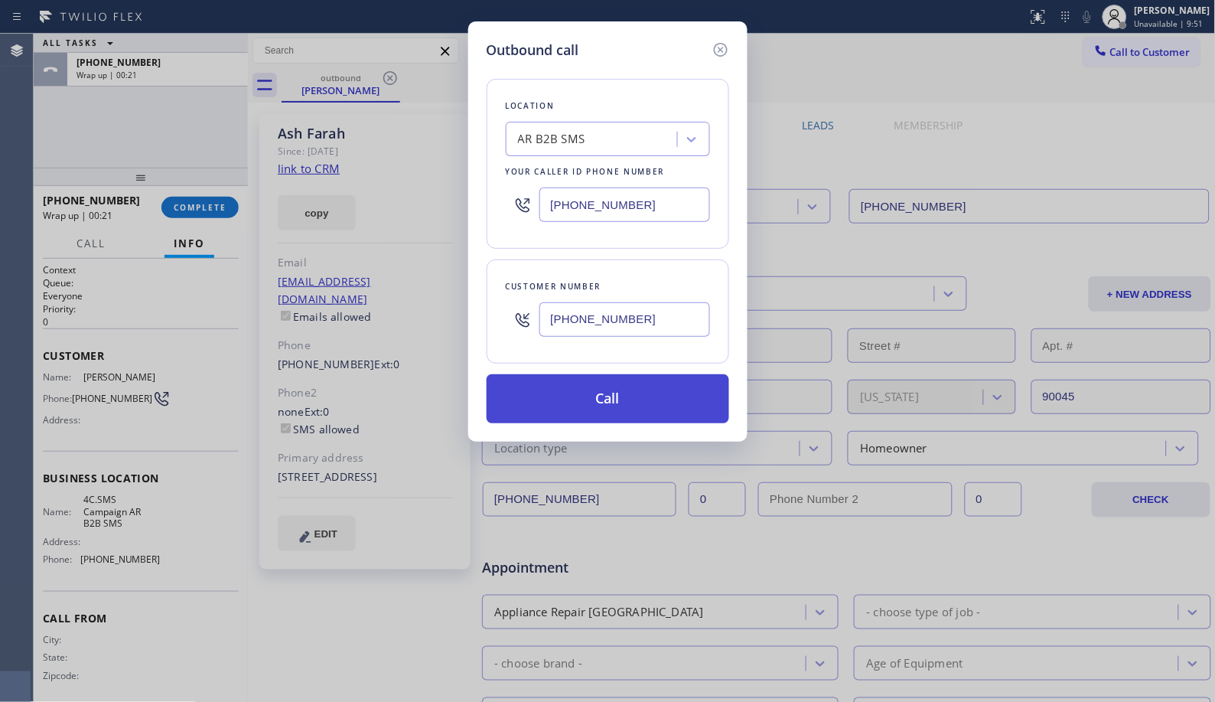
type input "[PHONE_NUMBER]"
click at [632, 398] on button "Call" at bounding box center [608, 398] width 243 height 49
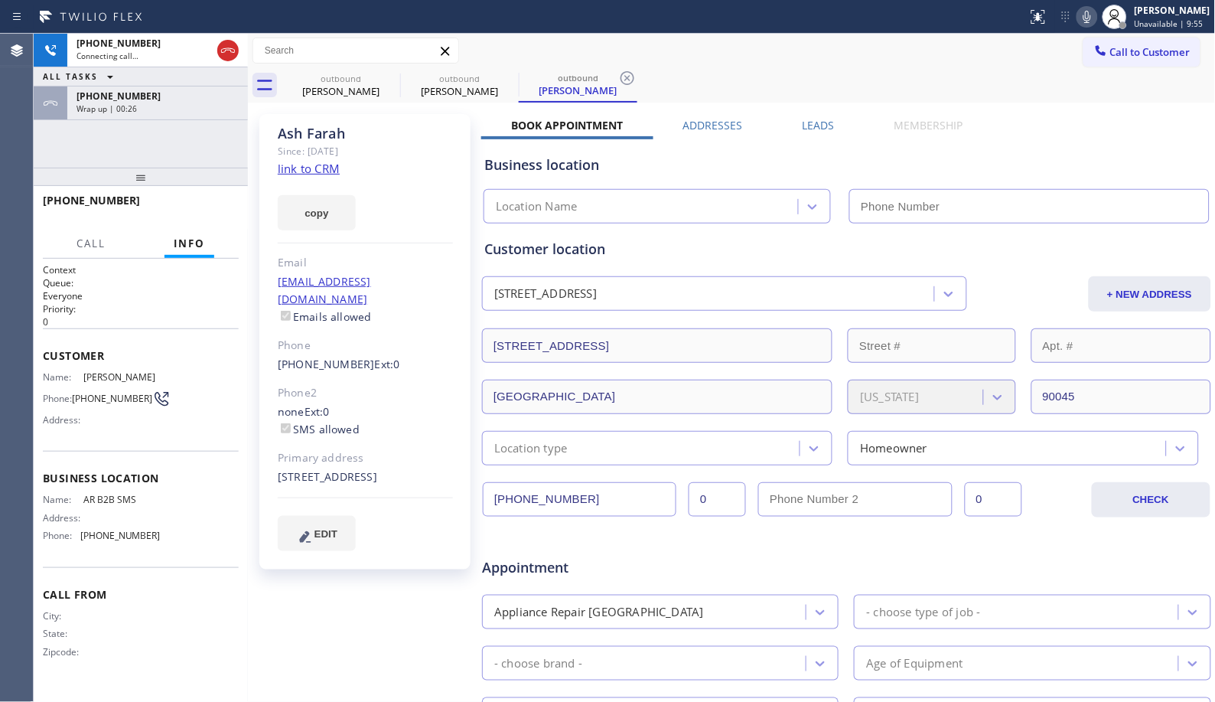
type input "[PHONE_NUMBER]"
drag, startPoint x: 197, startPoint y: 195, endPoint x: 207, endPoint y: 205, distance: 13.5
click at [199, 195] on div "[PHONE_NUMBER] Live | 00:00 HANG UP" at bounding box center [141, 208] width 196 height 40
click at [208, 207] on span "HANG UP" at bounding box center [203, 207] width 47 height 11
click at [204, 204] on span "HANG UP" at bounding box center [203, 207] width 47 height 11
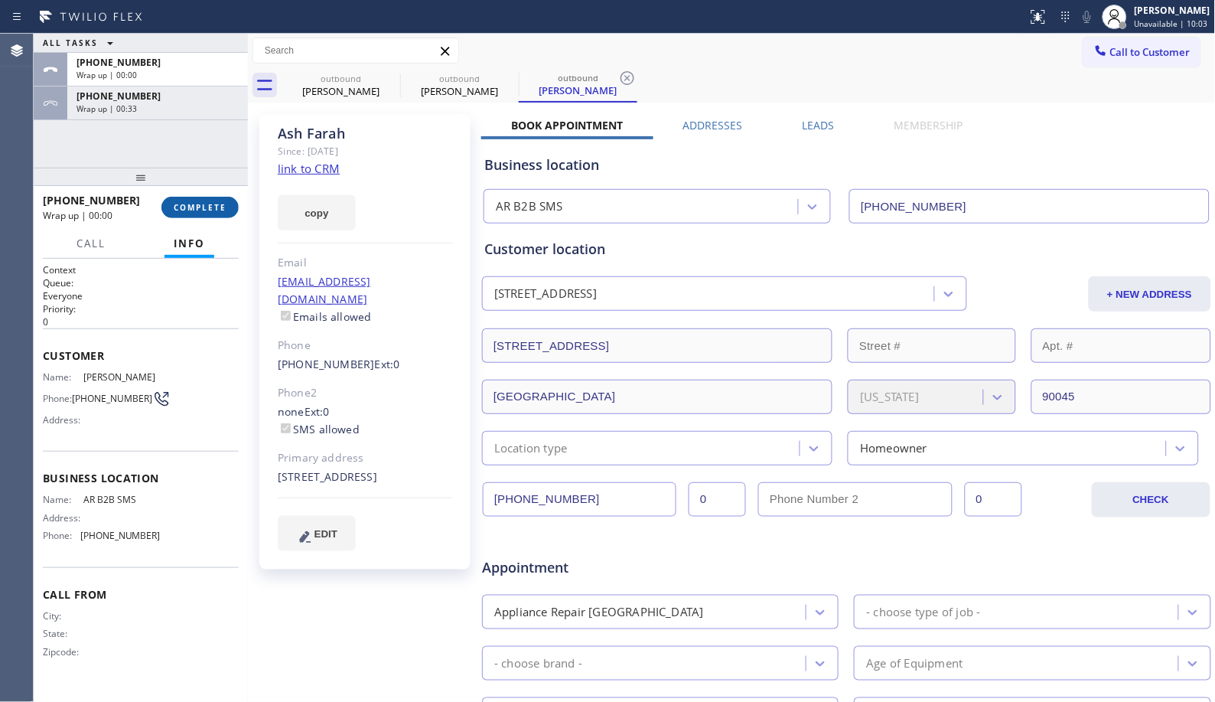
click at [187, 211] on span "COMPLETE" at bounding box center [200, 207] width 53 height 11
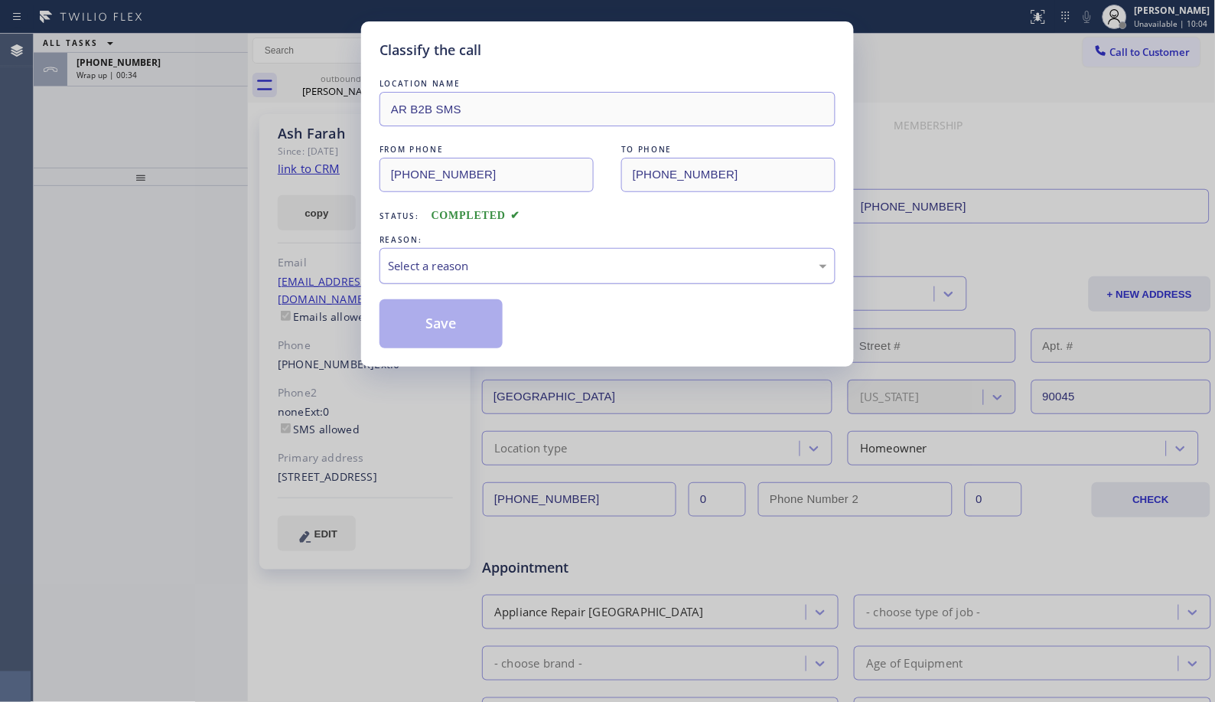
click at [559, 272] on div "Select a reason" at bounding box center [607, 266] width 439 height 18
click at [496, 327] on button "Save" at bounding box center [441, 323] width 123 height 49
click at [172, 56] on div "Classify the call LOCATION NAME AR B2B SMS FROM PHONE [PHONE_NUMBER] TO PHONE […" at bounding box center [607, 351] width 1215 height 702
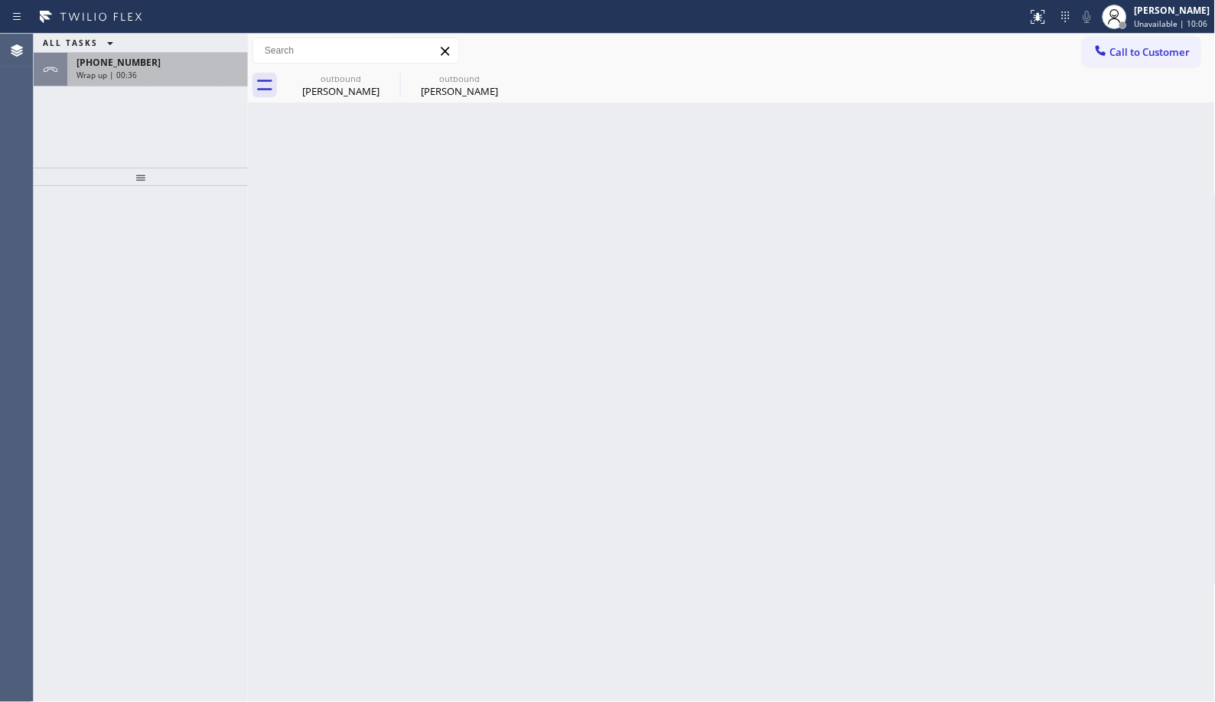
click at [188, 77] on div "Wrap up | 00:36" at bounding box center [158, 75] width 162 height 11
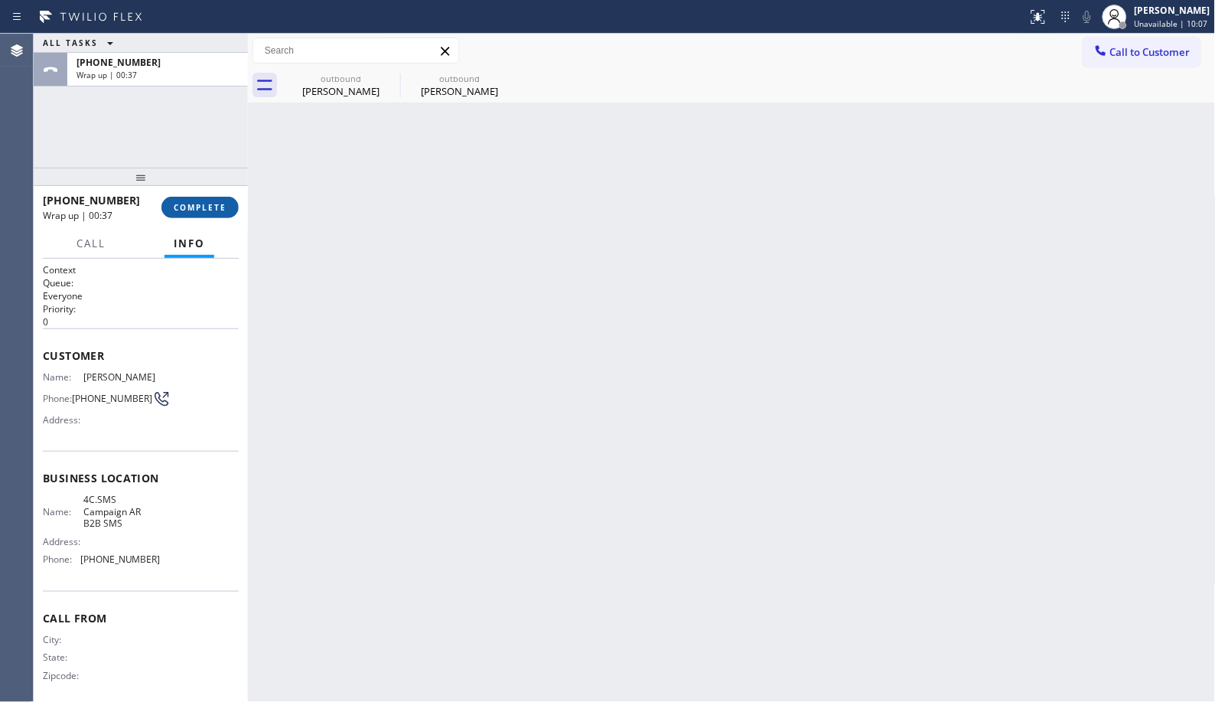
click at [200, 207] on span "COMPLETE" at bounding box center [200, 207] width 53 height 11
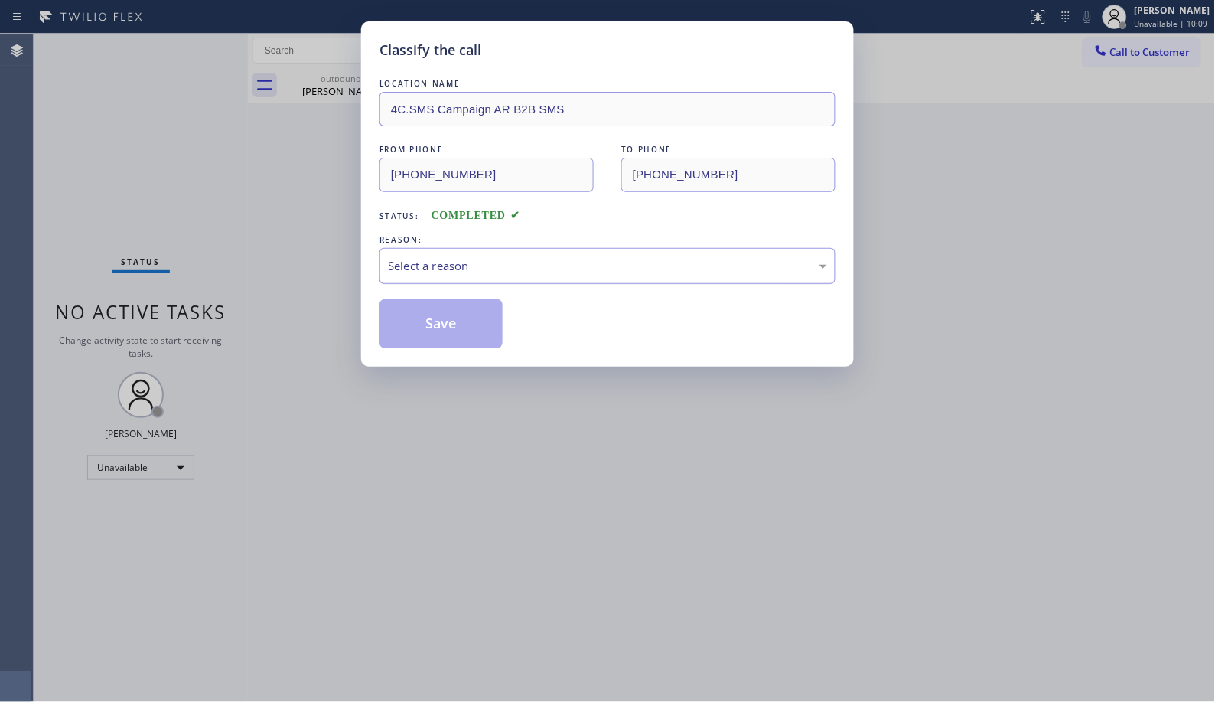
drag, startPoint x: 442, startPoint y: 271, endPoint x: 444, endPoint y: 282, distance: 10.8
click at [444, 282] on div "Select a reason" at bounding box center [608, 266] width 456 height 36
drag, startPoint x: 445, startPoint y: 334, endPoint x: 681, endPoint y: 31, distance: 385.1
click at [445, 331] on button "Save" at bounding box center [441, 323] width 123 height 49
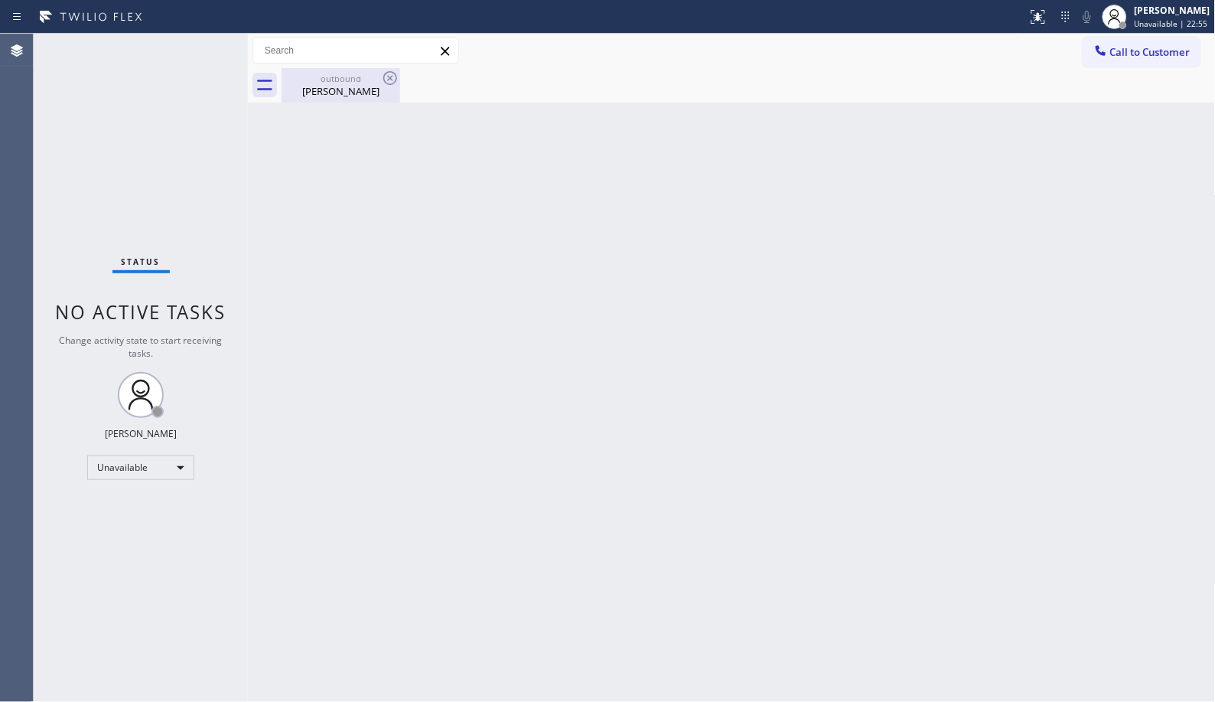
click at [349, 93] on div "[PERSON_NAME]" at bounding box center [341, 91] width 116 height 14
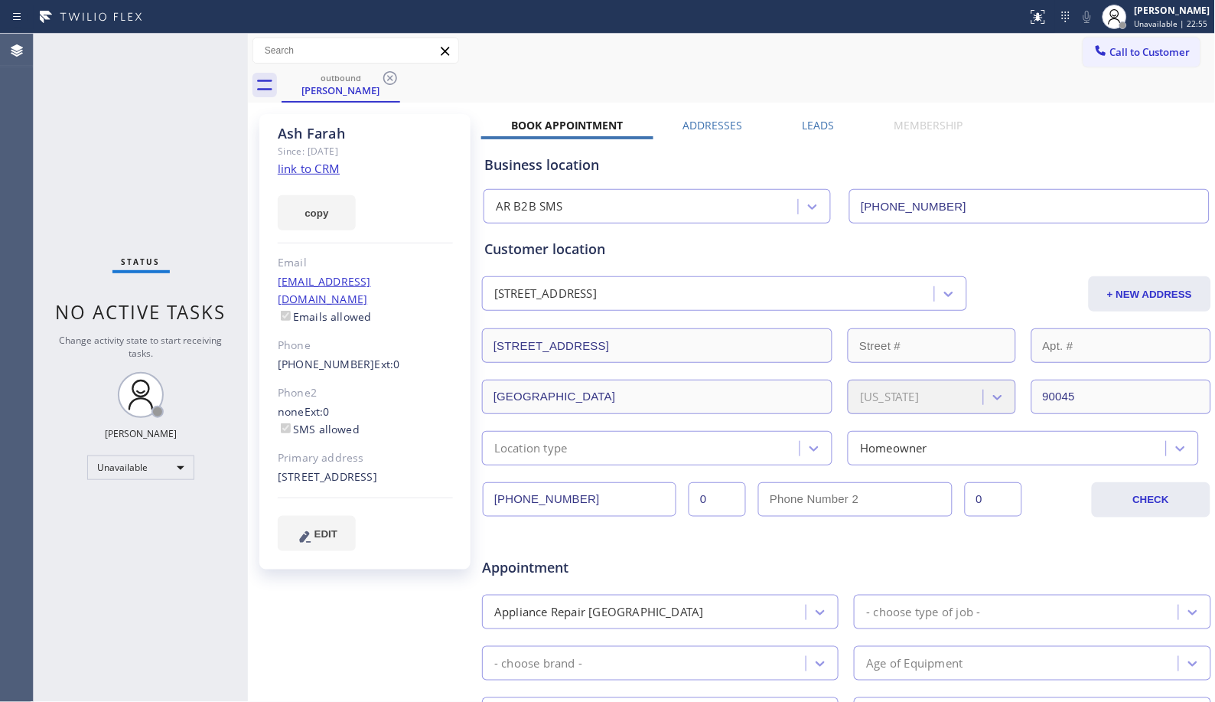
click at [400, 70] on div "outbound [PERSON_NAME]" at bounding box center [749, 85] width 935 height 34
click at [384, 81] on icon at bounding box center [390, 78] width 18 height 18
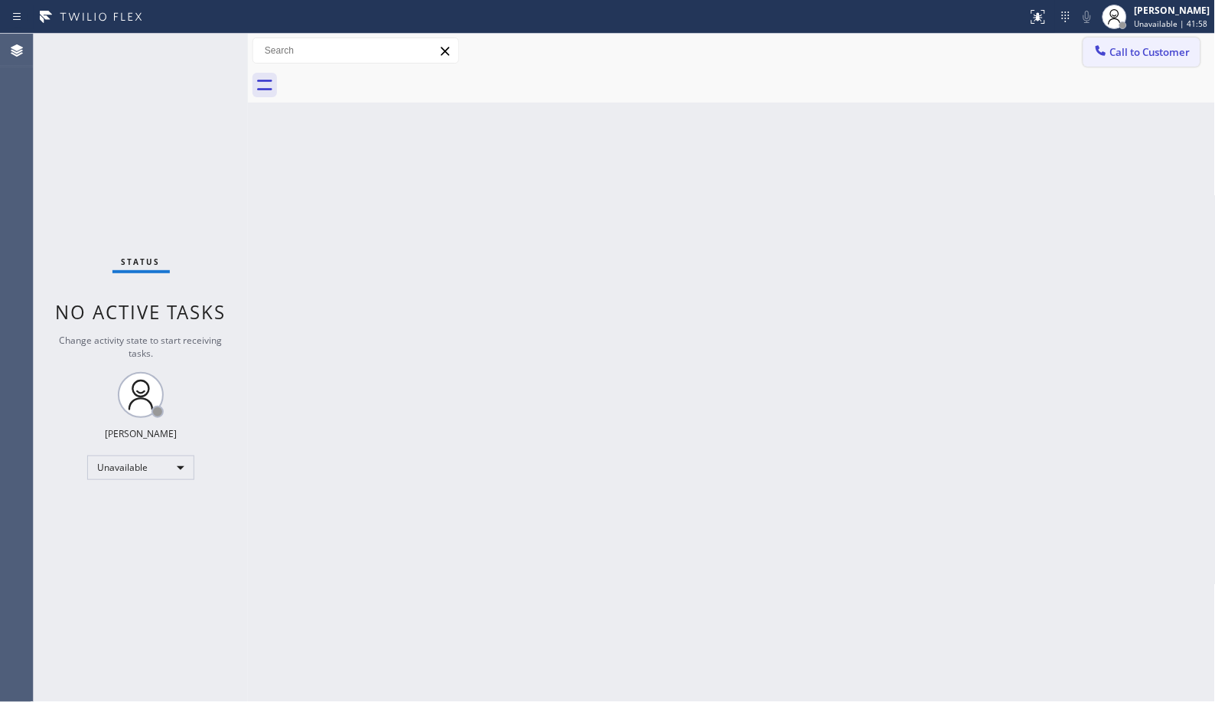
click at [1154, 56] on span "Call to Customer" at bounding box center [1151, 52] width 80 height 14
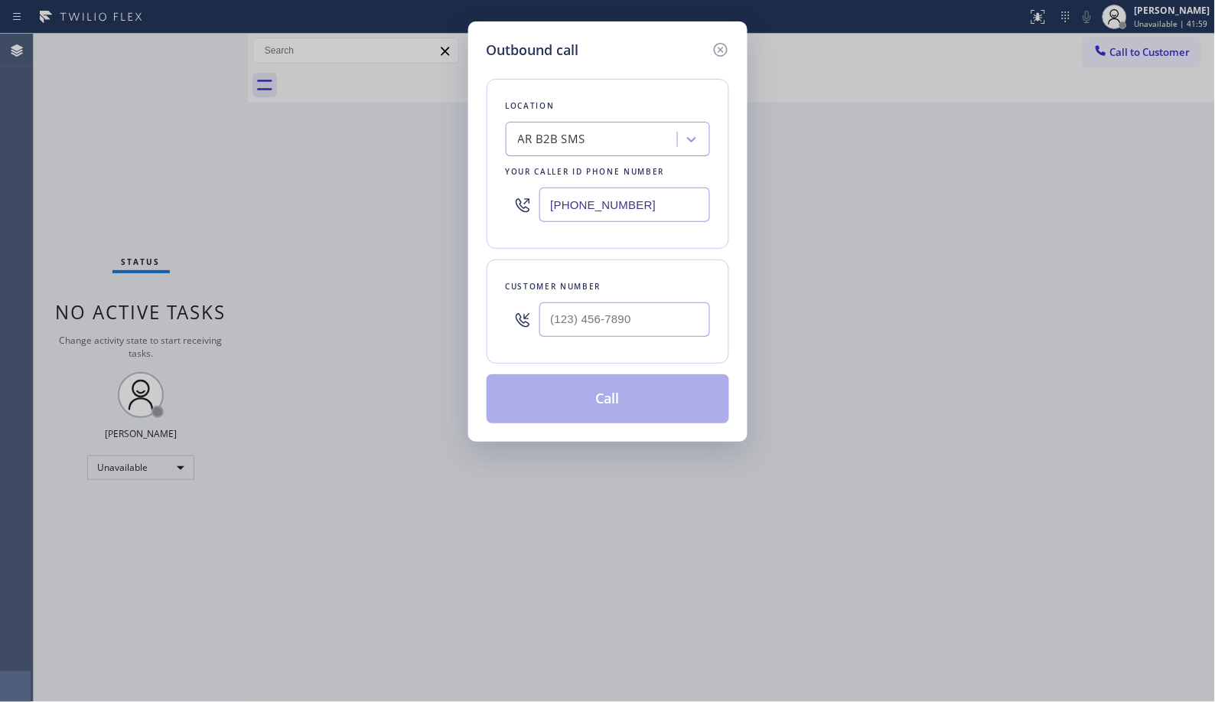
drag, startPoint x: 656, startPoint y: 204, endPoint x: 422, endPoint y: 124, distance: 247.6
click at [431, 135] on div "Outbound call Location AR B2B SMS Your caller id phone number [PHONE_NUMBER] Cu…" at bounding box center [607, 351] width 1215 height 702
paste input "562) 667-5246"
type input "[PHONE_NUMBER]"
click at [586, 317] on input "(___) ___-____" at bounding box center [625, 319] width 171 height 34
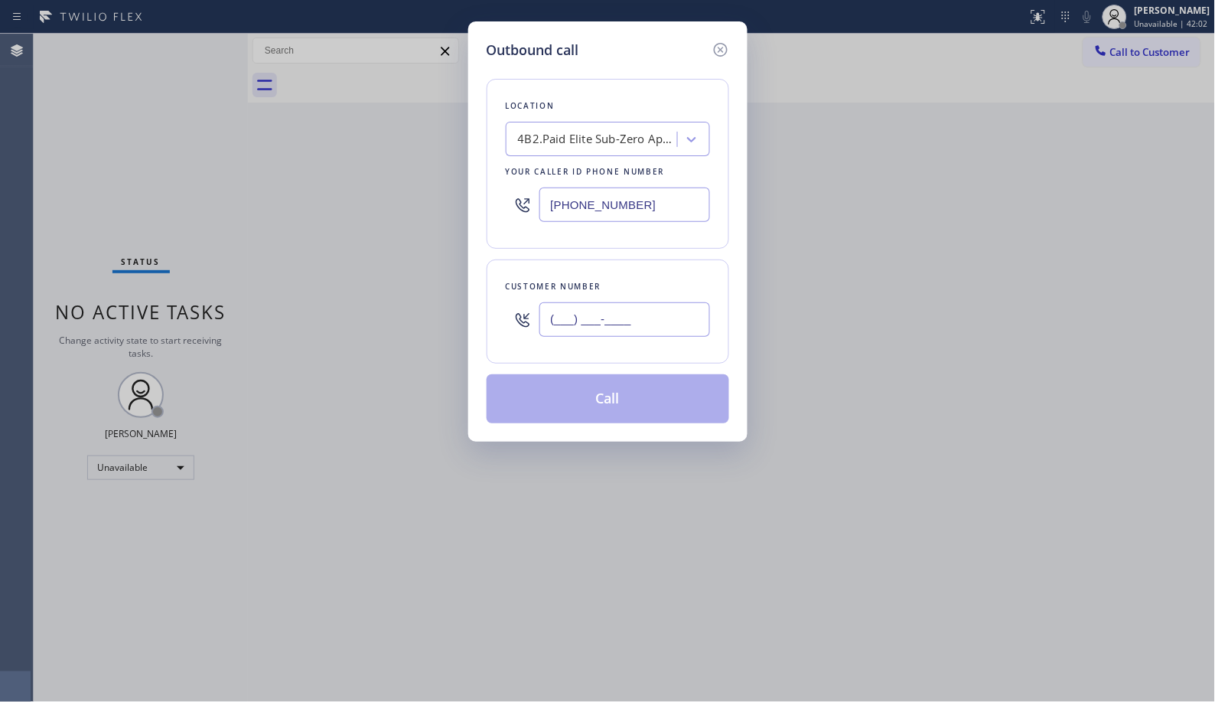
paste input "415) 673-1721"
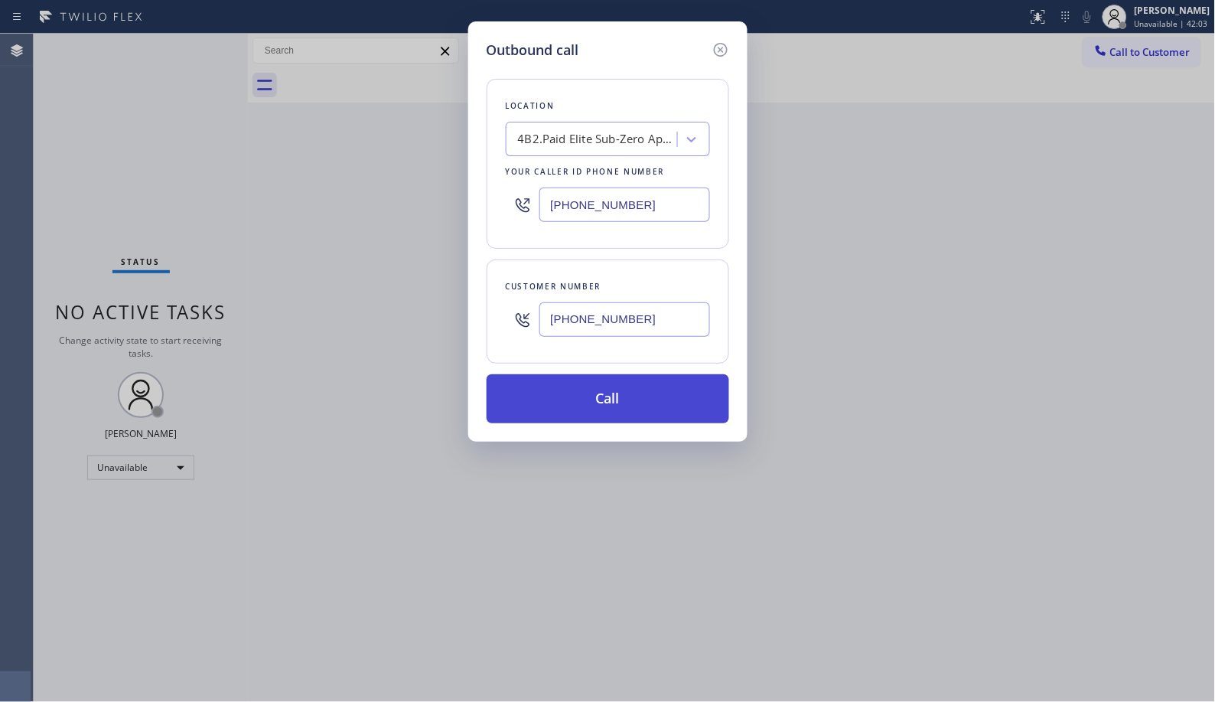
type input "[PHONE_NUMBER]"
click at [621, 416] on button "Call" at bounding box center [608, 398] width 243 height 49
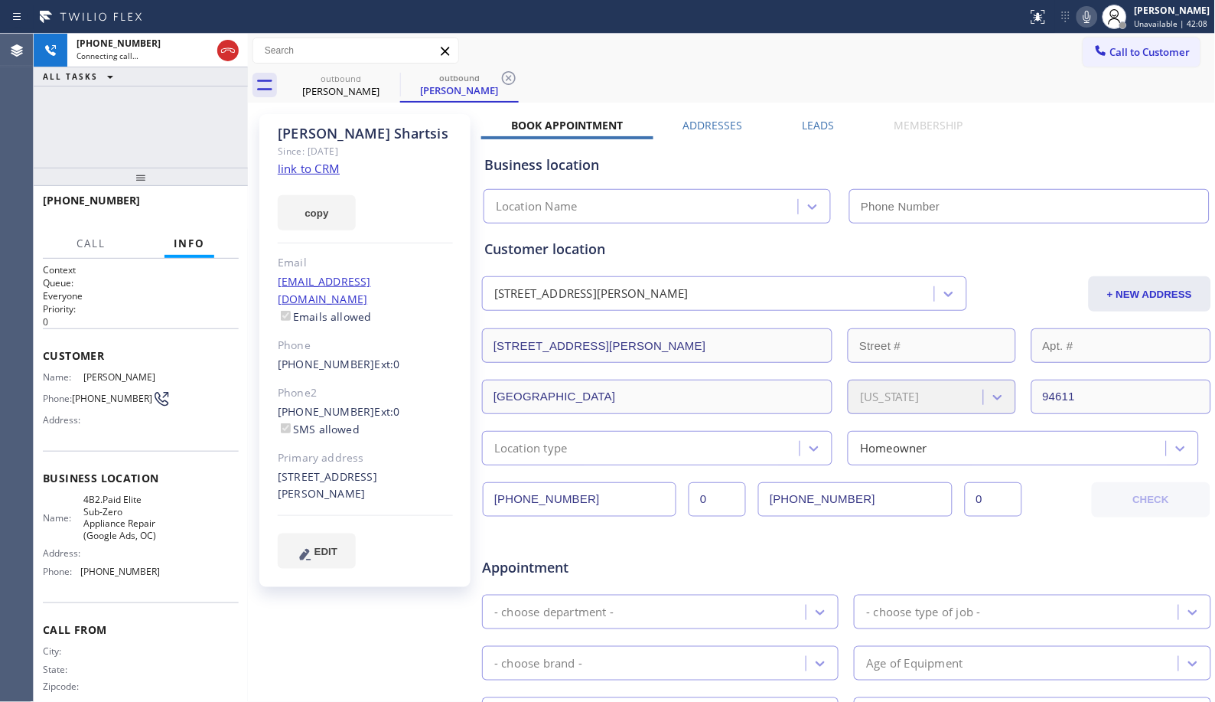
type input "[PHONE_NUMBER]"
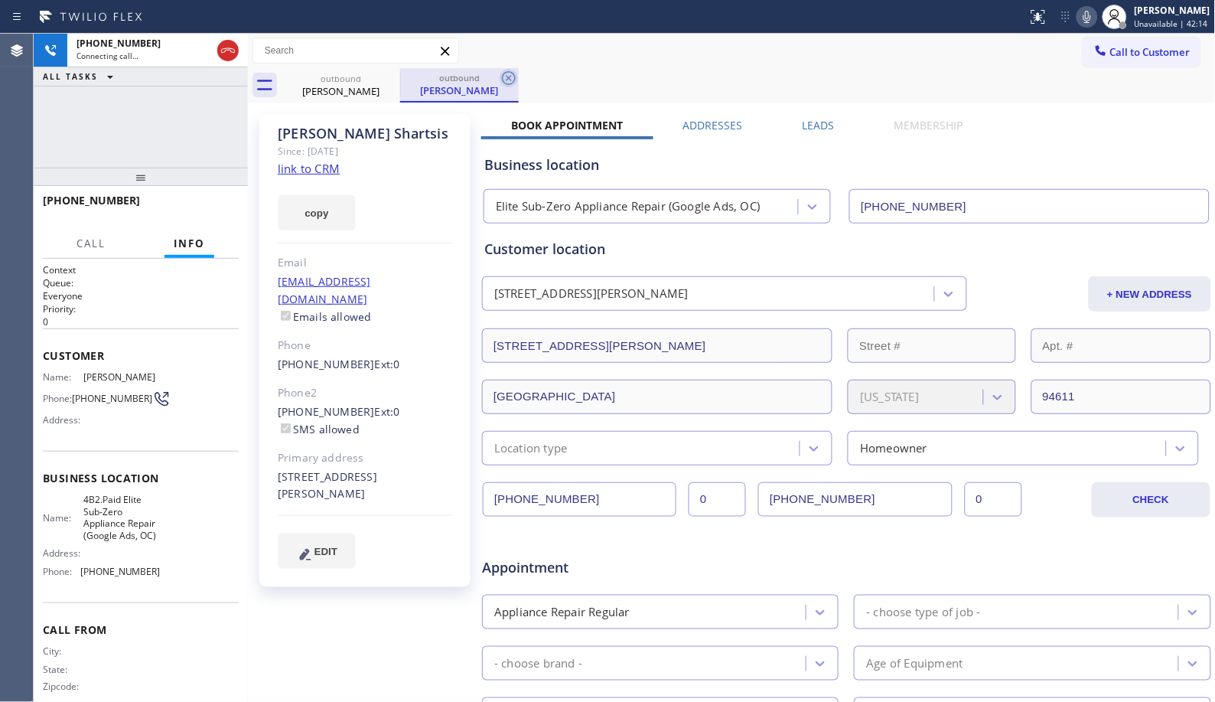
click at [506, 84] on icon at bounding box center [509, 78] width 14 height 14
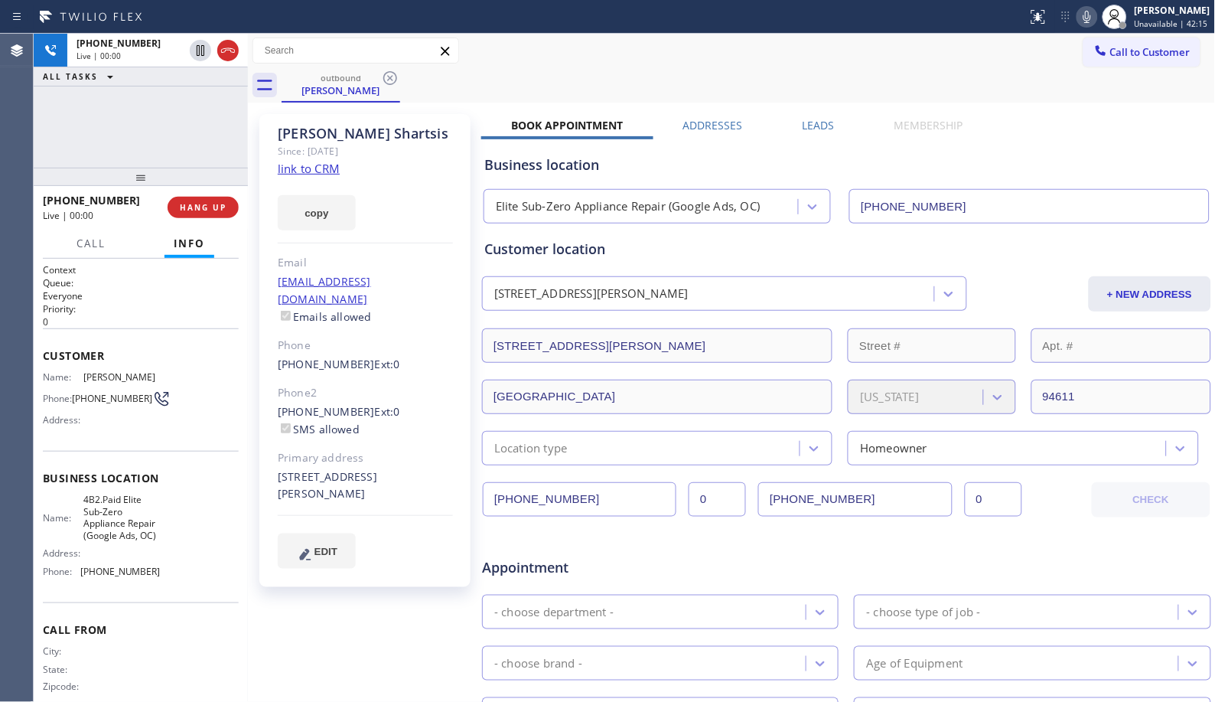
drag, startPoint x: 136, startPoint y: 178, endPoint x: 170, endPoint y: 139, distance: 52.1
click at [170, 139] on div "[PHONE_NUMBER] Live | 00:00 ALL TASKS ALL TASKS ACTIVE TASKS TASKS IN WRAP UP […" at bounding box center [141, 368] width 214 height 668
click at [188, 213] on button "HANG UP" at bounding box center [203, 207] width 71 height 21
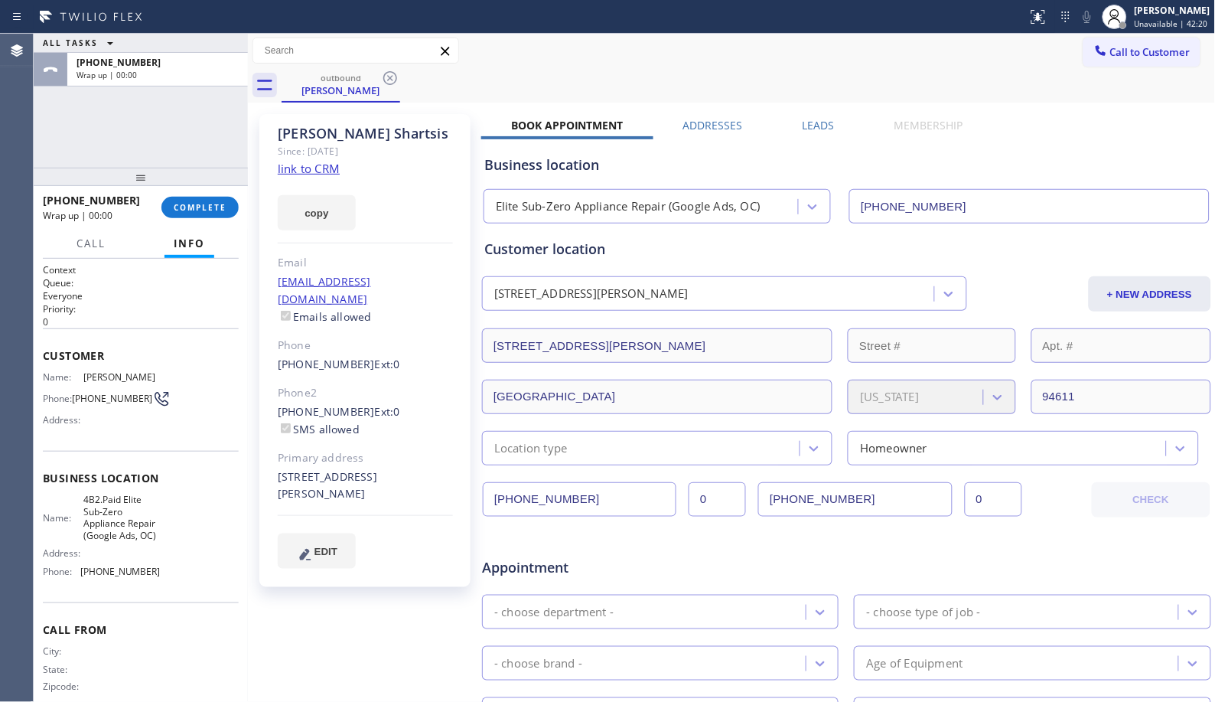
click at [618, 0] on html "Status report No issues detected If you experience an issue, please download th…" at bounding box center [607, 351] width 1215 height 702
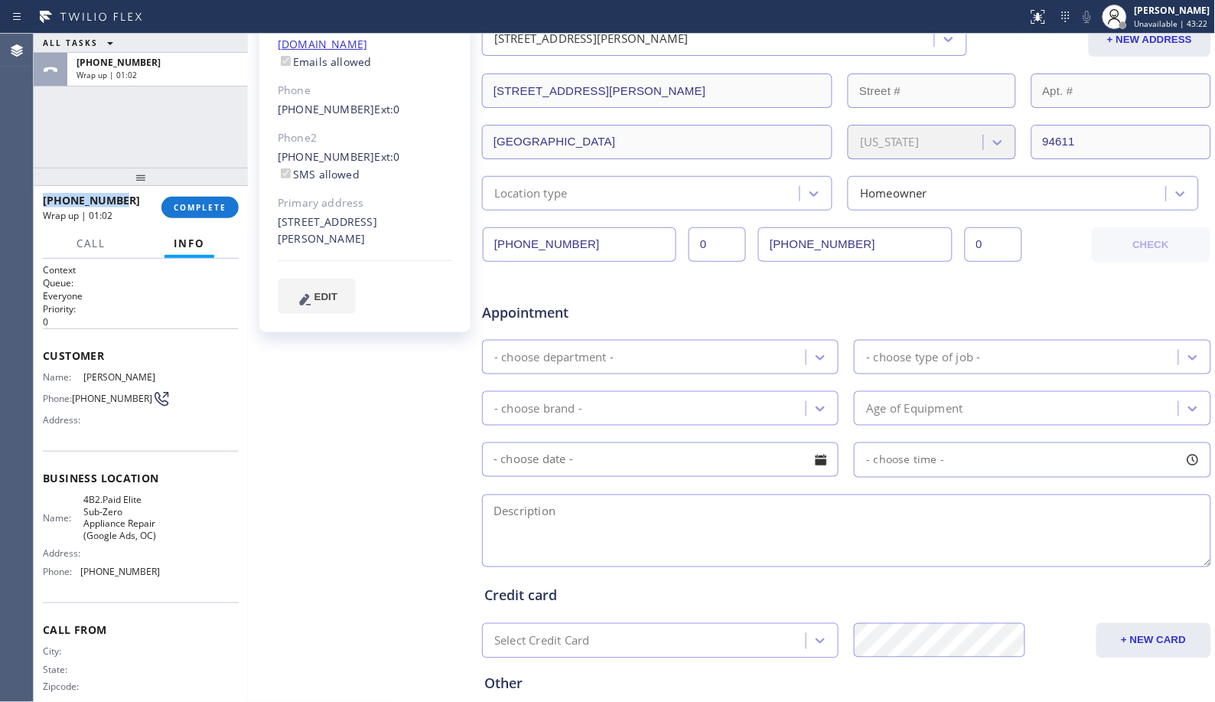
drag, startPoint x: 123, startPoint y: 202, endPoint x: 41, endPoint y: 201, distance: 81.9
click at [41, 201] on div "[PHONE_NUMBER] Wrap up | 01:02 COMPLETE" at bounding box center [141, 207] width 214 height 43
copy span "[PHONE_NUMBER]"
click at [217, 202] on span "COMPLETE" at bounding box center [200, 207] width 53 height 11
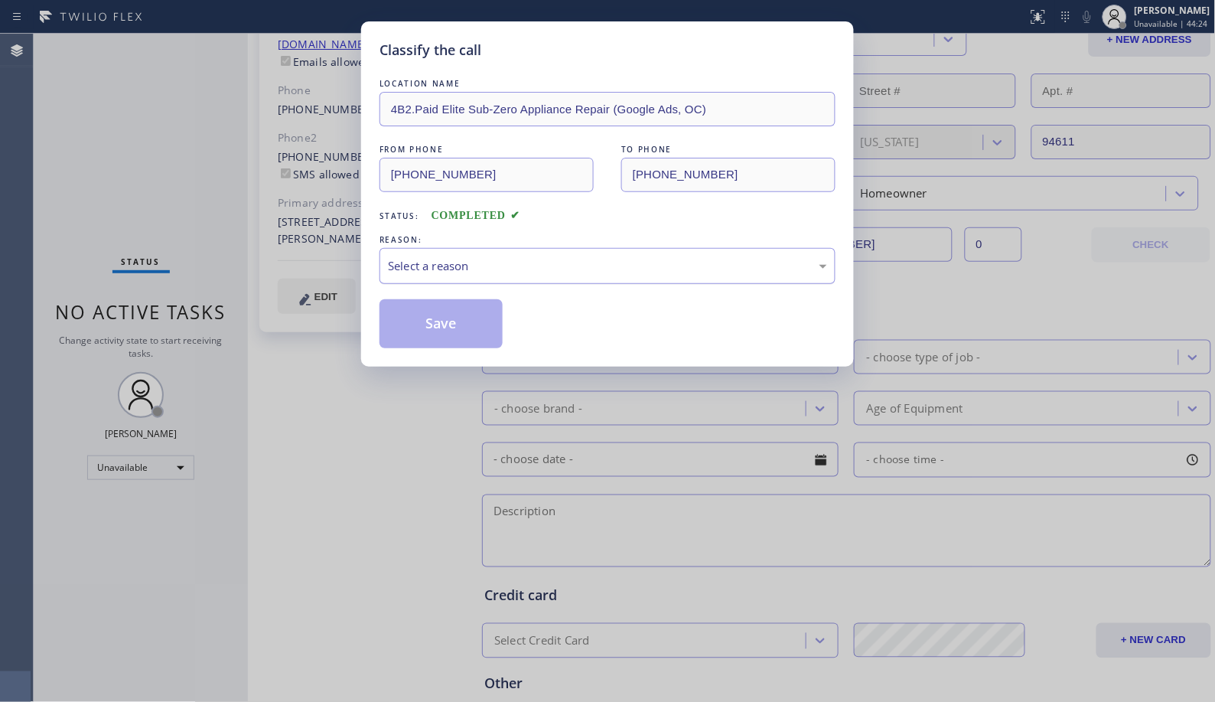
click at [540, 266] on div "Select a reason" at bounding box center [607, 266] width 439 height 18
drag, startPoint x: 445, startPoint y: 332, endPoint x: 361, endPoint y: 216, distance: 143.2
click at [445, 332] on button "Save" at bounding box center [441, 323] width 123 height 49
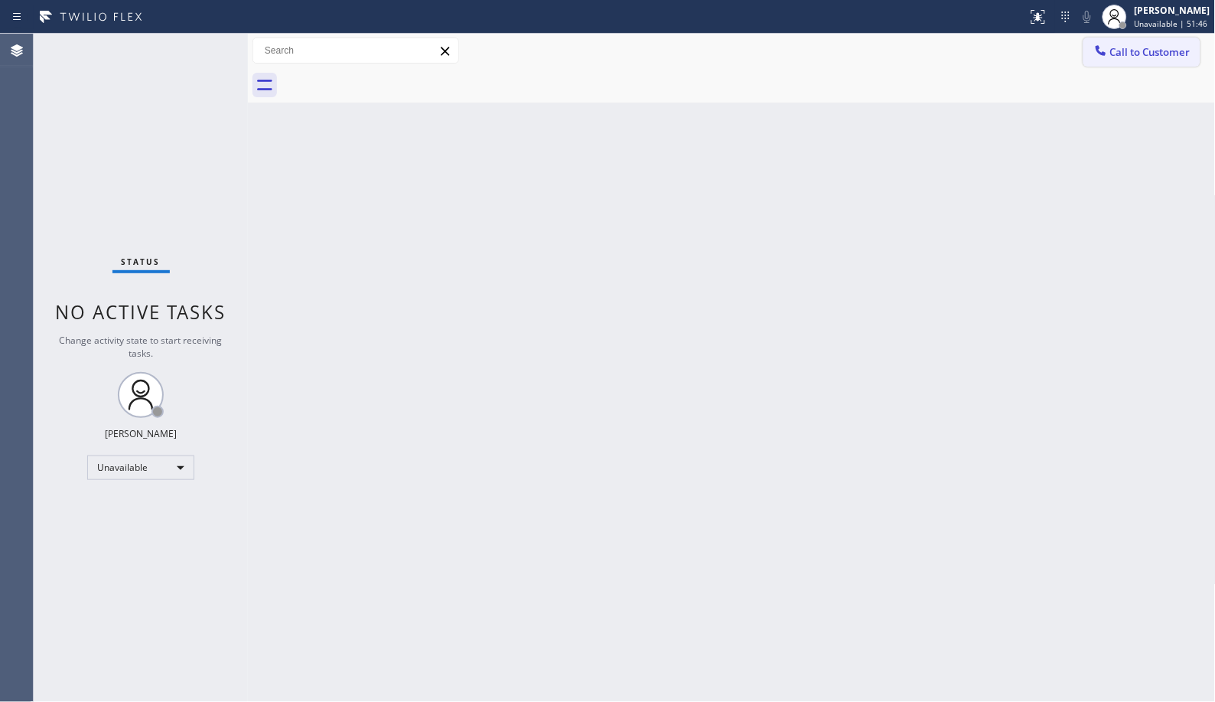
click at [1160, 54] on span "Call to Customer" at bounding box center [1151, 52] width 80 height 14
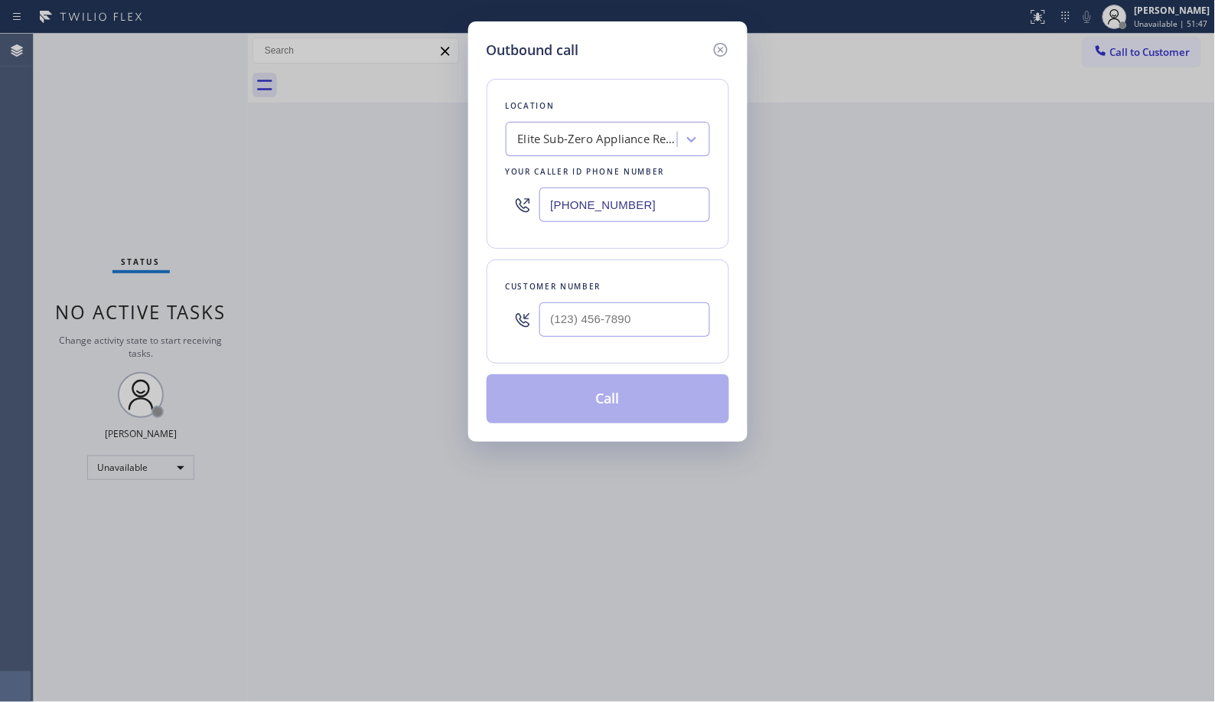
drag, startPoint x: 486, startPoint y: 171, endPoint x: 391, endPoint y: 32, distance: 167.9
click at [432, 148] on div "Outbound call Location Elite Sub-Zero Appliance Repair (Google Ads, OC) Your ca…" at bounding box center [607, 351] width 1215 height 702
paste input "888) 734-4409"
type input "[PHONE_NUMBER]"
click at [578, 312] on input "(___) ___-____" at bounding box center [625, 319] width 171 height 34
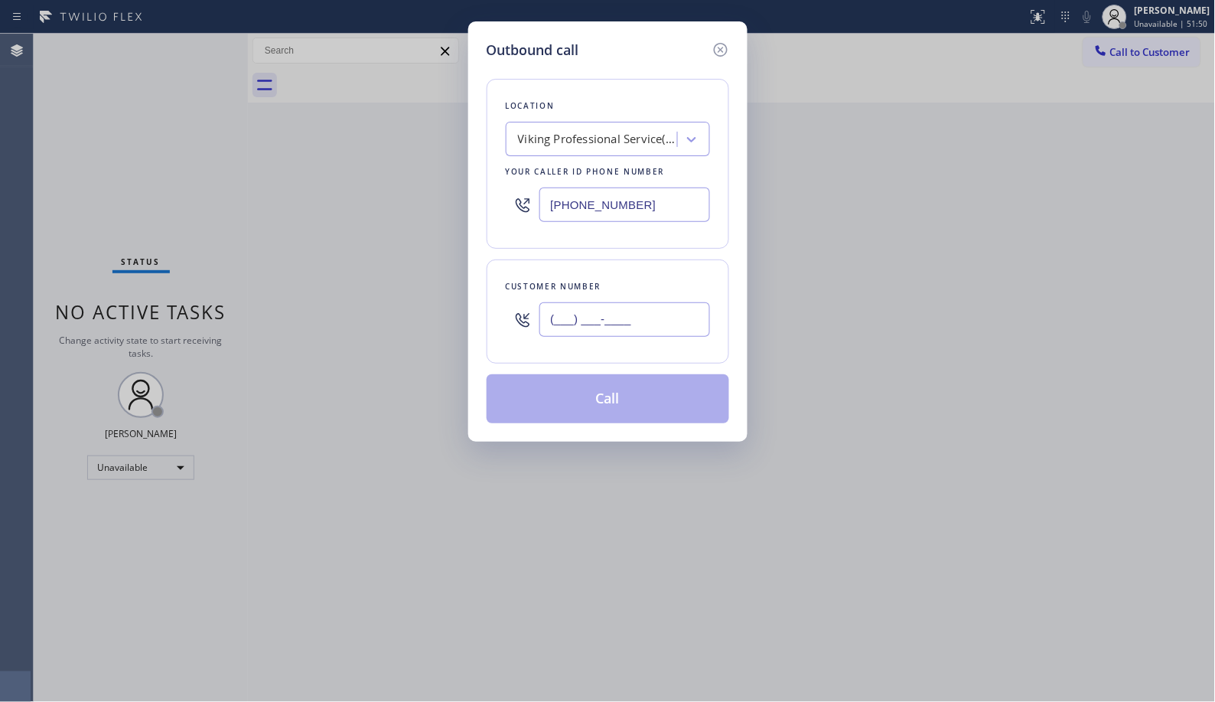
paste input "661) 714-6122"
type input "[PHONE_NUMBER]"
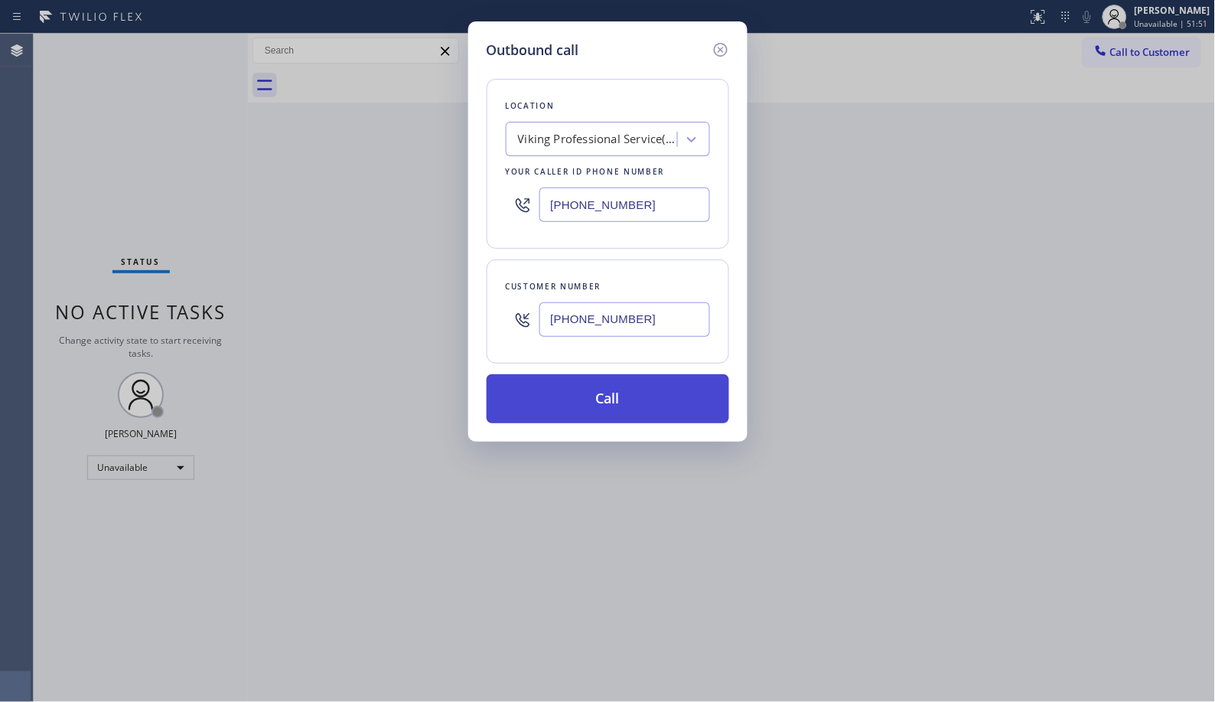
click at [631, 414] on button "Call" at bounding box center [608, 398] width 243 height 49
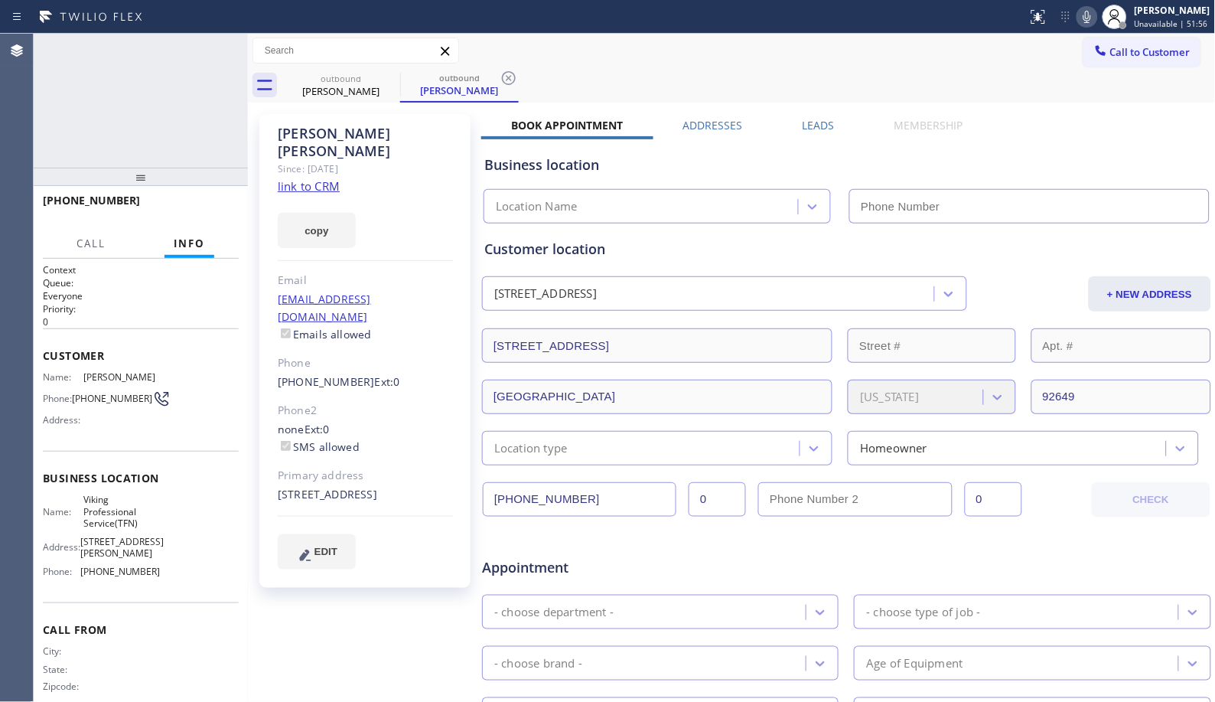
type input "[PHONE_NUMBER]"
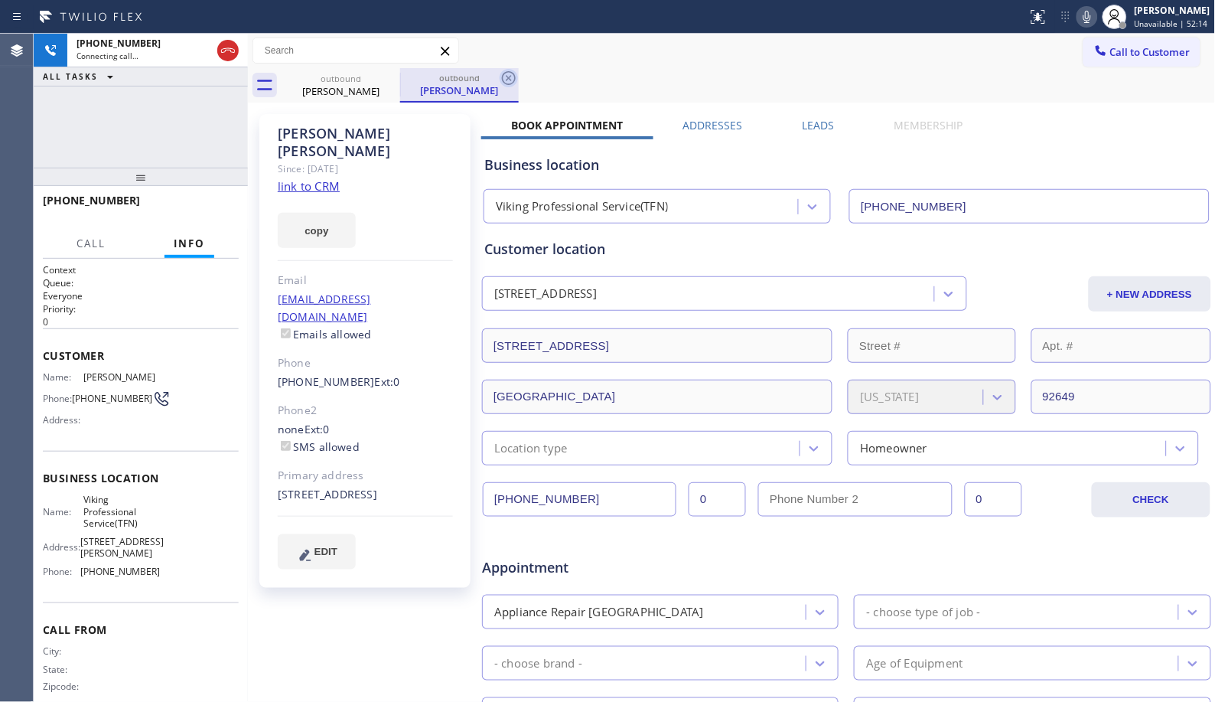
click at [515, 78] on icon at bounding box center [509, 78] width 14 height 14
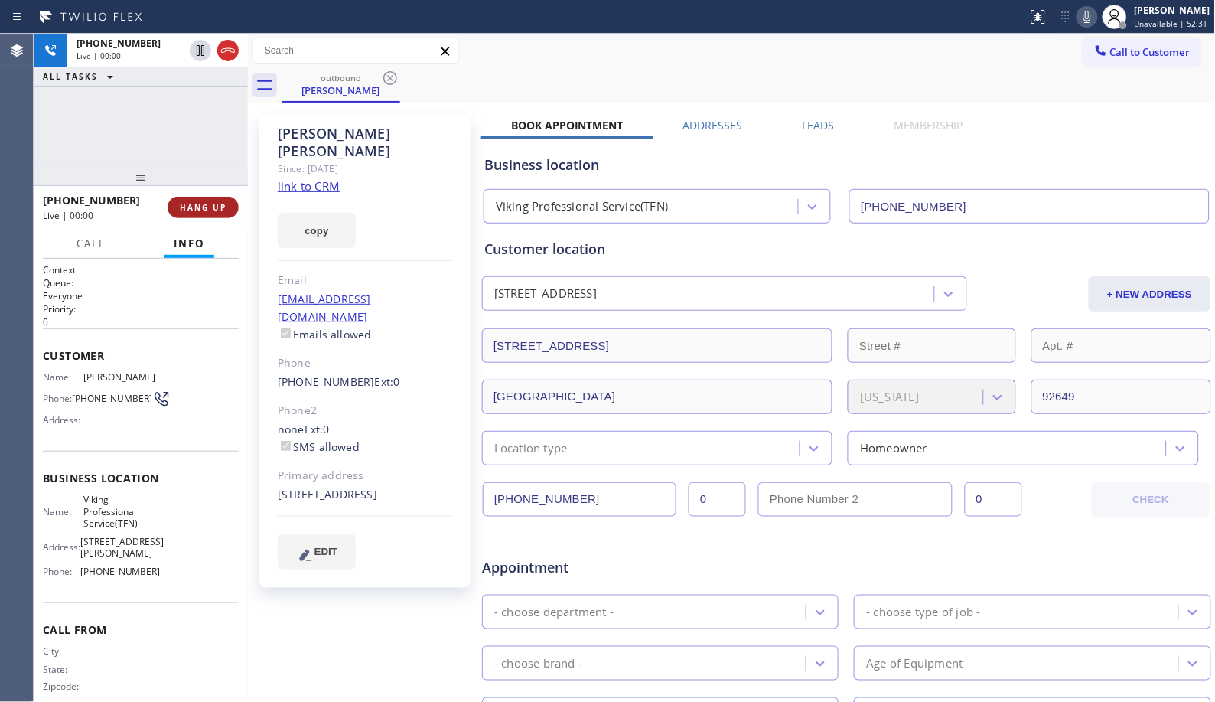
click at [214, 208] on span "HANG UP" at bounding box center [203, 207] width 47 height 11
click at [214, 208] on span "COMPLETE" at bounding box center [200, 207] width 53 height 11
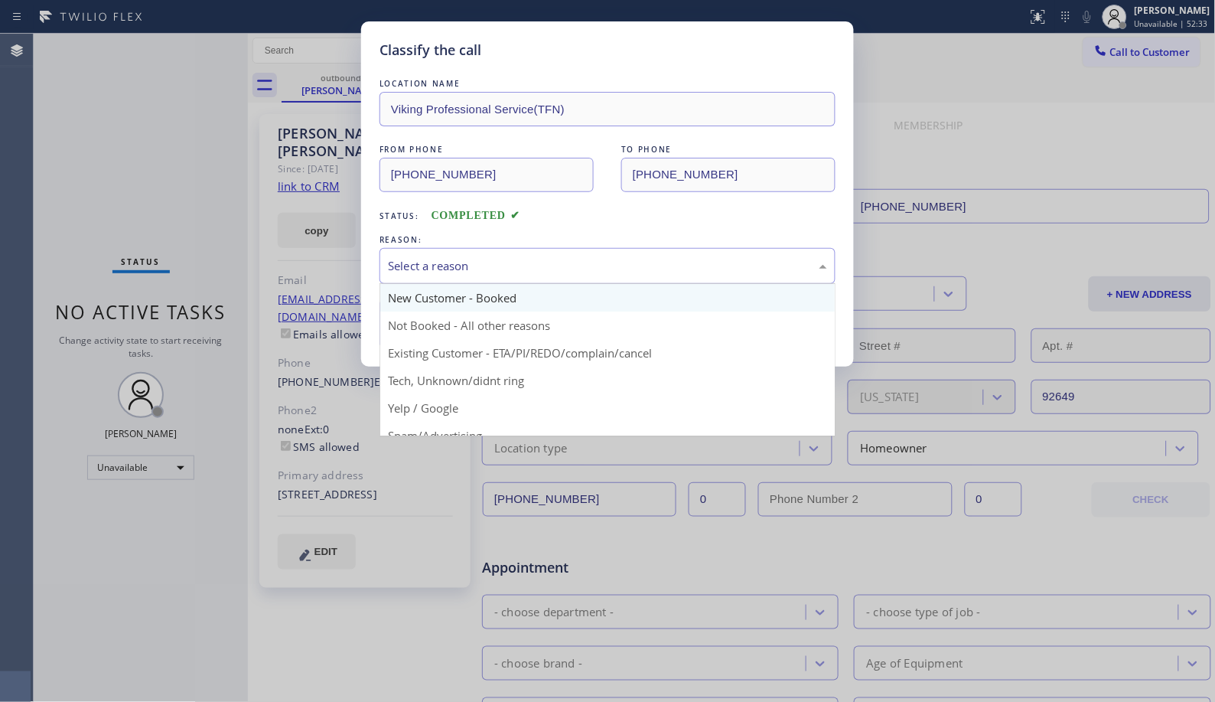
drag, startPoint x: 494, startPoint y: 283, endPoint x: 492, endPoint y: 302, distance: 19.2
click at [494, 283] on div "Select a reason New Customer - Booked Not Booked - All other reasons Existing C…" at bounding box center [608, 266] width 456 height 36
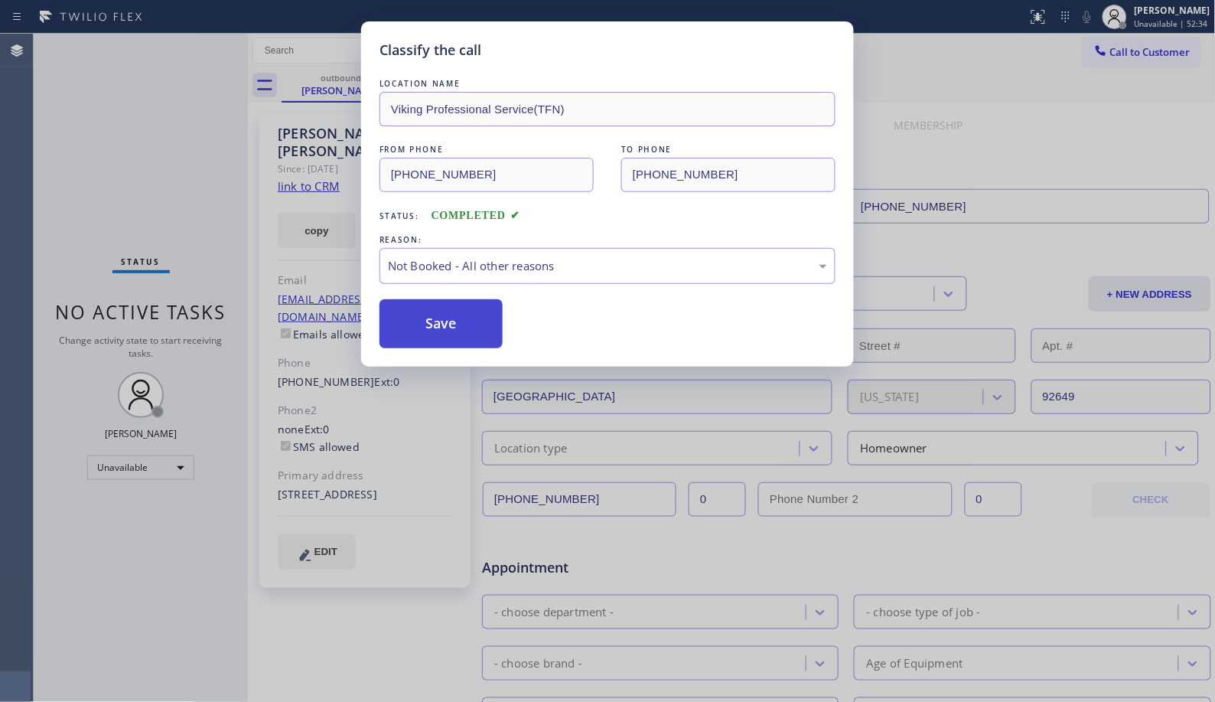
click at [471, 326] on button "Save" at bounding box center [441, 323] width 123 height 49
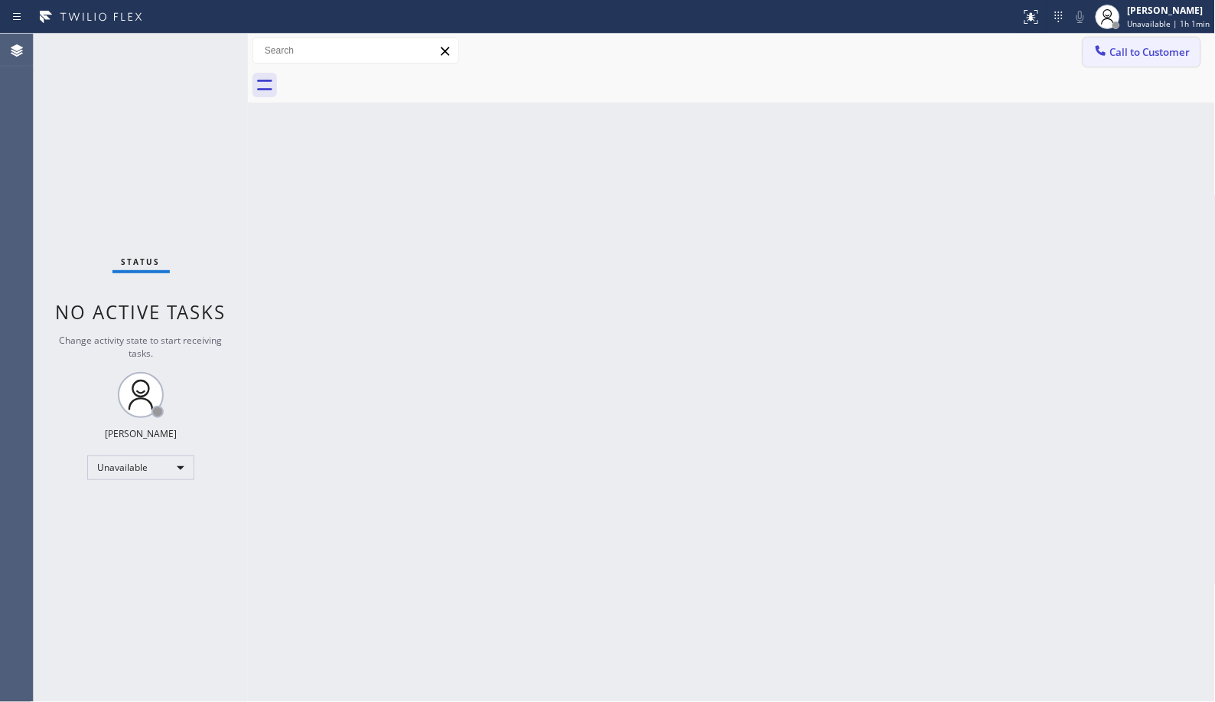
click at [1140, 60] on button "Call to Customer" at bounding box center [1142, 52] width 117 height 29
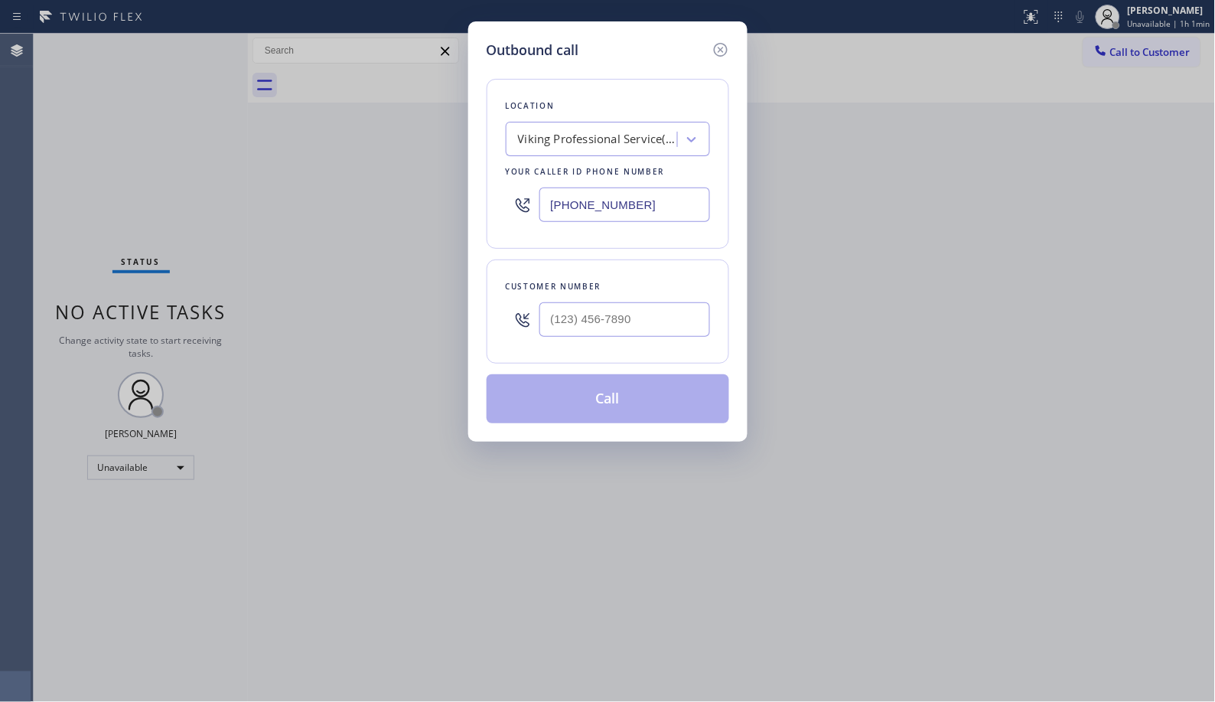
drag, startPoint x: 648, startPoint y: 209, endPoint x: 445, endPoint y: 121, distance: 221.1
click at [454, 142] on div "Outbound call Location Viking Professional Service(TFN) Your caller id phone nu…" at bounding box center [607, 351] width 1215 height 702
paste input "424) 203-0237"
type input "[PHONE_NUMBER]"
click at [588, 311] on input "(___) ___-____" at bounding box center [625, 319] width 171 height 34
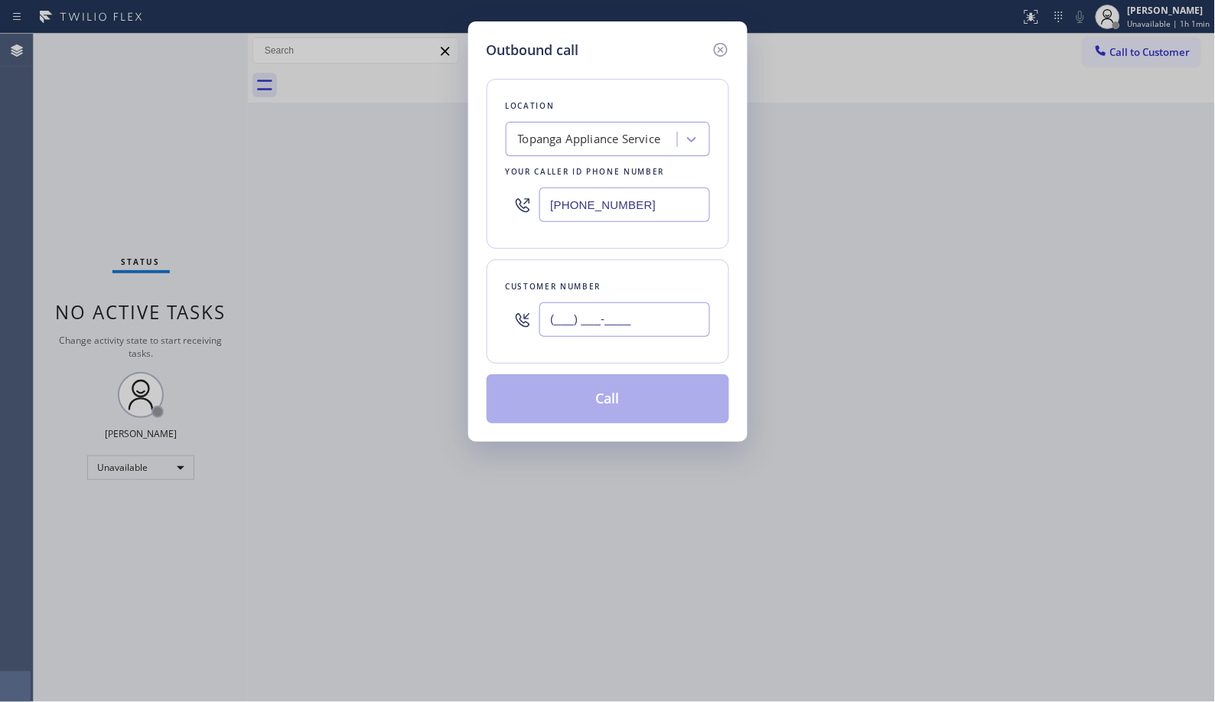
paste input "818) 324-5700"
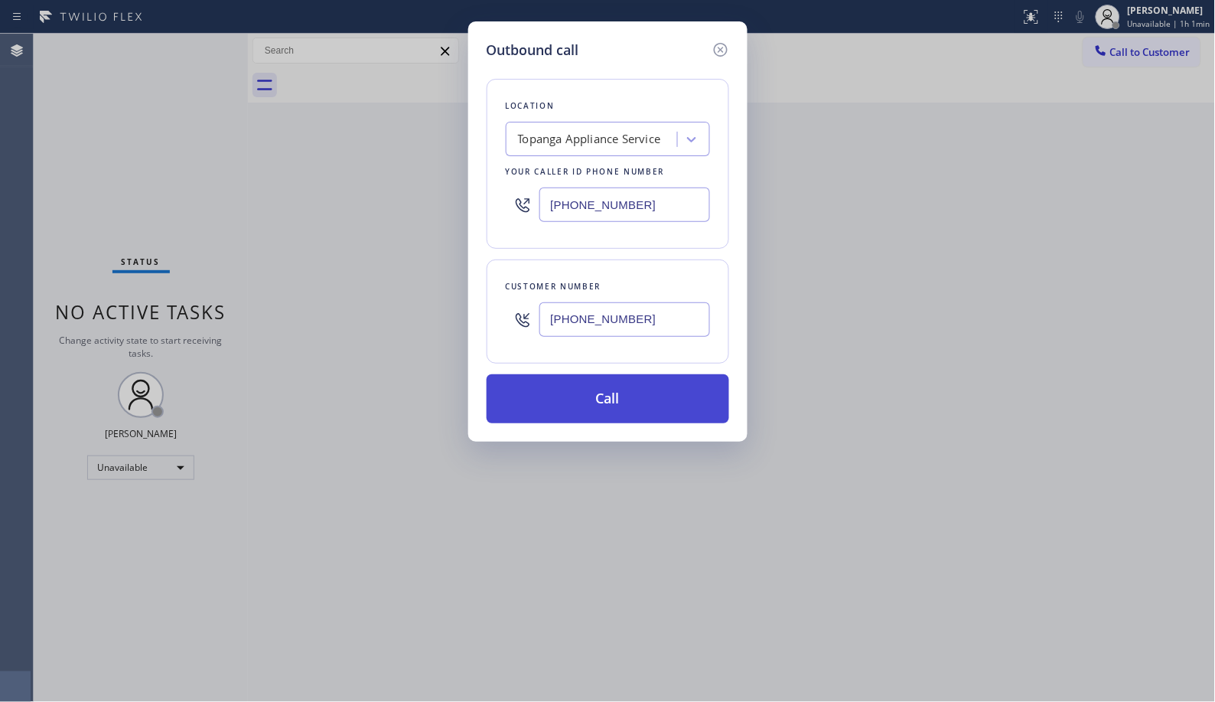
type input "[PHONE_NUMBER]"
click at [639, 411] on button "Call" at bounding box center [608, 398] width 243 height 49
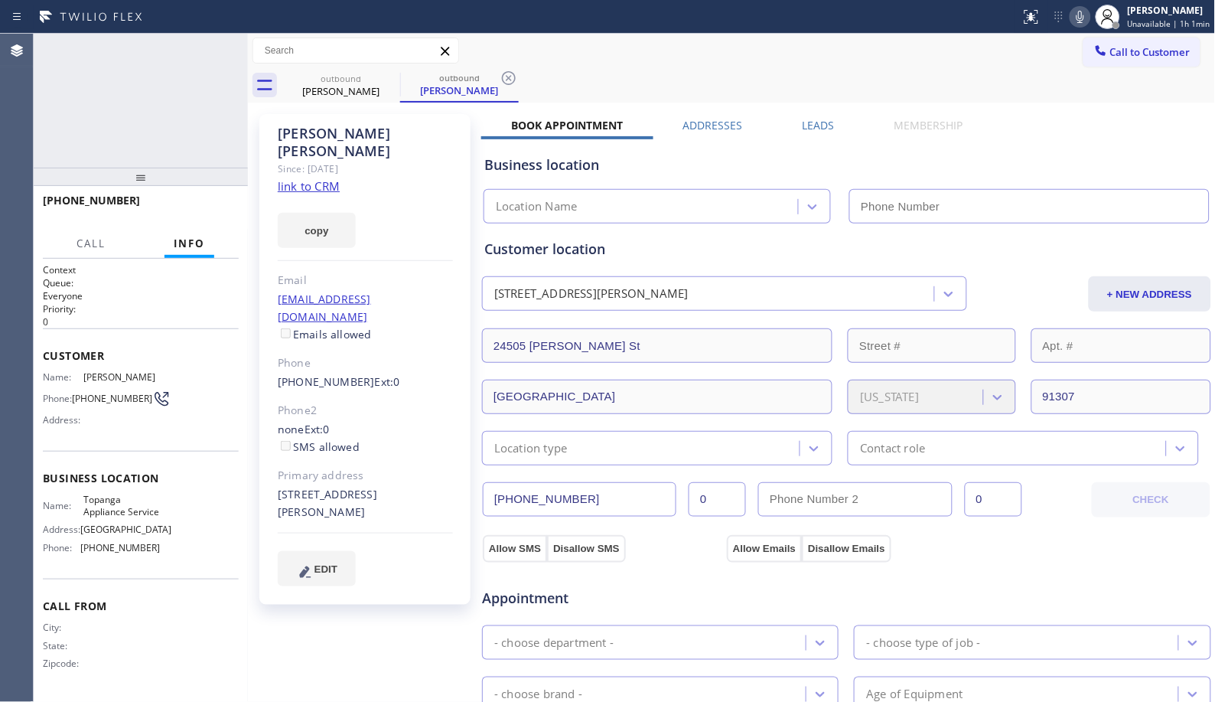
type input "[PHONE_NUMBER]"
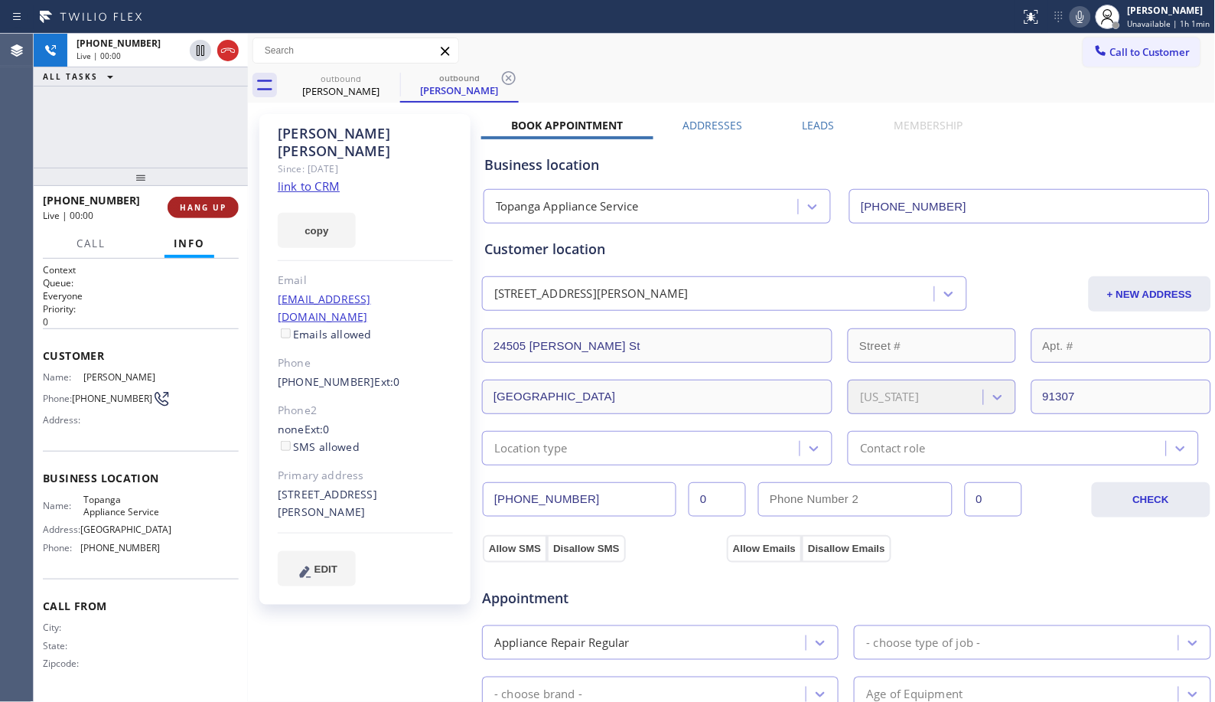
click at [204, 203] on span "HANG UP" at bounding box center [203, 207] width 47 height 11
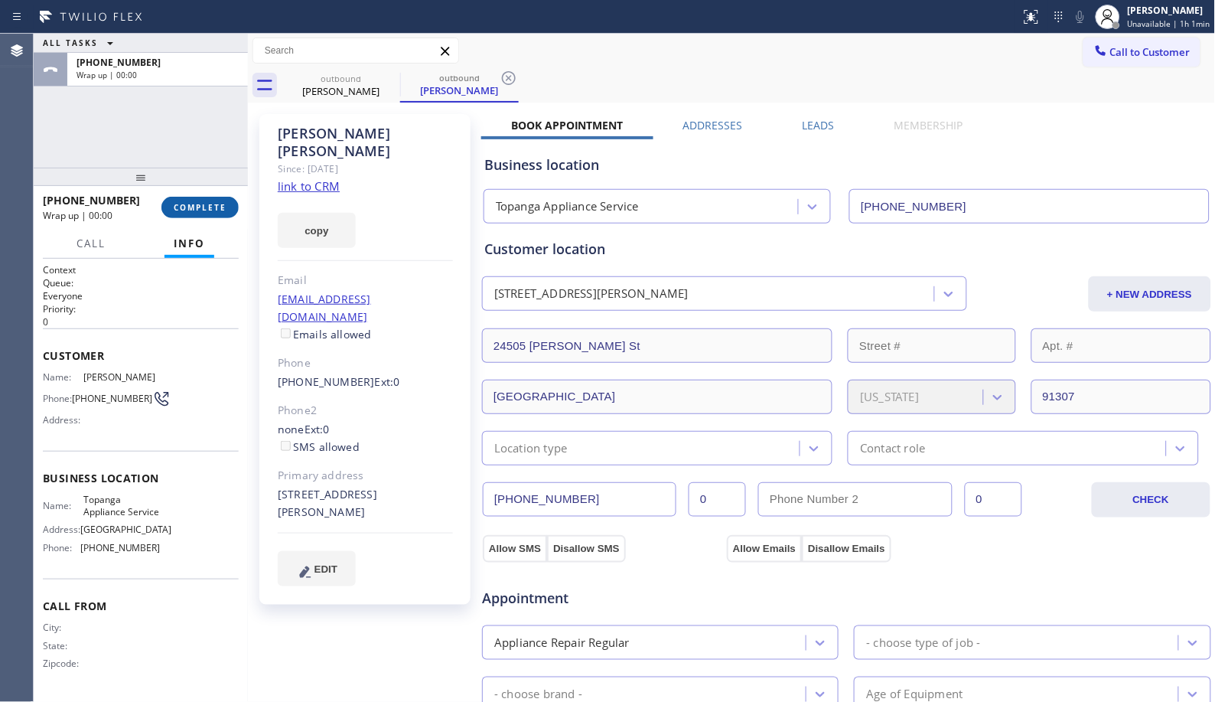
click at [202, 210] on span "COMPLETE" at bounding box center [200, 207] width 53 height 11
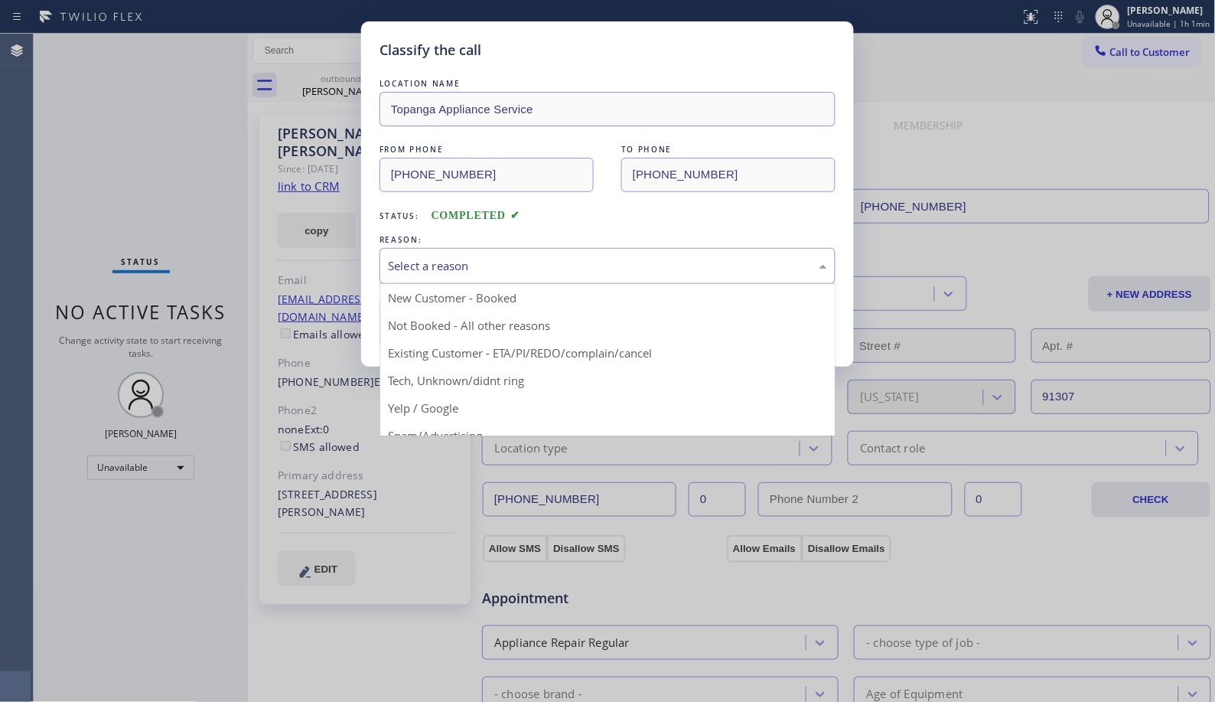
click at [532, 279] on div "Select a reason" at bounding box center [608, 266] width 456 height 36
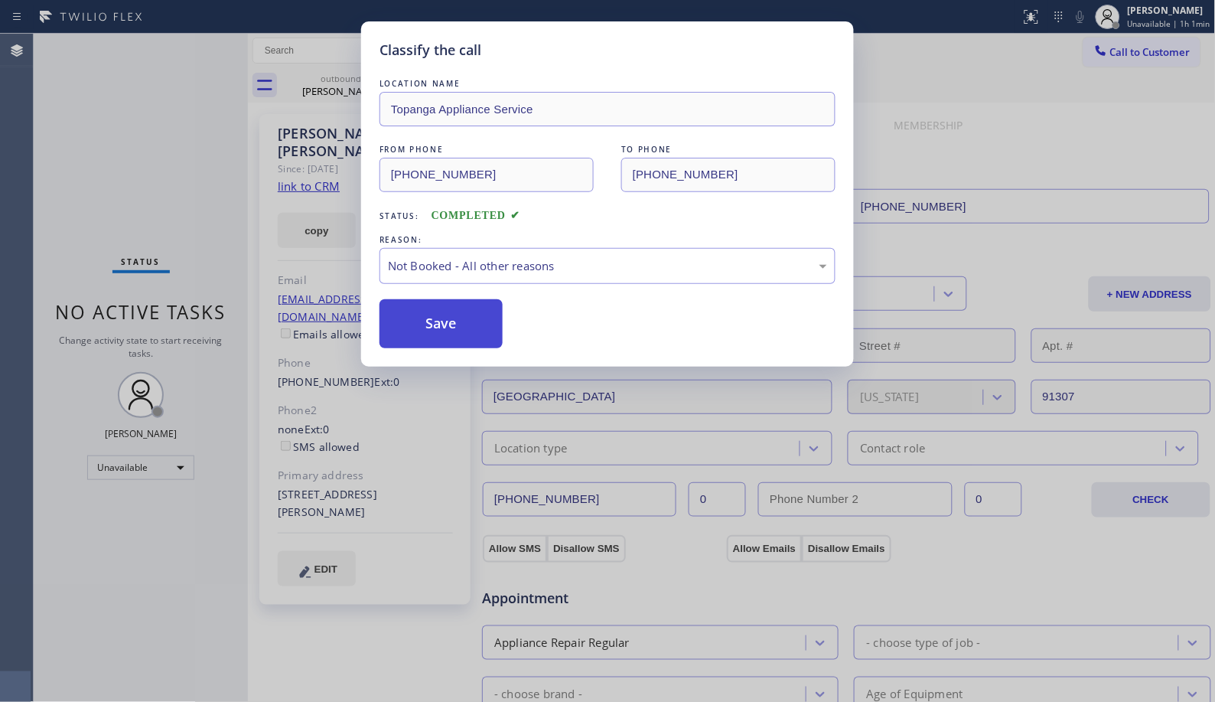
click at [442, 338] on button "Save" at bounding box center [441, 323] width 123 height 49
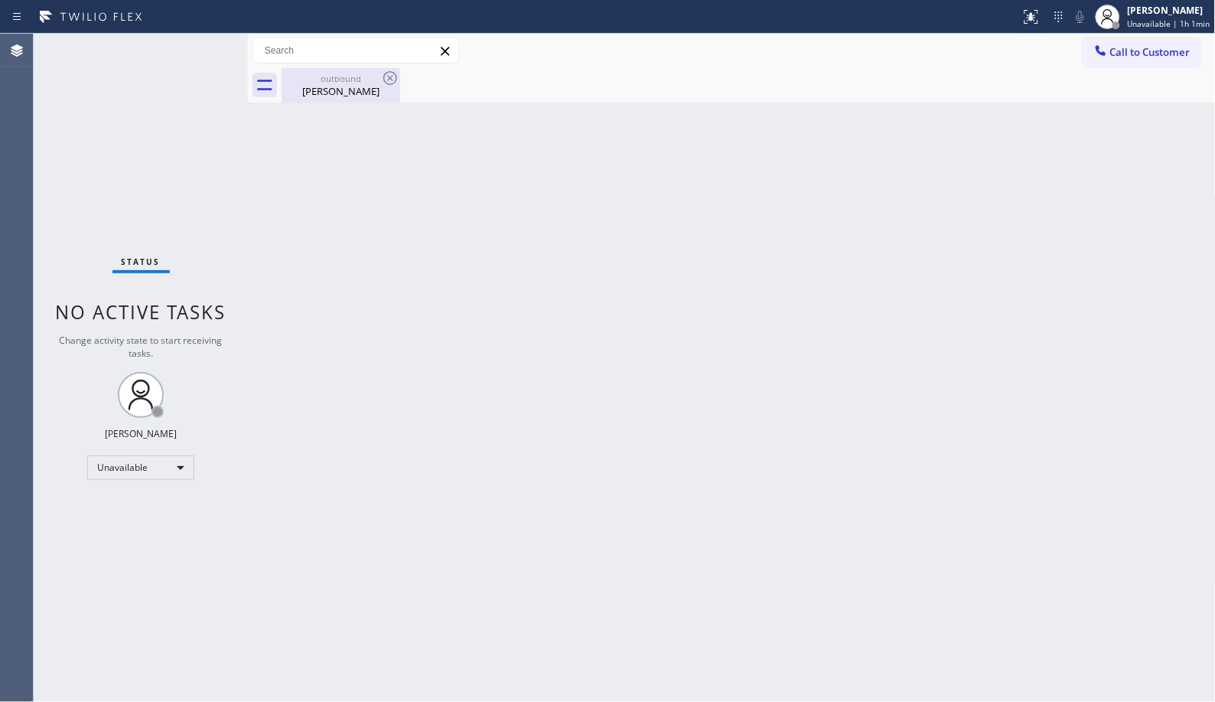
click at [349, 75] on div "outbound" at bounding box center [341, 78] width 116 height 11
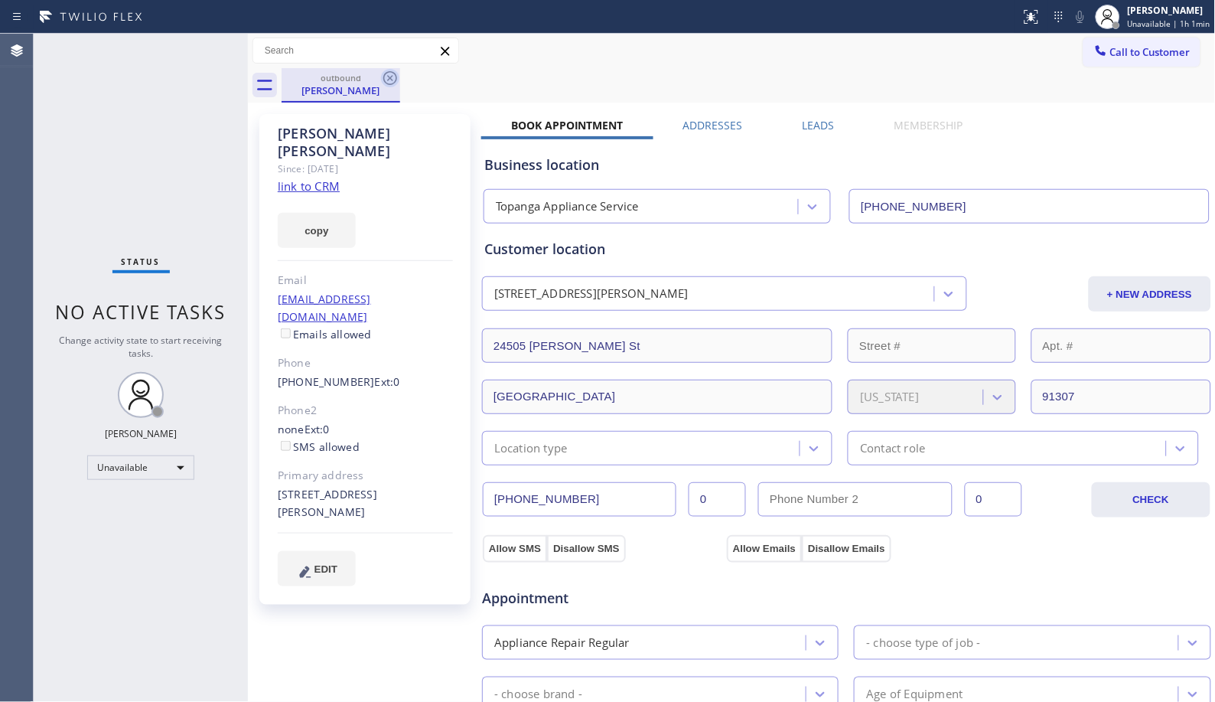
click at [391, 79] on icon at bounding box center [390, 78] width 14 height 14
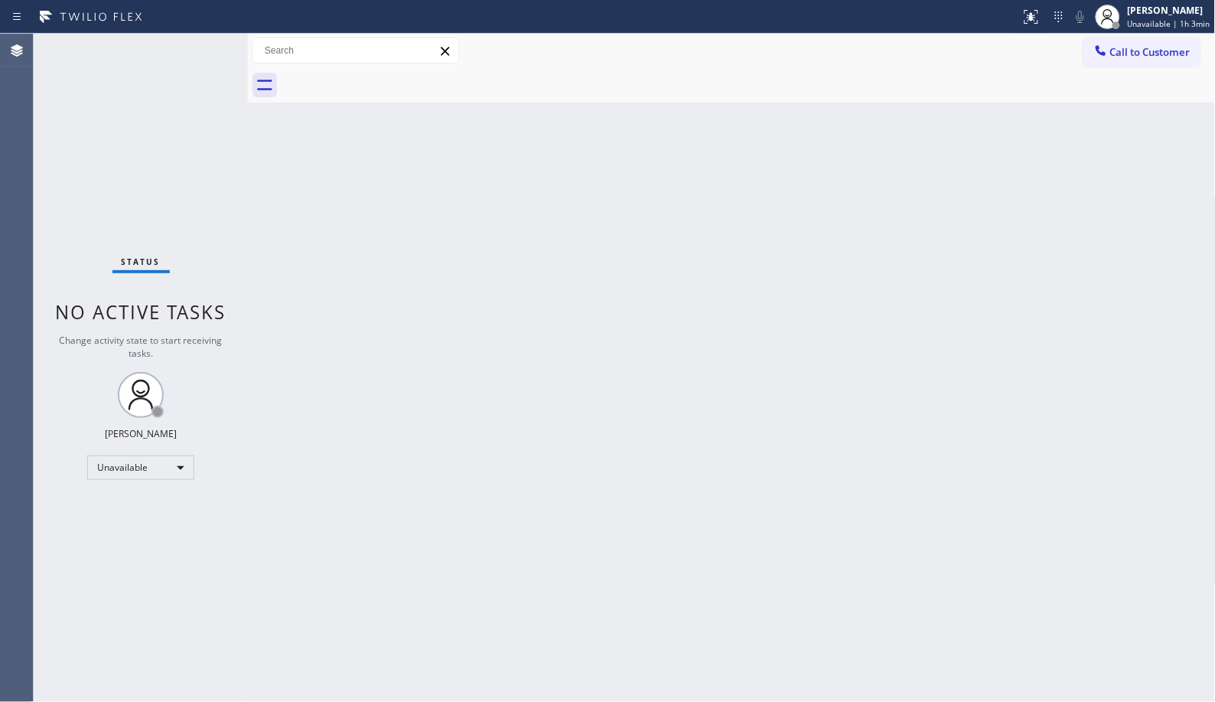
click at [683, 426] on div "Back to Dashboard Change Sender ID Customers Technicians Select a contact Outbo…" at bounding box center [732, 368] width 968 height 668
drag, startPoint x: 1117, startPoint y: 52, endPoint x: 778, endPoint y: 201, distance: 370.5
click at [1116, 54] on span "Call to Customer" at bounding box center [1151, 52] width 80 height 14
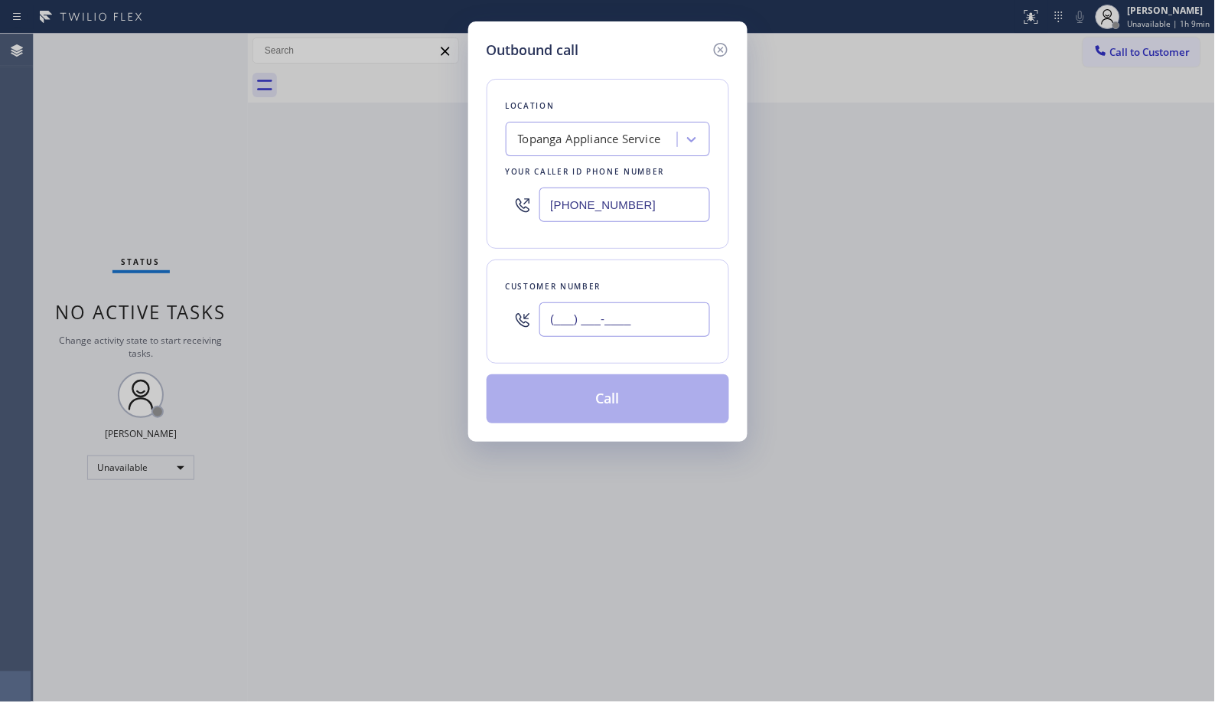
drag, startPoint x: 530, startPoint y: 317, endPoint x: 488, endPoint y: 283, distance: 53.9
click at [498, 302] on div "Customer number (___) ___-____" at bounding box center [608, 311] width 243 height 104
paste input "310) 866-3379"
type input "[PHONE_NUMBER]"
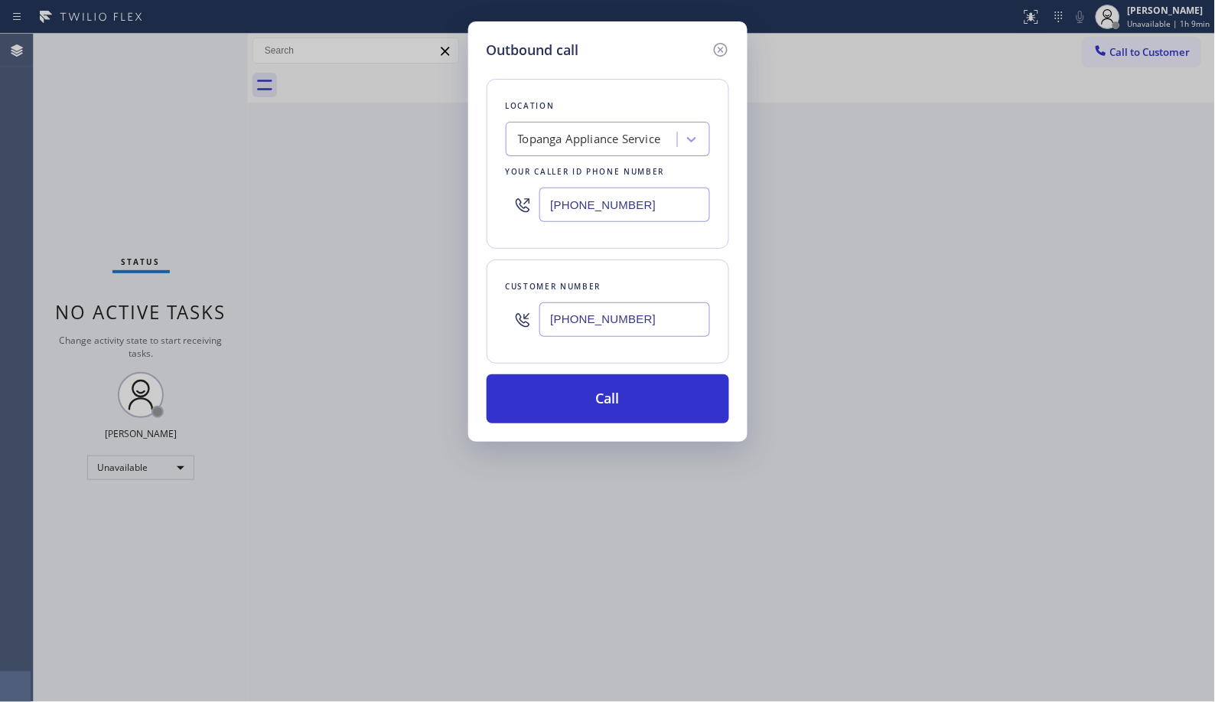
drag, startPoint x: 595, startPoint y: 182, endPoint x: 468, endPoint y: 178, distance: 127.1
click at [468, 178] on div "Outbound call Location Topanga Appliance Service Your caller id phone number [P…" at bounding box center [607, 231] width 279 height 420
paste input "310) 866-3379"
type input "[PHONE_NUMBER]"
drag, startPoint x: 669, startPoint y: 318, endPoint x: 426, endPoint y: 326, distance: 242.8
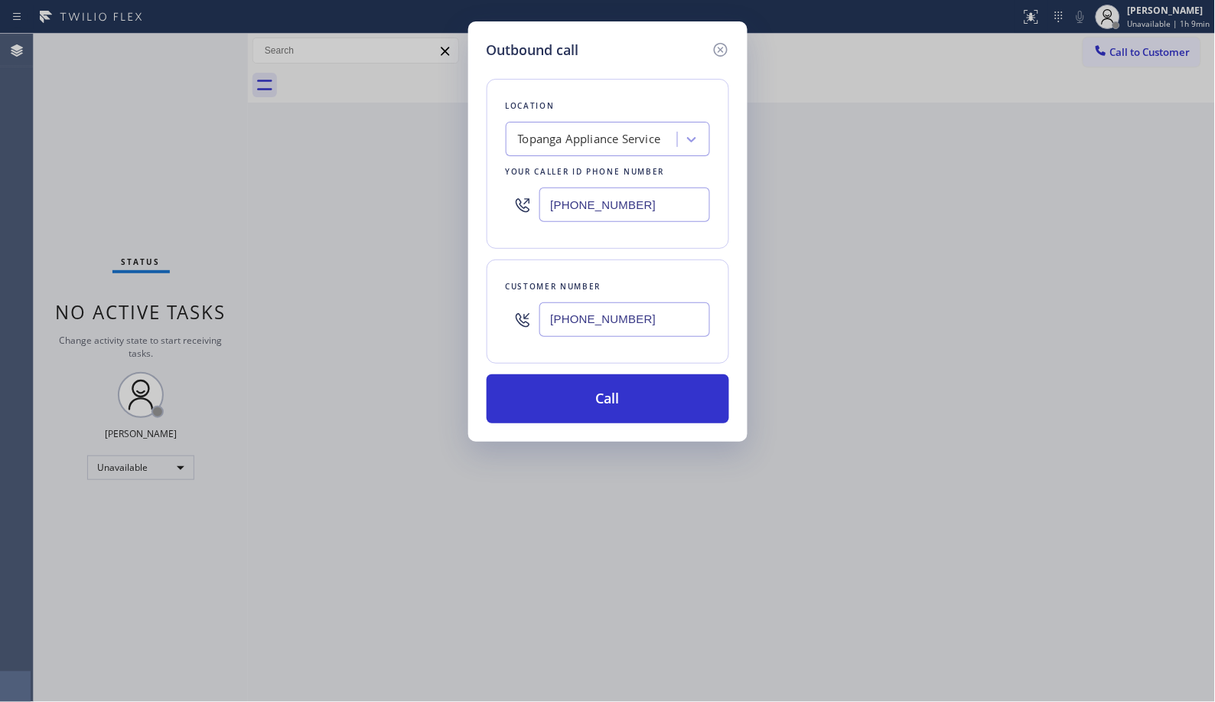
click at [426, 326] on div "Outbound call Location Topanga Appliance Service Your caller id phone number [P…" at bounding box center [607, 351] width 1215 height 702
paste input "text"
type input "[PHONE_NUMBER]"
drag, startPoint x: 641, startPoint y: 204, endPoint x: 494, endPoint y: 209, distance: 147.1
click at [494, 209] on div "Location Topanga Appliance Service Your caller id phone number [PHONE_NUMBER]" at bounding box center [608, 164] width 243 height 170
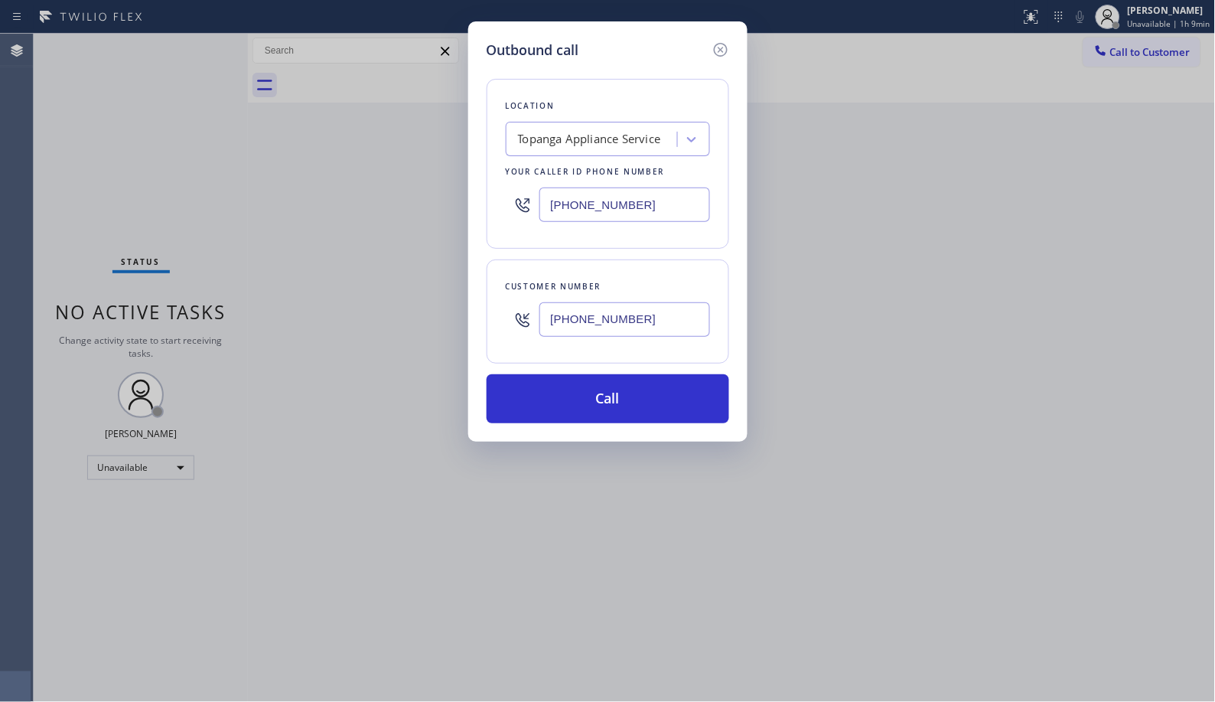
paste input "949) 647-5193"
type input "[PHONE_NUMBER]"
drag, startPoint x: 618, startPoint y: 410, endPoint x: 621, endPoint y: 399, distance: 11.9
click at [617, 409] on button "Call" at bounding box center [608, 398] width 243 height 49
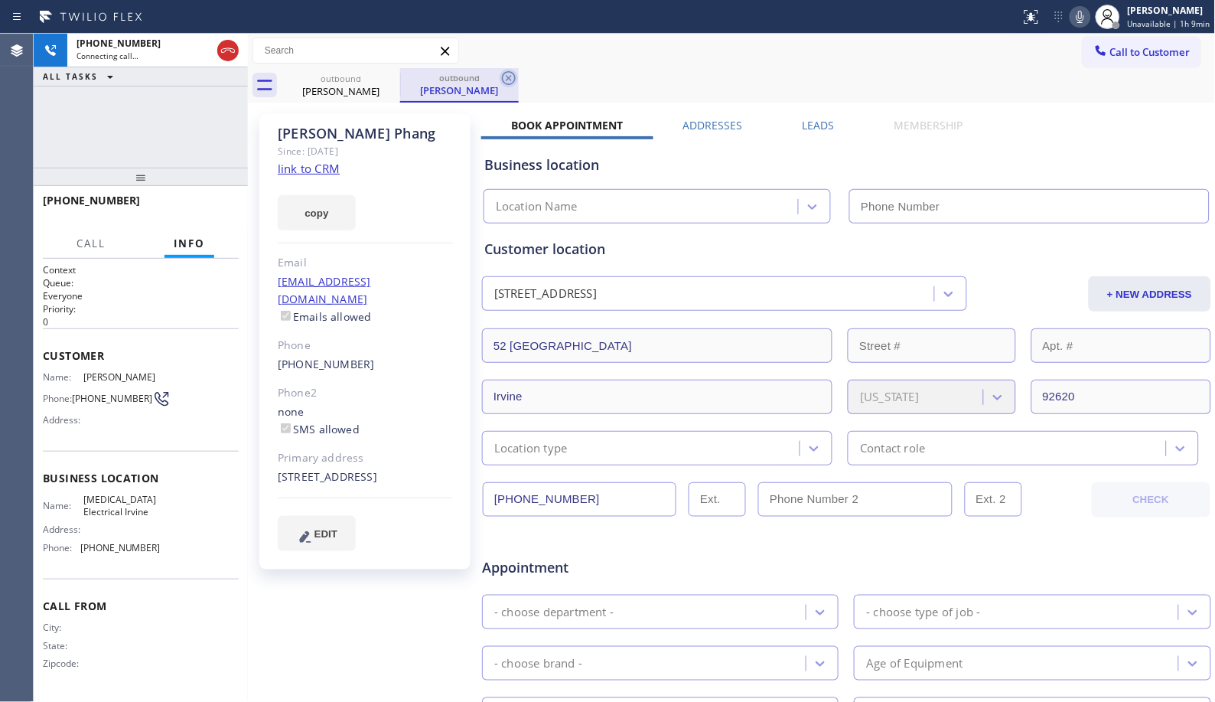
click at [516, 78] on icon at bounding box center [509, 78] width 18 height 18
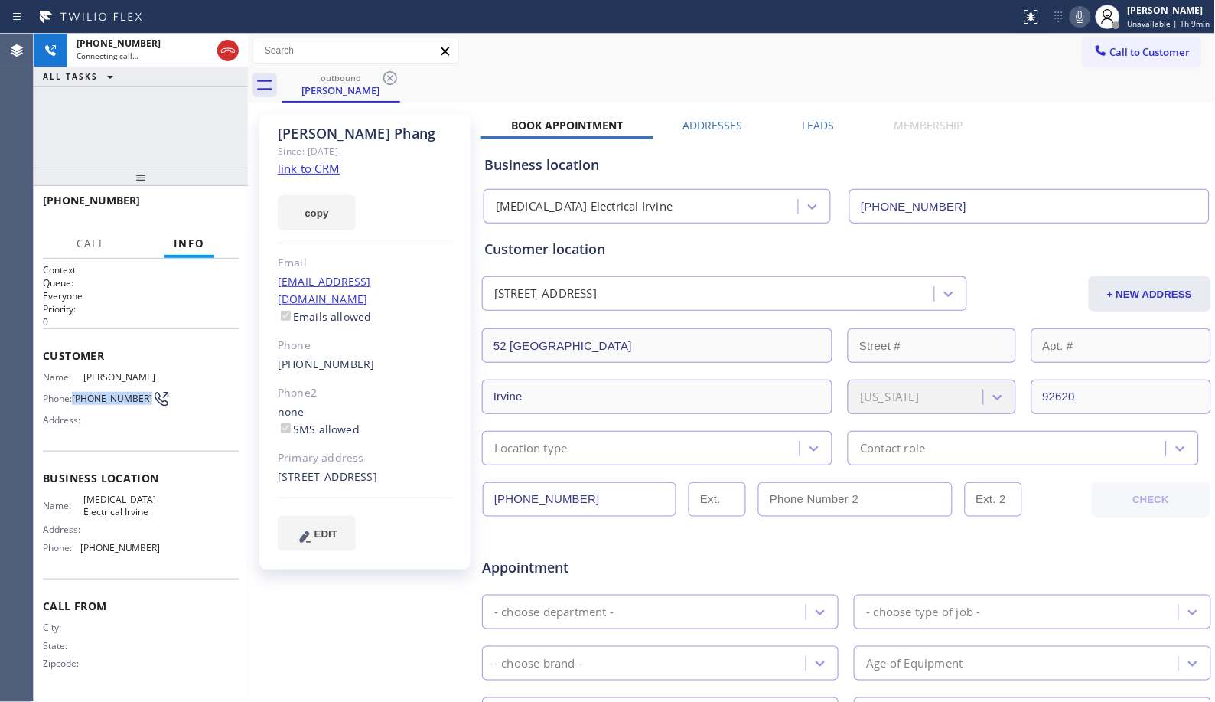
drag, startPoint x: 93, startPoint y: 399, endPoint x: 73, endPoint y: 389, distance: 21.6
click at [73, 393] on span "[PHONE_NUMBER]" at bounding box center [112, 398] width 80 height 11
copy span "[PHONE_NUMBER]"
click at [225, 55] on icon at bounding box center [228, 50] width 18 height 18
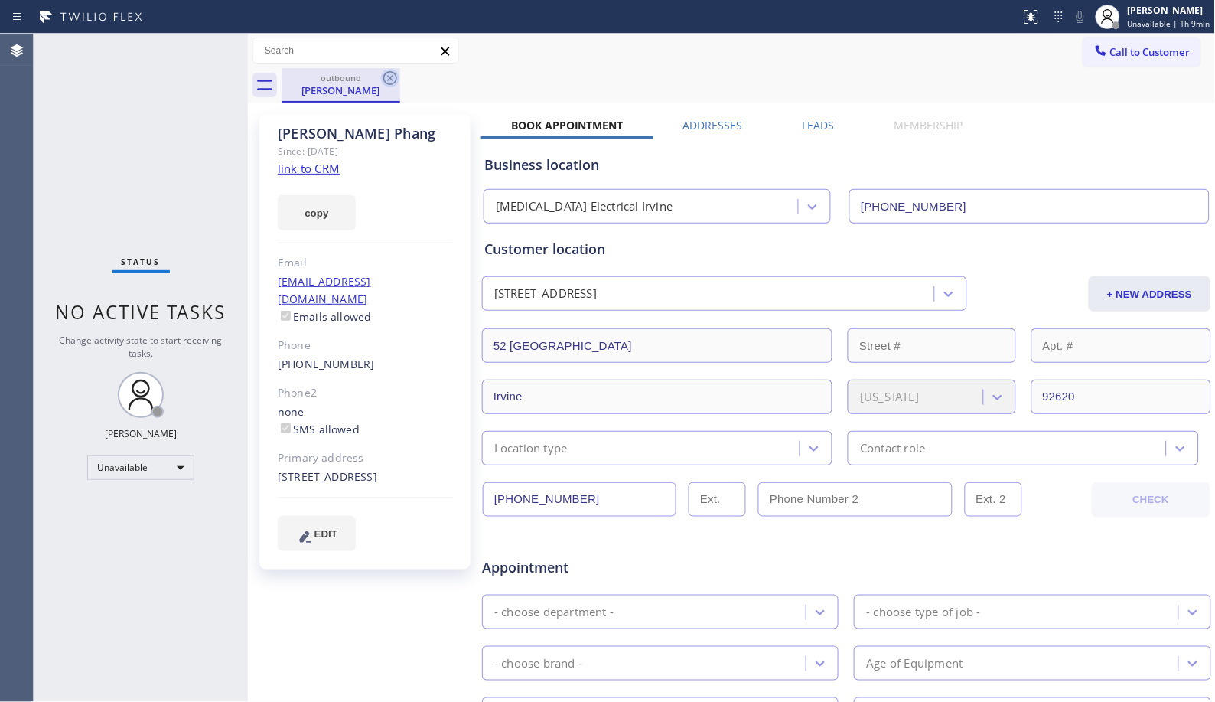
click at [393, 79] on icon at bounding box center [390, 78] width 18 height 18
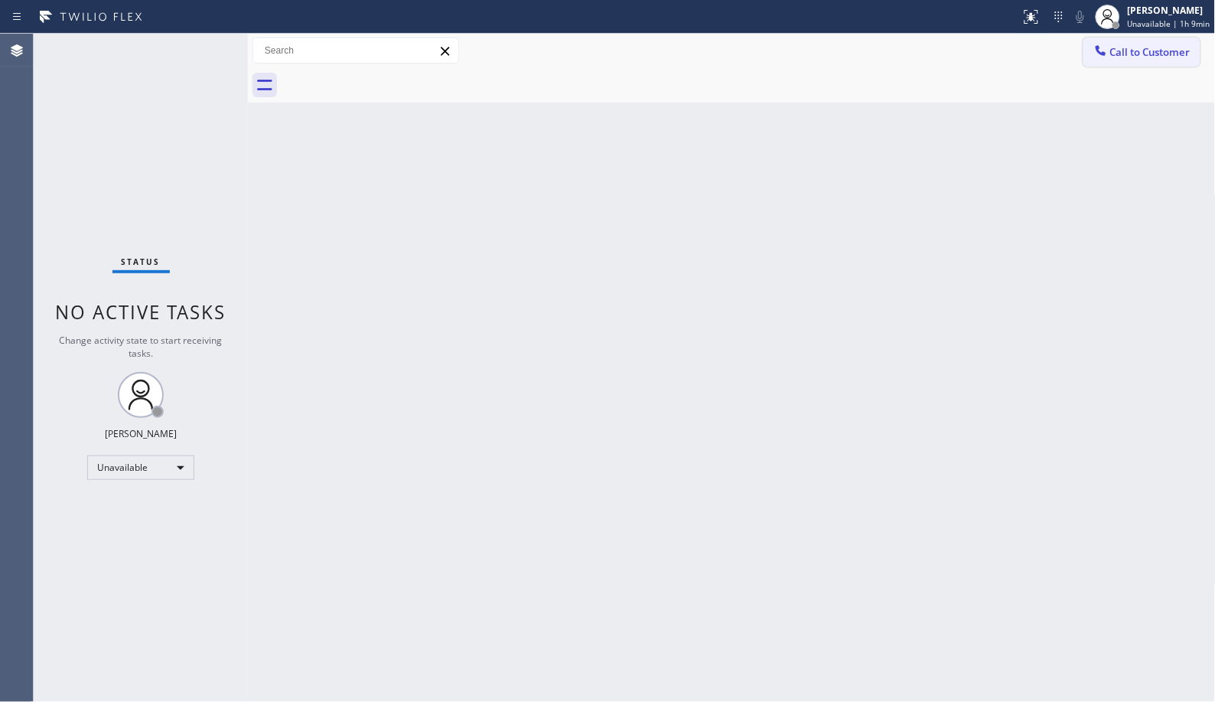
click at [1174, 48] on span "Call to Customer" at bounding box center [1151, 52] width 80 height 14
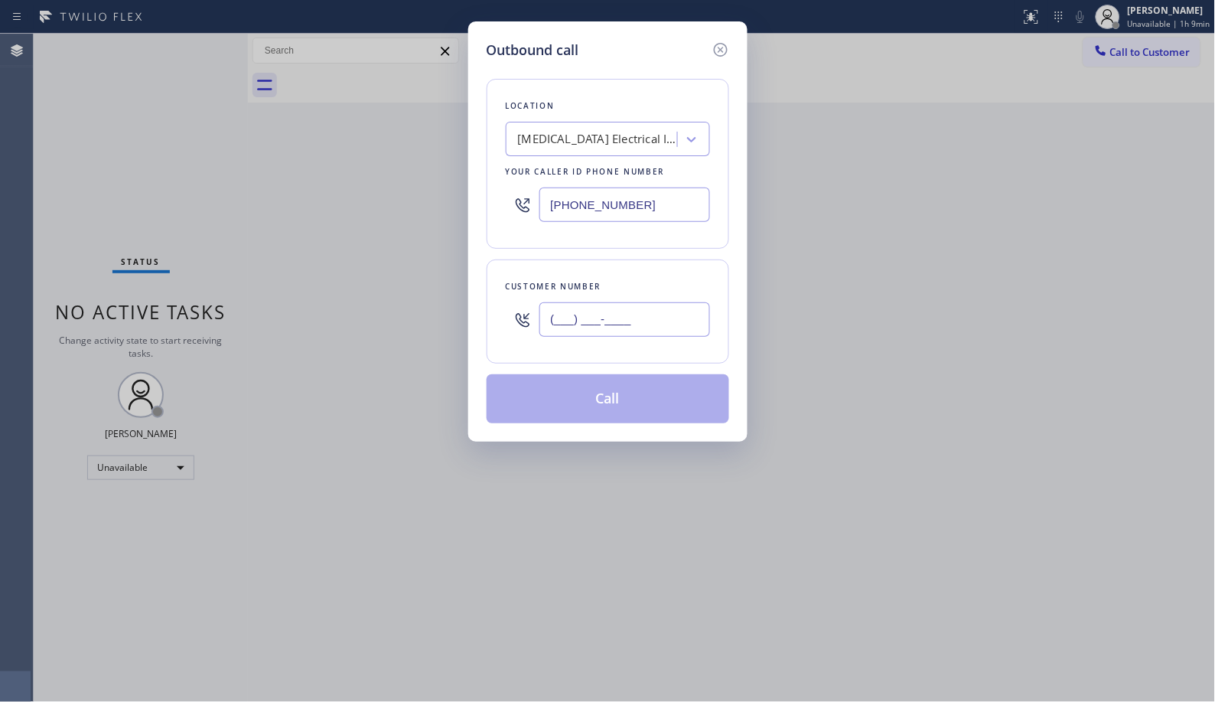
drag, startPoint x: 685, startPoint y: 331, endPoint x: 498, endPoint y: 296, distance: 190.7
click at [501, 307] on div "Customer number (___) ___-____" at bounding box center [608, 311] width 243 height 104
paste input "310) 866-3379"
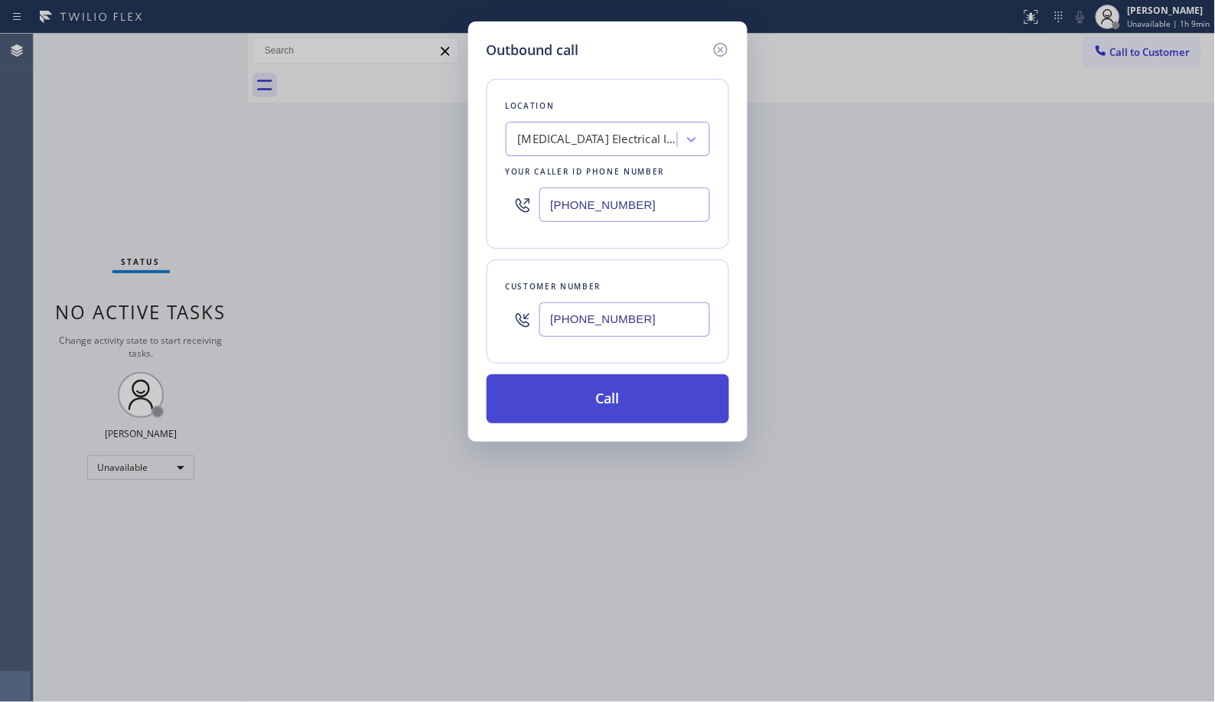
type input "[PHONE_NUMBER]"
click at [661, 400] on button "Call" at bounding box center [608, 398] width 243 height 49
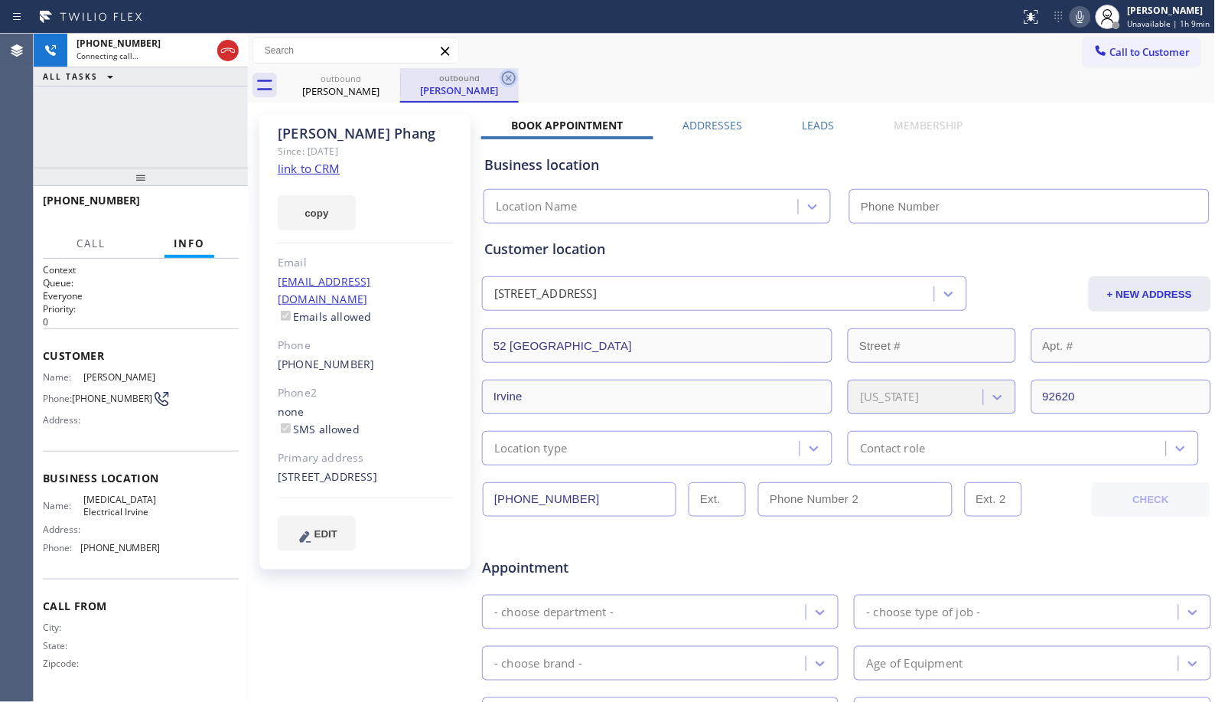
type input "[PHONE_NUMBER]"
click at [508, 82] on icon at bounding box center [509, 78] width 18 height 18
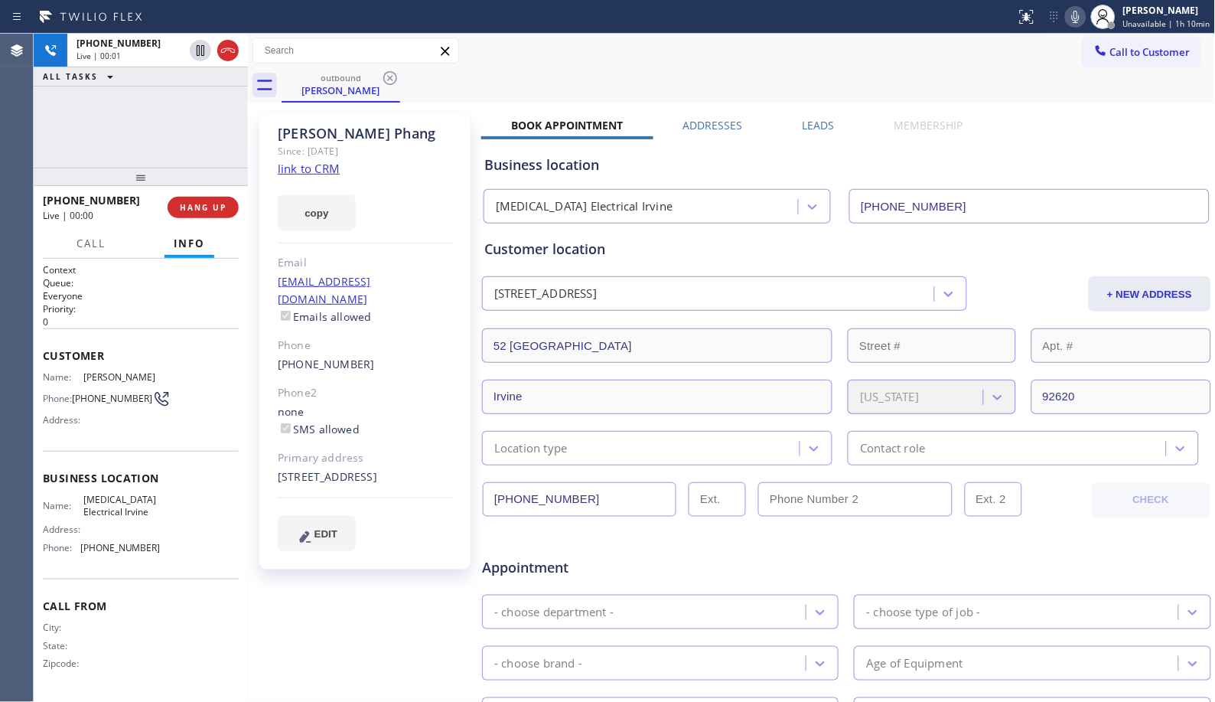
click at [616, 80] on div "outbound [PERSON_NAME]" at bounding box center [749, 85] width 935 height 34
drag, startPoint x: 602, startPoint y: 84, endPoint x: 387, endPoint y: 97, distance: 215.5
click at [602, 84] on div "outbound [PERSON_NAME]" at bounding box center [749, 85] width 935 height 34
click at [202, 209] on span "HANG UP" at bounding box center [203, 207] width 47 height 11
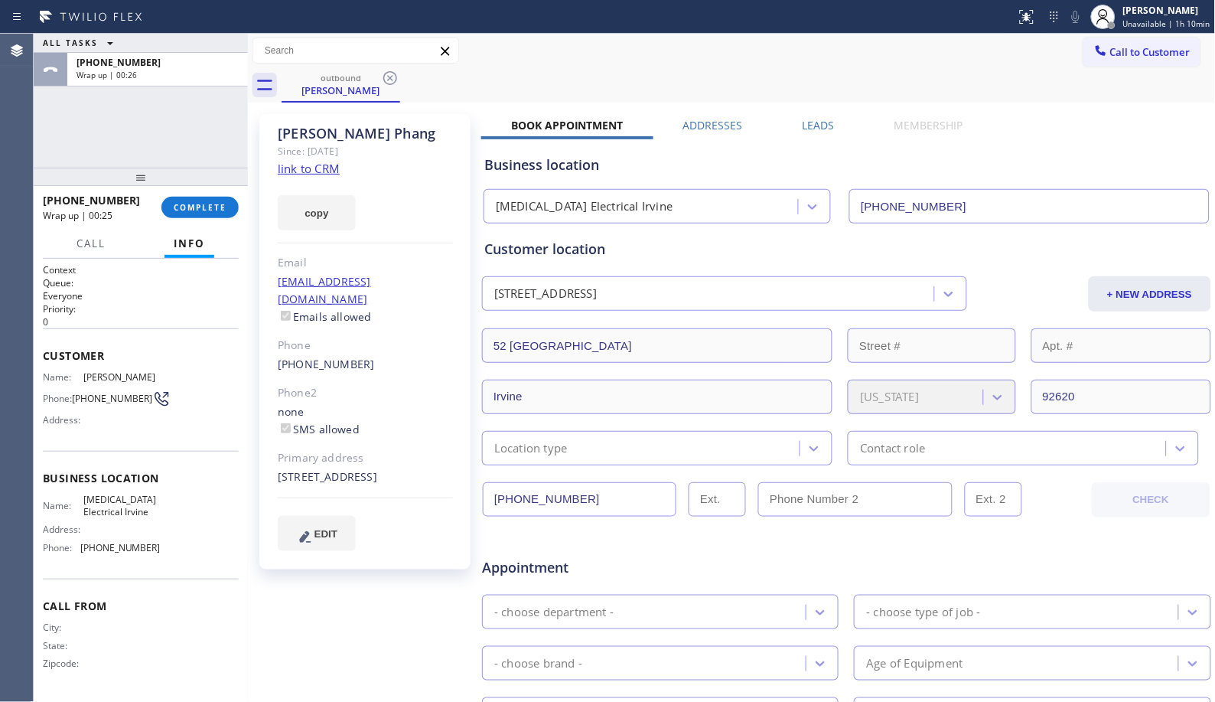
click at [462, 96] on div "outbound [PERSON_NAME]" at bounding box center [749, 85] width 935 height 34
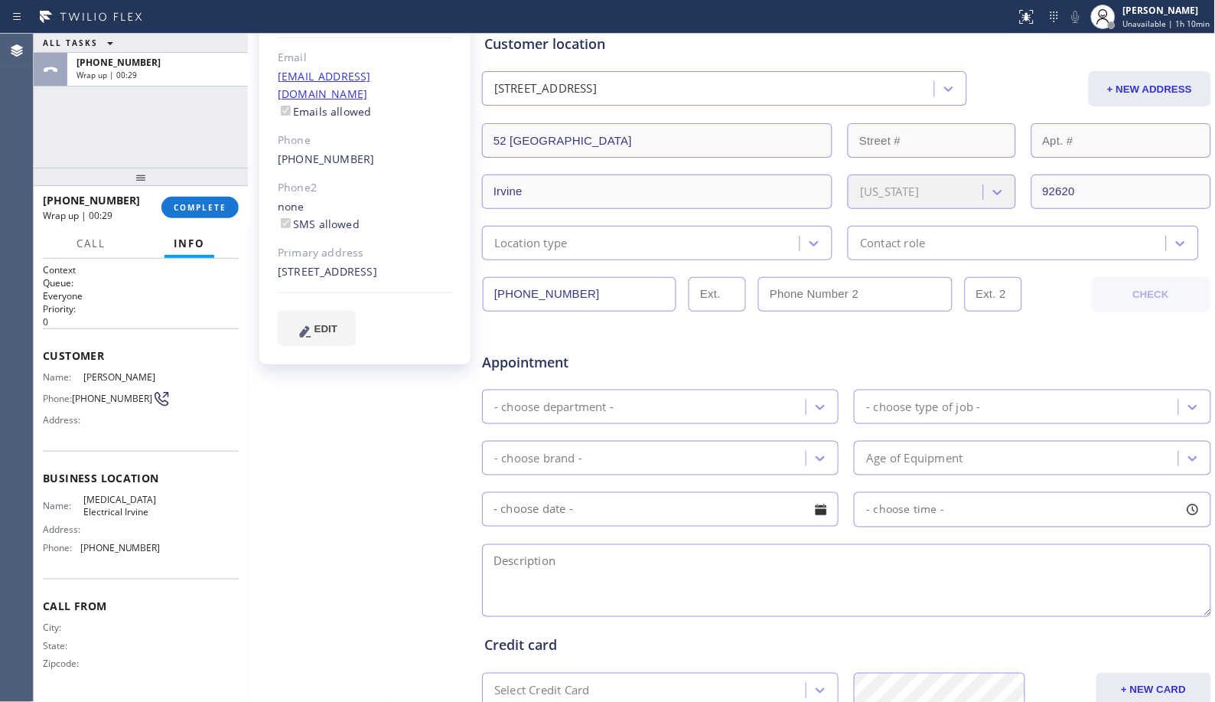
scroll to position [255, 0]
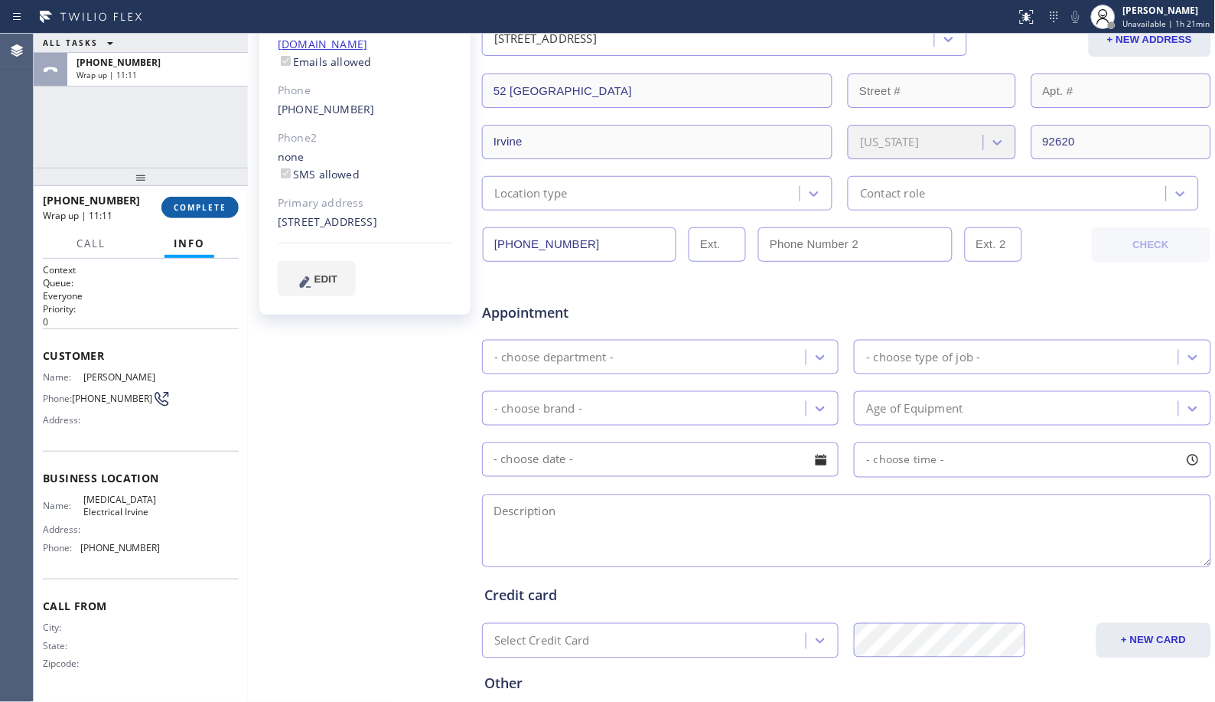
click at [209, 201] on button "COMPLETE" at bounding box center [199, 207] width 77 height 21
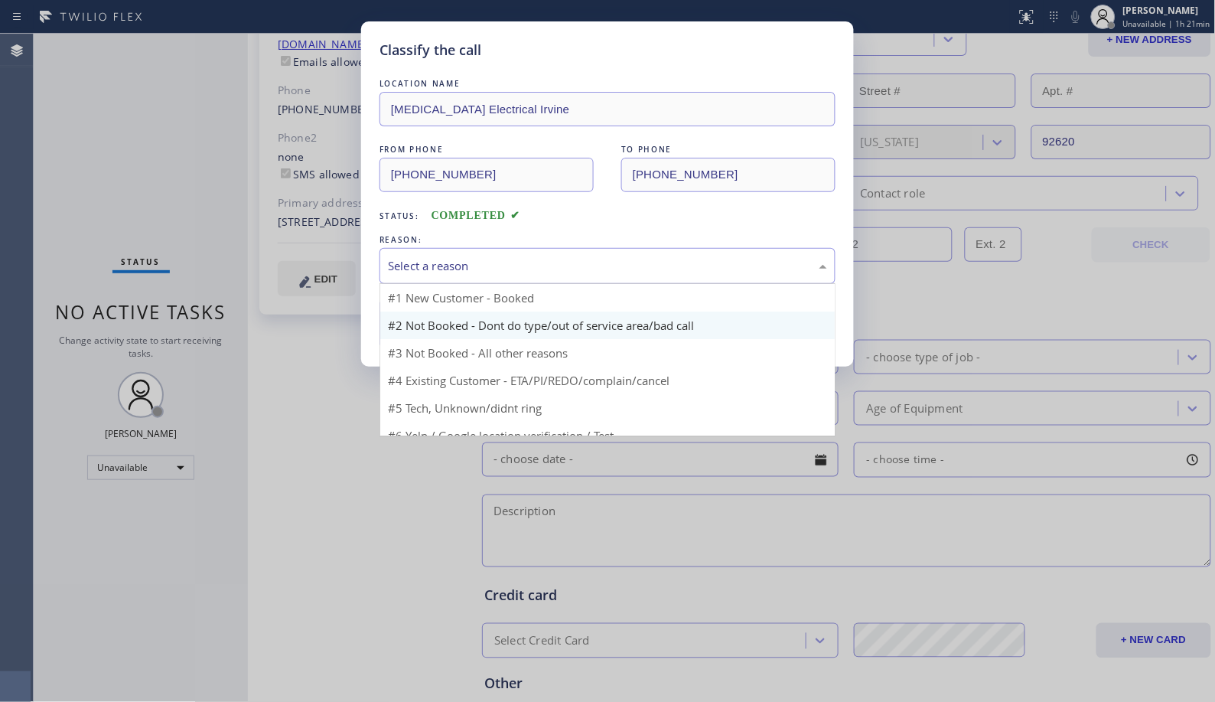
drag, startPoint x: 455, startPoint y: 263, endPoint x: 467, endPoint y: 332, distance: 69.8
click at [455, 269] on div "Select a reason" at bounding box center [607, 266] width 439 height 18
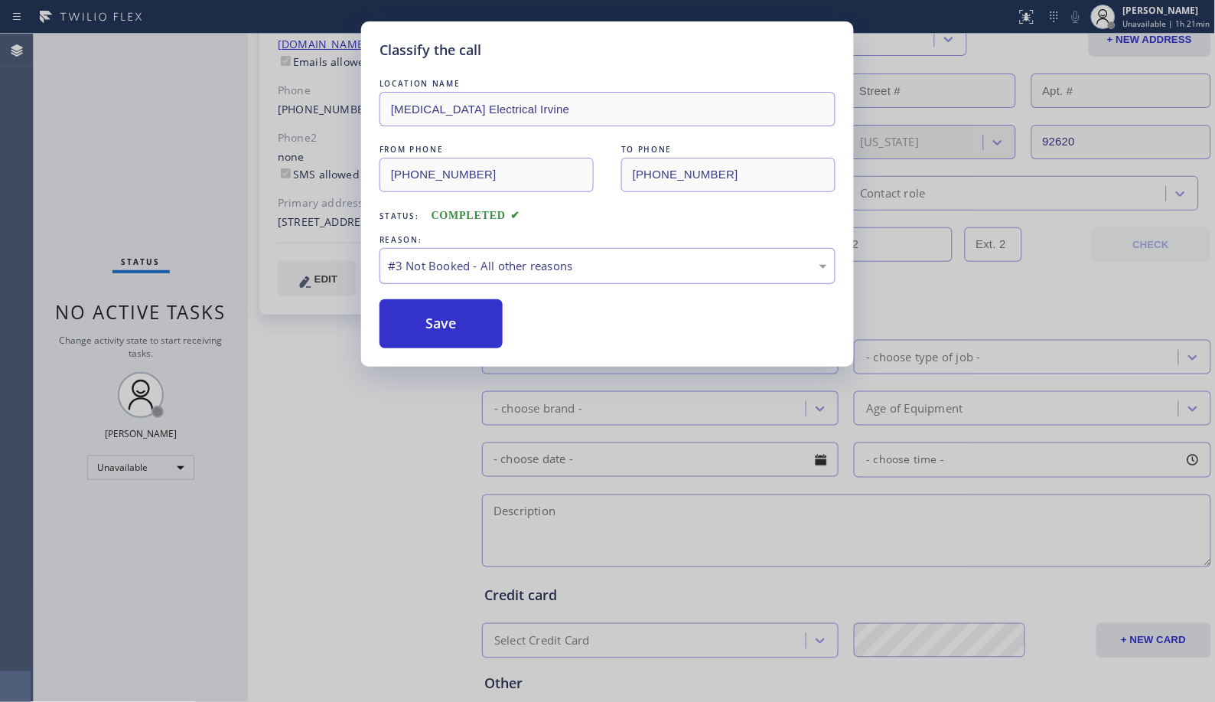
click at [479, 271] on div "#3 Not Booked - All other reasons" at bounding box center [607, 266] width 439 height 18
drag, startPoint x: 461, startPoint y: 331, endPoint x: 452, endPoint y: 328, distance: 10.0
click at [459, 331] on button "Save" at bounding box center [441, 323] width 123 height 49
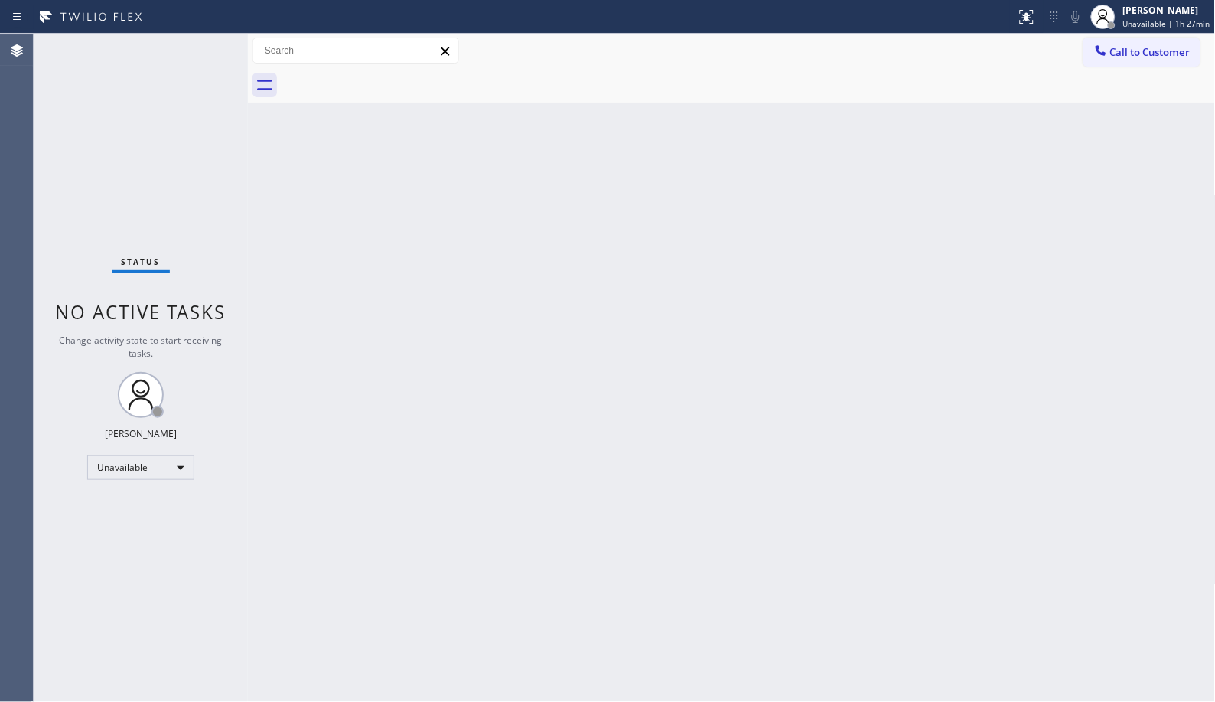
click at [445, 304] on div "Back to Dashboard Change Sender ID Customers Technicians Select a contact Outbo…" at bounding box center [732, 368] width 968 height 668
click at [1144, 29] on div "[PERSON_NAME] Unavailable | 1h 34min" at bounding box center [1168, 16] width 95 height 27
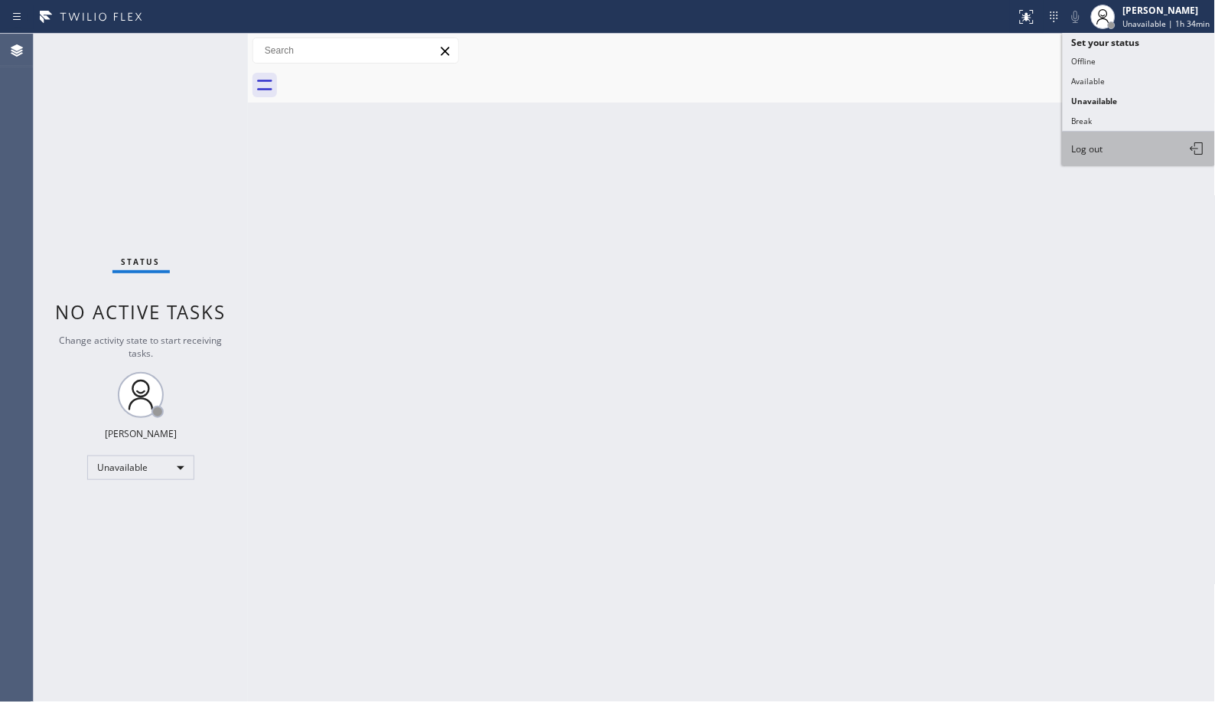
click at [1091, 150] on span "Log out" at bounding box center [1087, 148] width 31 height 13
